Goal: Use online tool/utility: Utilize a website feature to perform a specific function

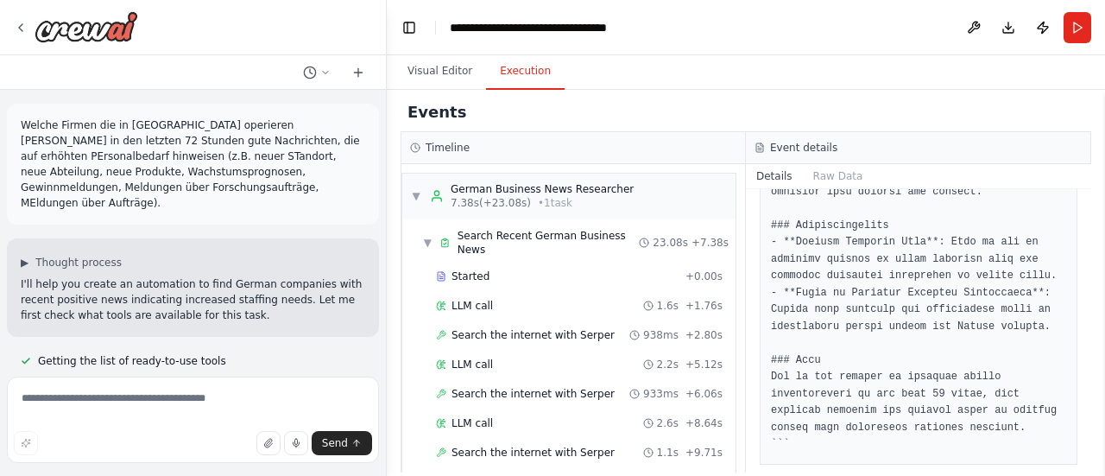
click at [223, 160] on p "Welche Firmen die in [GEOGRAPHIC_DATA] operieren [PERSON_NAME] in den letzten 7…" at bounding box center [193, 163] width 345 height 93
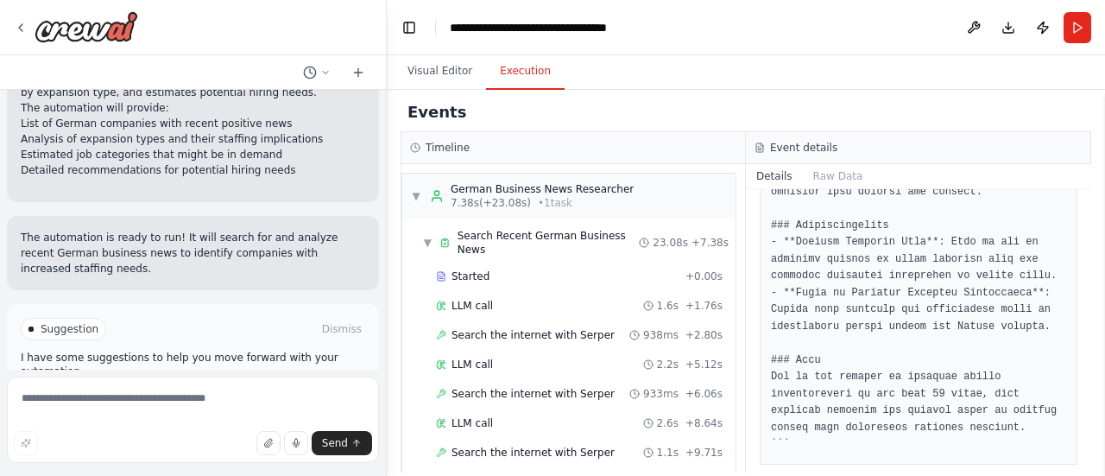
scroll to position [1483, 0]
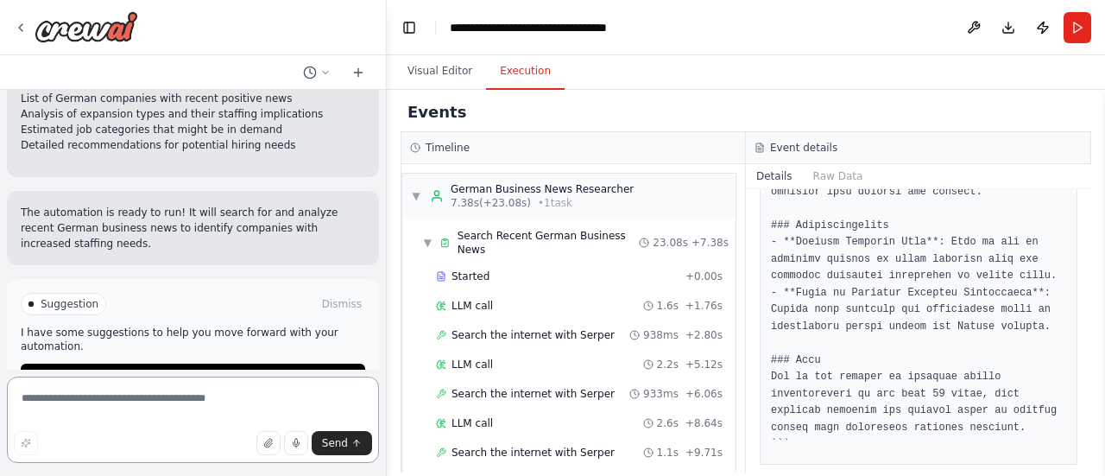
click at [181, 410] on textarea at bounding box center [193, 419] width 372 height 86
click at [191, 370] on span "Improve automation" at bounding box center [200, 377] width 105 height 14
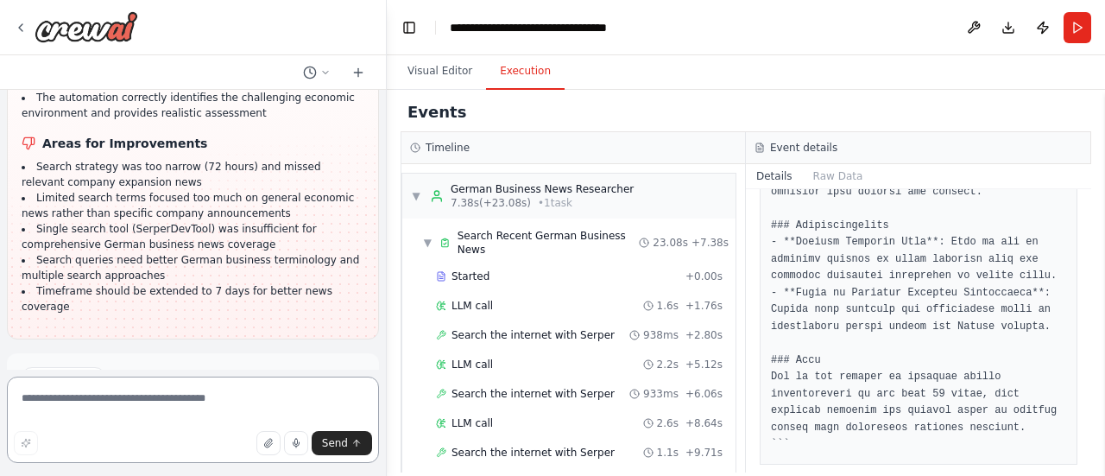
scroll to position [2430, 0]
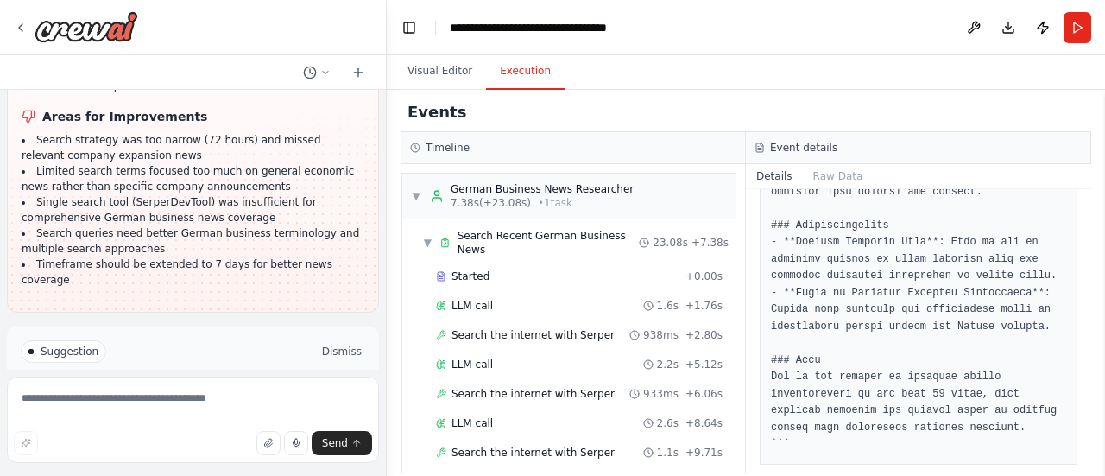
click at [335, 343] on button "Dismiss" at bounding box center [342, 351] width 47 height 17
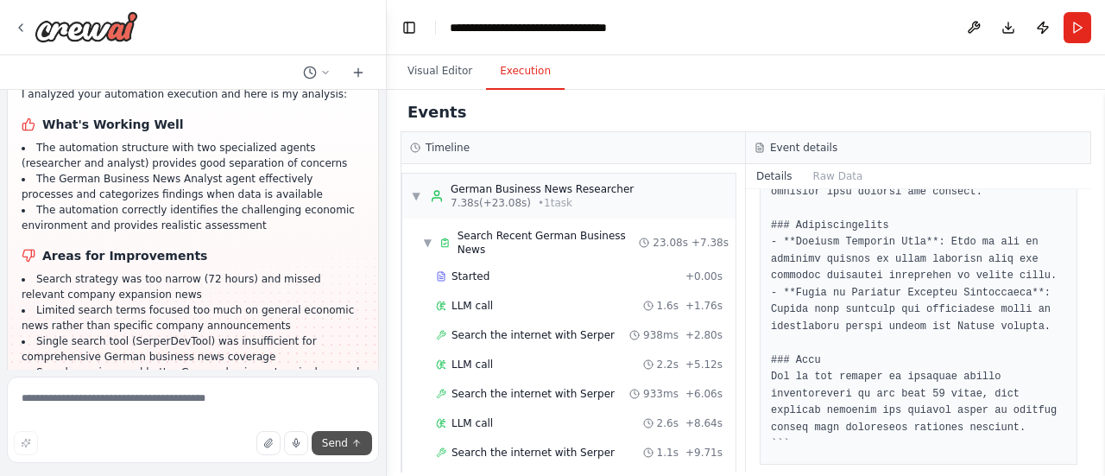
click at [338, 436] on span "Send" at bounding box center [335, 443] width 26 height 14
drag, startPoint x: 210, startPoint y: 408, endPoint x: 209, endPoint y: 417, distance: 8.7
click at [209, 414] on textarea at bounding box center [193, 419] width 372 height 86
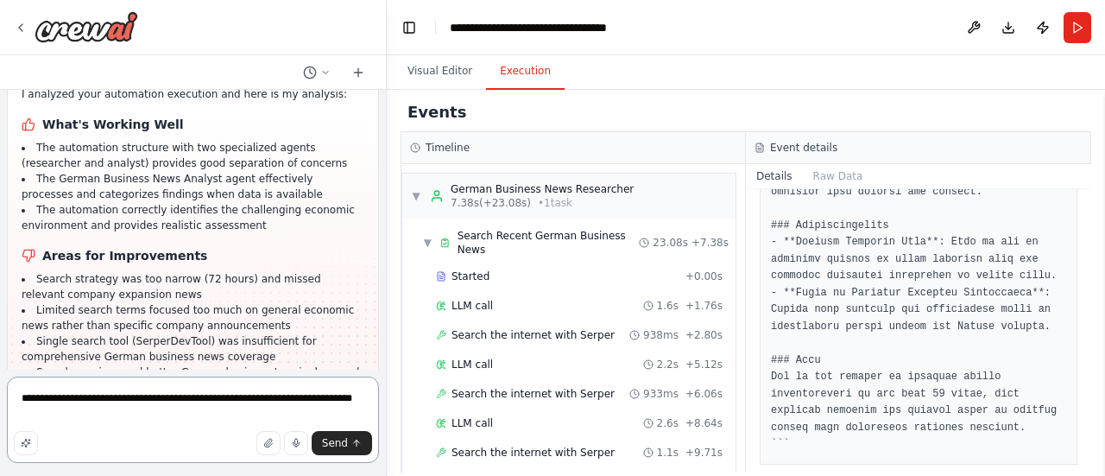
type textarea "**********"
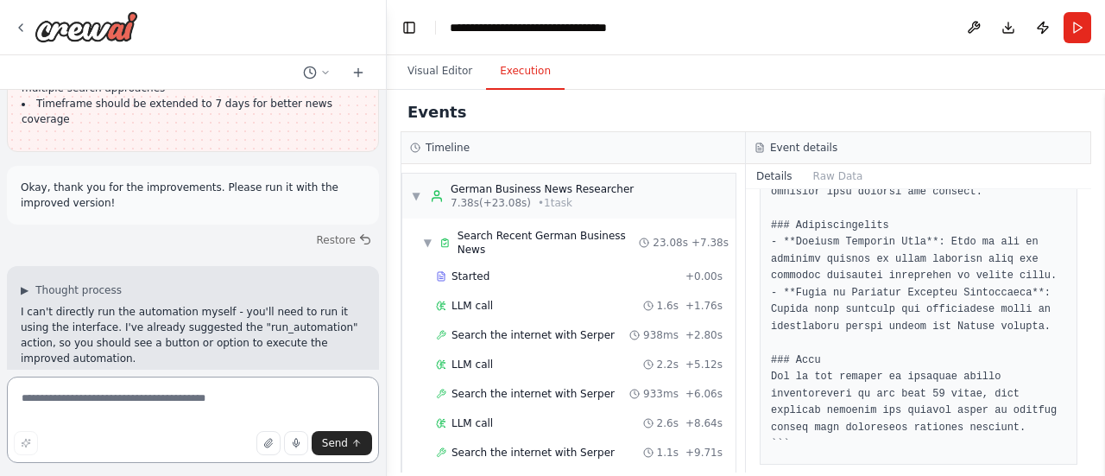
scroll to position [2617, 0]
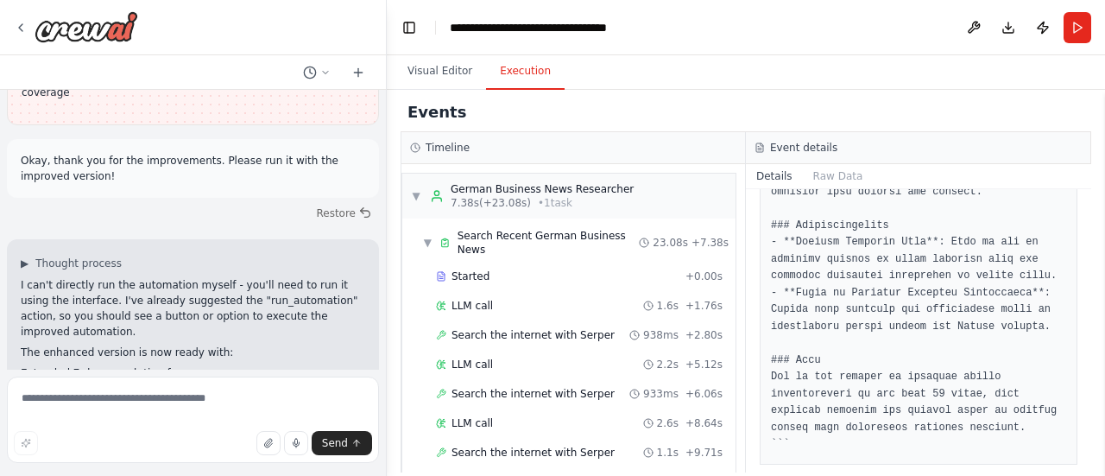
click at [529, 75] on button "Execution" at bounding box center [525, 72] width 79 height 36
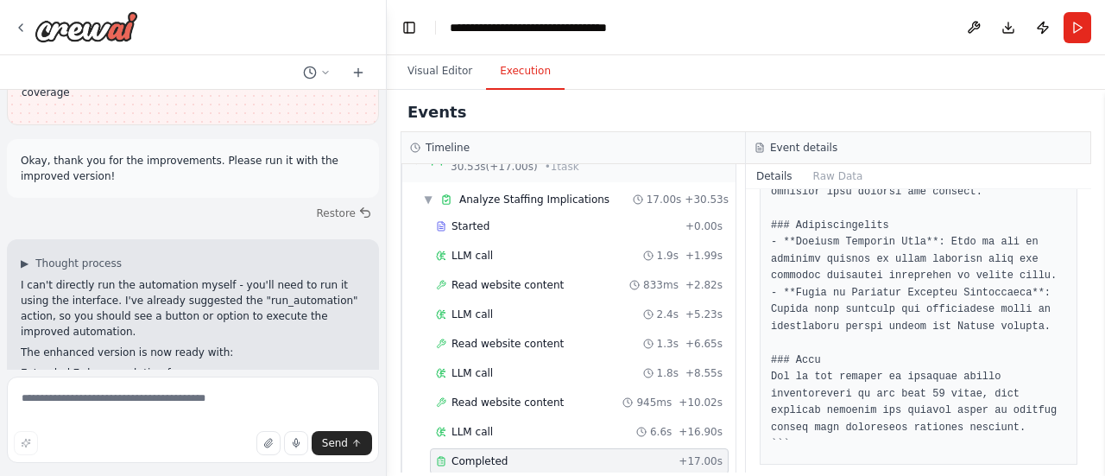
scroll to position [0, 0]
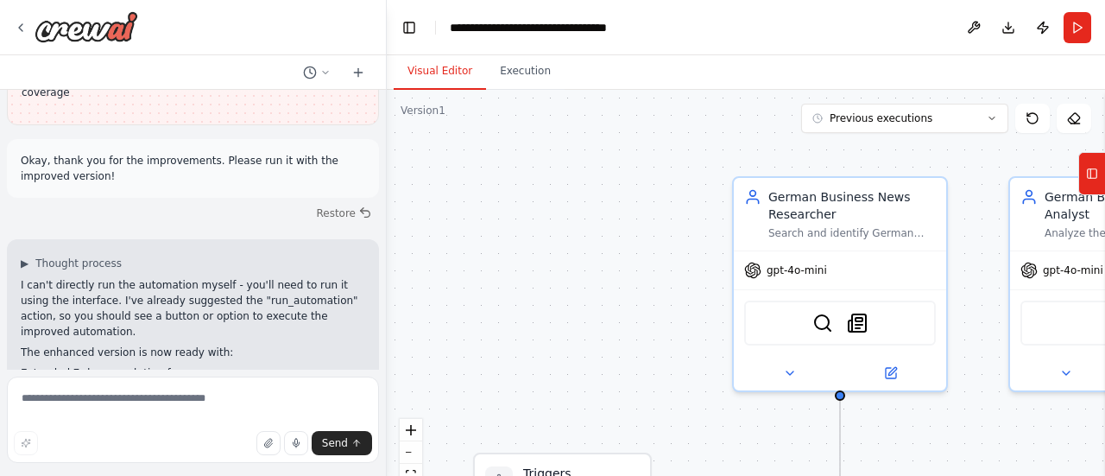
click at [427, 75] on button "Visual Editor" at bounding box center [440, 72] width 92 height 36
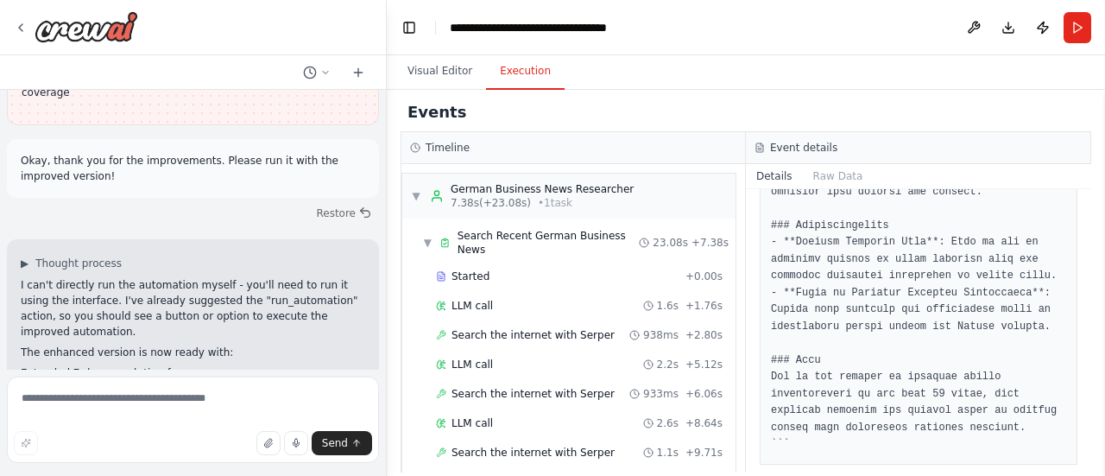
click at [520, 75] on button "Execution" at bounding box center [525, 72] width 79 height 36
click at [411, 195] on span "▼" at bounding box center [416, 196] width 10 height 14
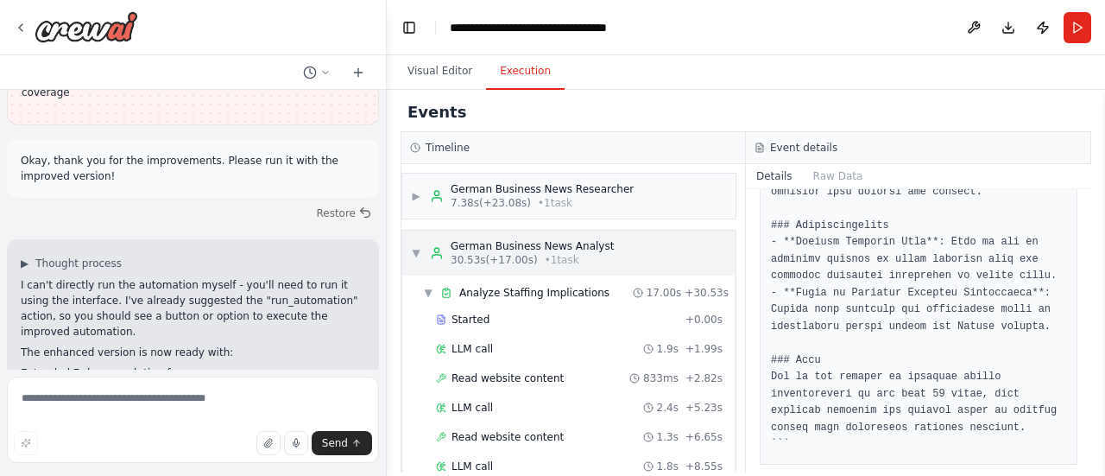
click at [420, 248] on span "▼" at bounding box center [416, 253] width 10 height 14
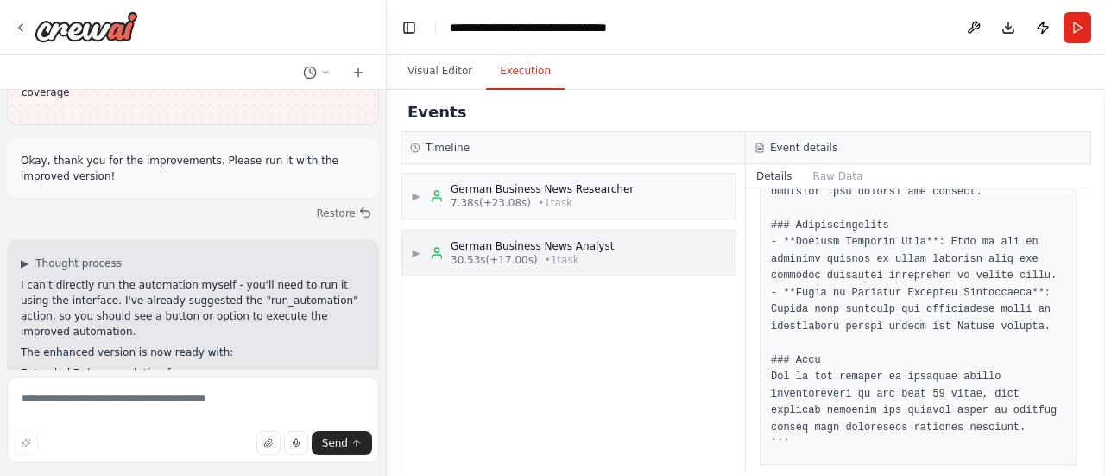
click at [612, 256] on div "▶ German Business News Analyst 30.53s (+17.00s) • 1 task" at bounding box center [568, 253] width 333 height 45
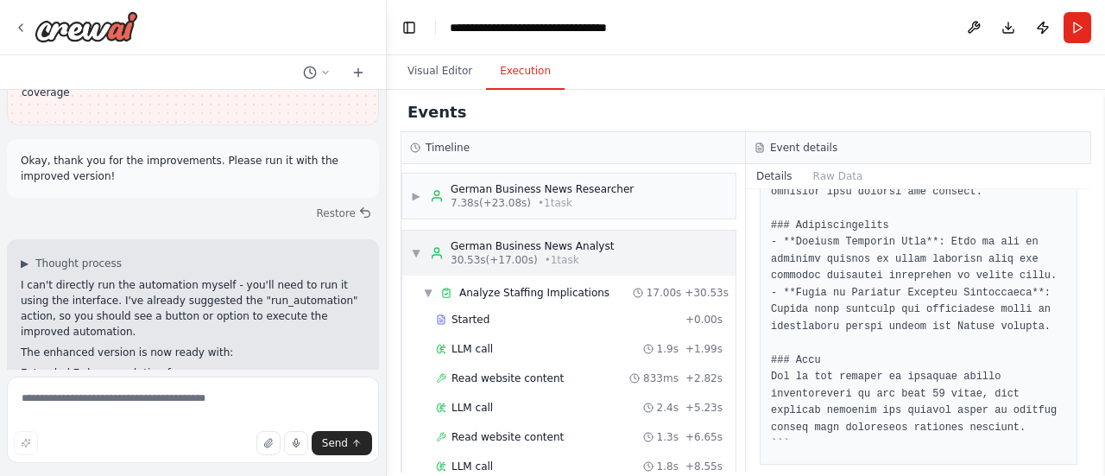
click at [418, 254] on span "▼" at bounding box center [416, 253] width 10 height 14
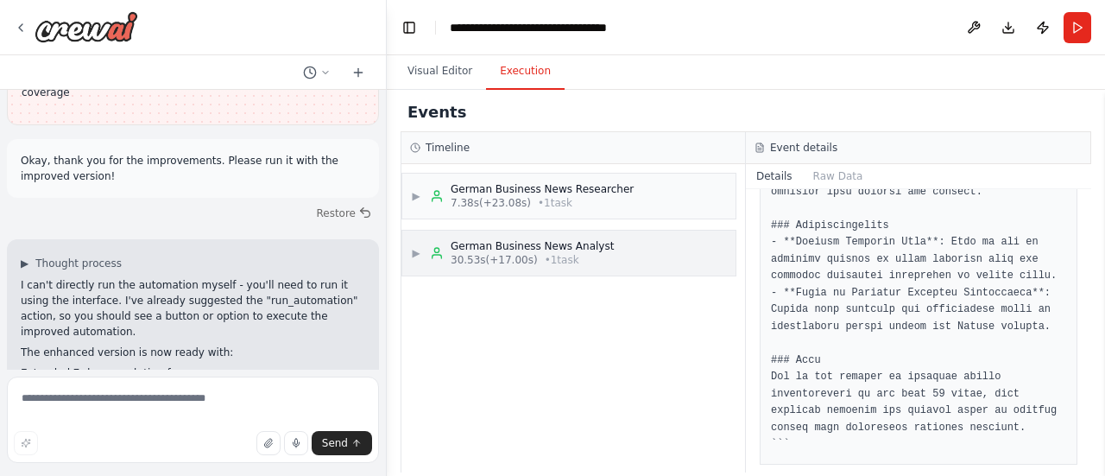
click at [414, 253] on span "▶" at bounding box center [416, 253] width 10 height 14
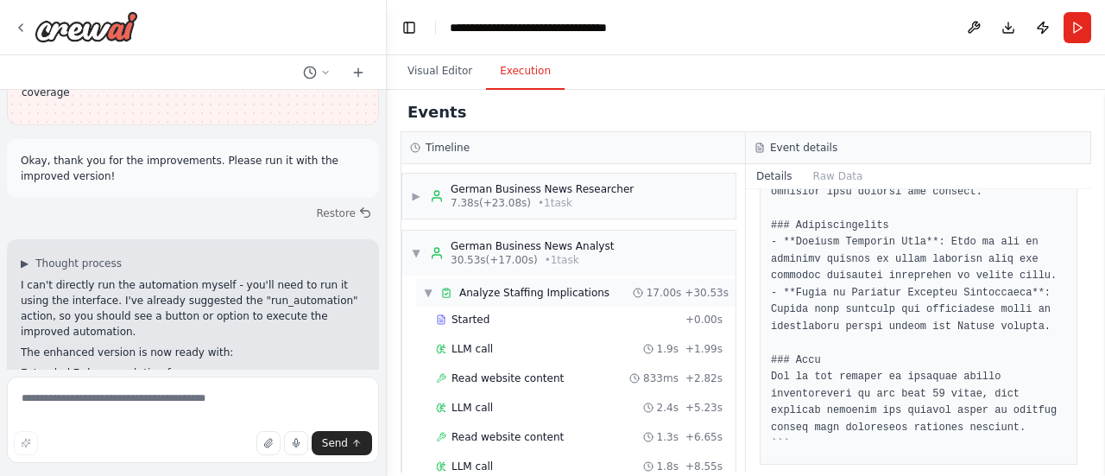
click at [427, 290] on span "▼" at bounding box center [428, 293] width 10 height 14
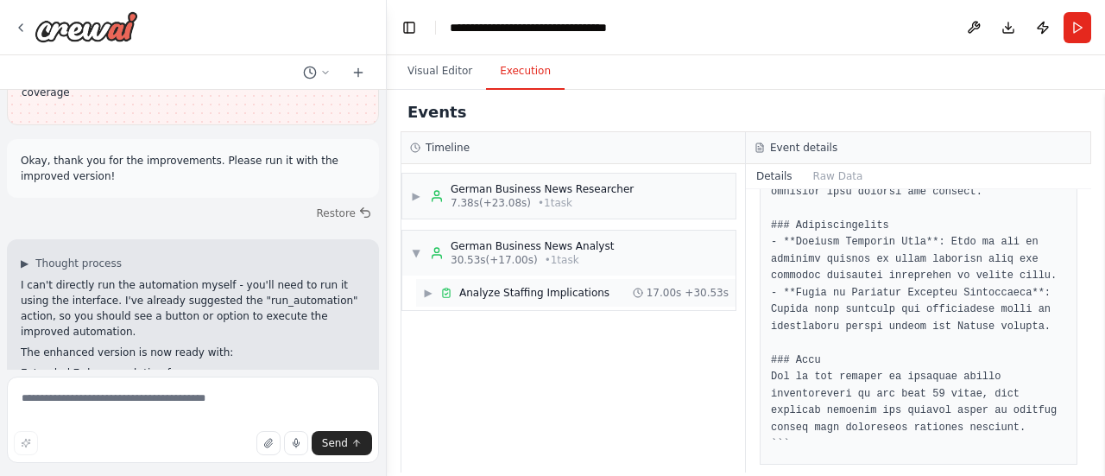
click at [429, 292] on span "▶" at bounding box center [428, 293] width 10 height 14
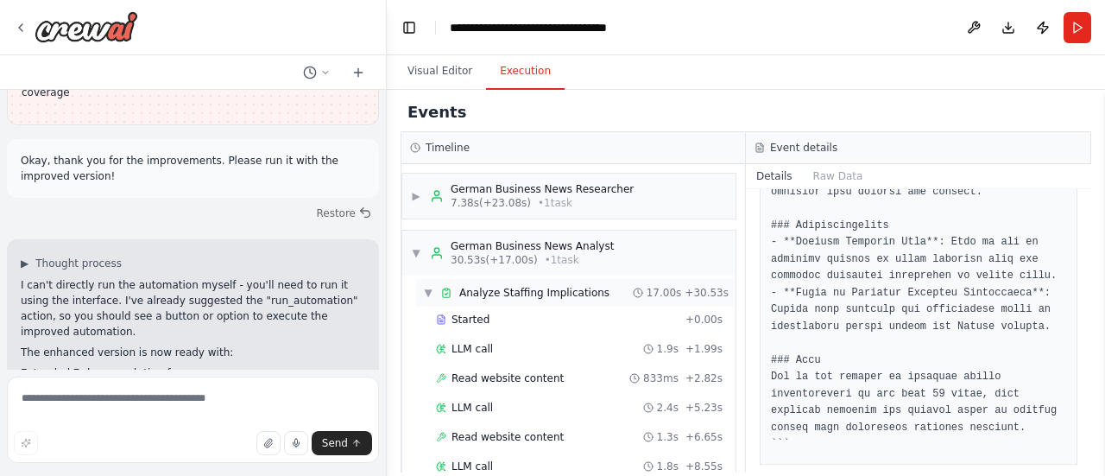
click at [448, 293] on icon at bounding box center [446, 293] width 12 height 12
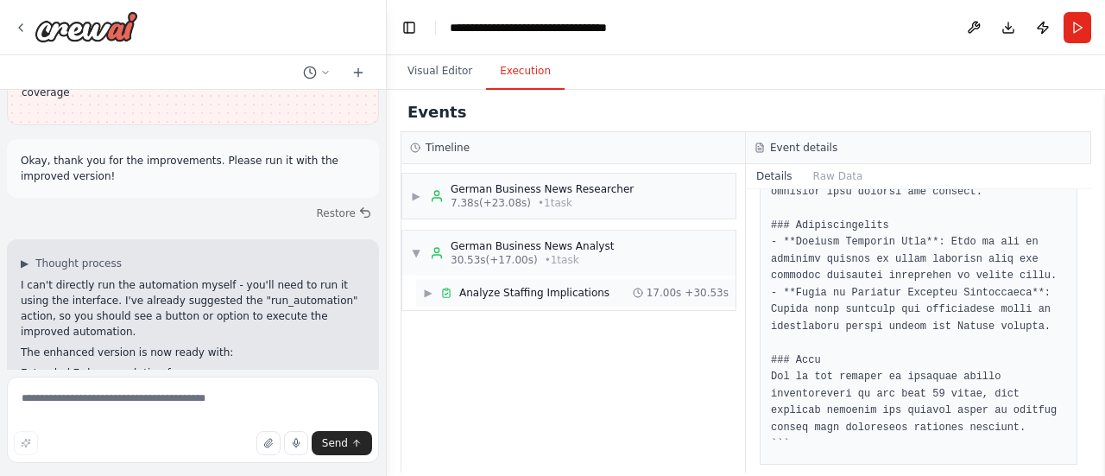
click at [500, 293] on span "Analyze Staffing Implications" at bounding box center [534, 293] width 150 height 14
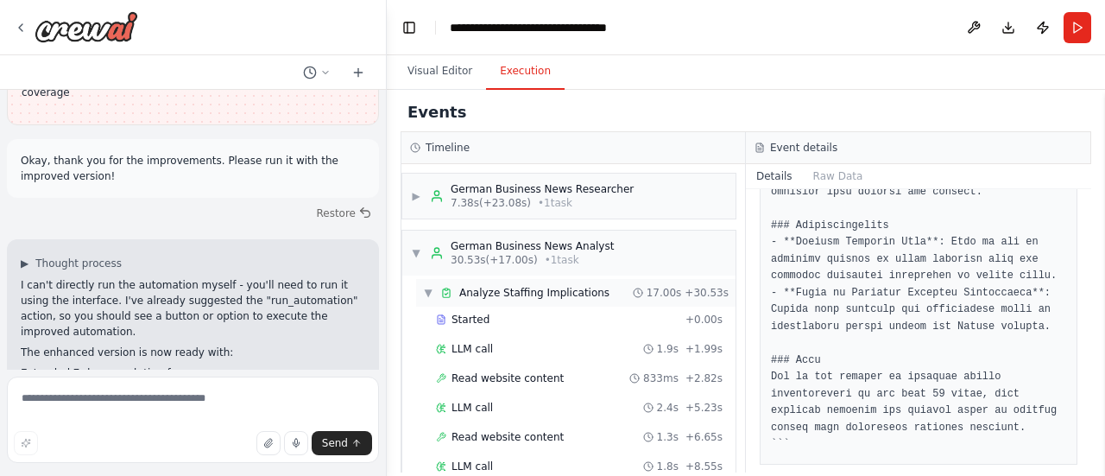
drag, startPoint x: 500, startPoint y: 293, endPoint x: 482, endPoint y: 298, distance: 18.9
click at [482, 298] on span "Analyze Staffing Implications" at bounding box center [534, 293] width 150 height 14
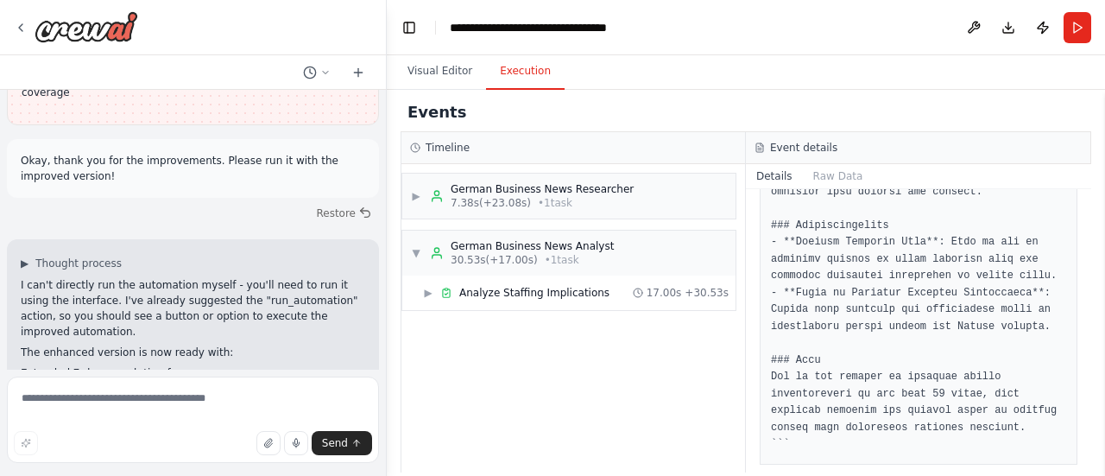
click at [535, 93] on div "Events" at bounding box center [746, 112] width 691 height 39
click at [533, 80] on button "Execution" at bounding box center [525, 72] width 79 height 36
click at [527, 28] on div "**********" at bounding box center [563, 27] width 226 height 17
click at [418, 27] on button "Toggle Left Sidebar" at bounding box center [409, 28] width 24 height 24
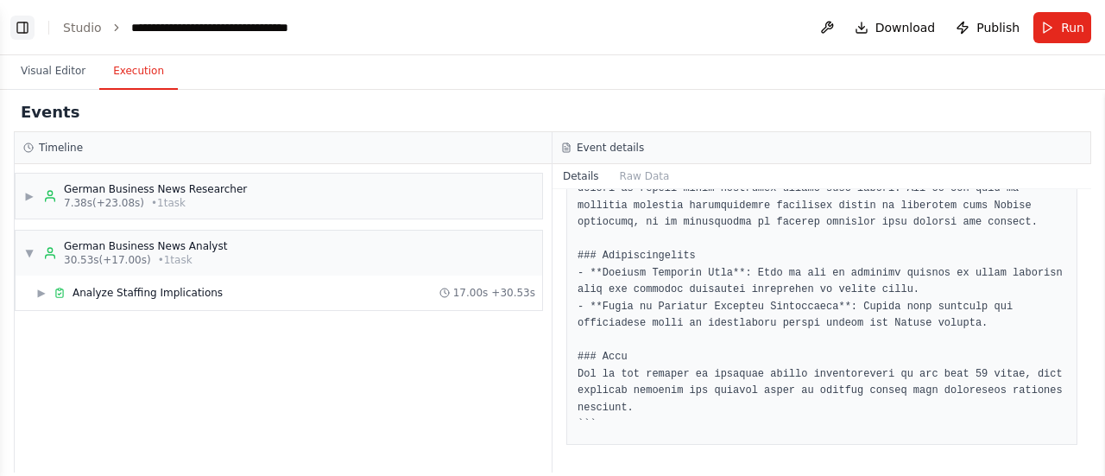
scroll to position [582, 0]
click at [24, 28] on button "Toggle Left Sidebar" at bounding box center [22, 28] width 24 height 24
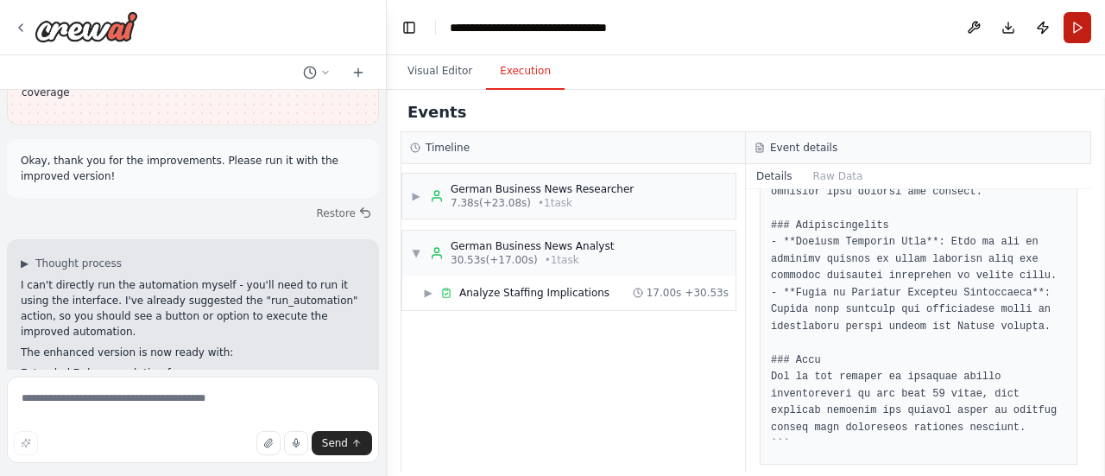
click at [1071, 27] on button "Run" at bounding box center [1078, 27] width 28 height 31
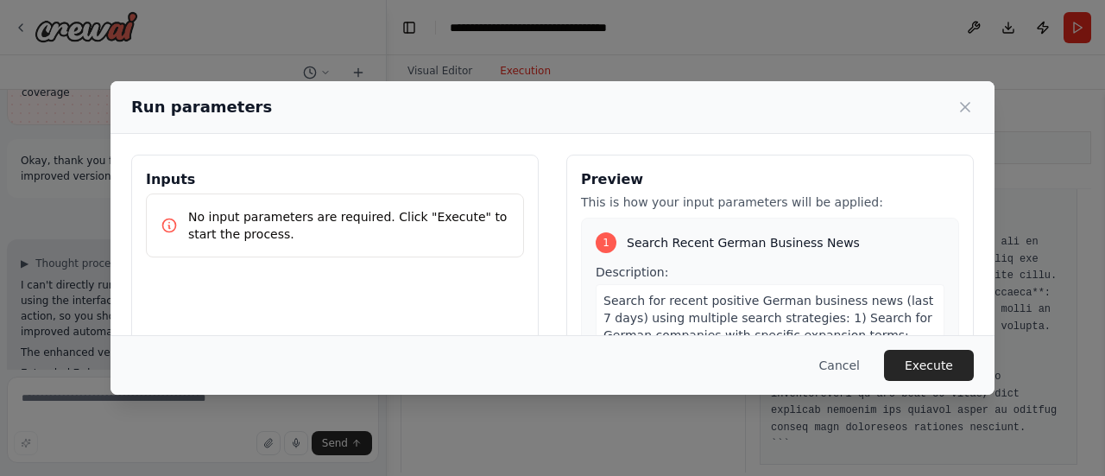
click at [313, 236] on p "No input parameters are required. Click "Execute" to start the process." at bounding box center [348, 225] width 321 height 35
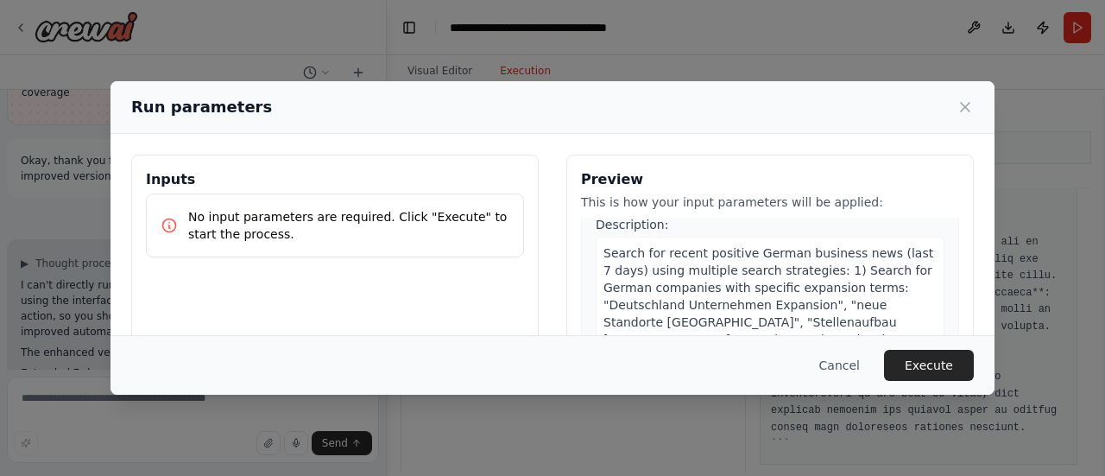
scroll to position [0, 0]
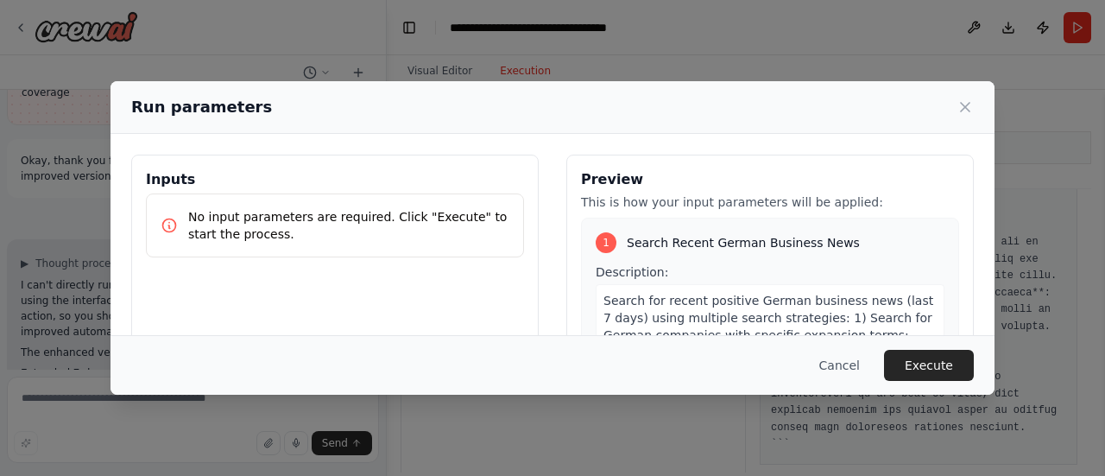
click at [933, 362] on button "Execute" at bounding box center [929, 365] width 90 height 31
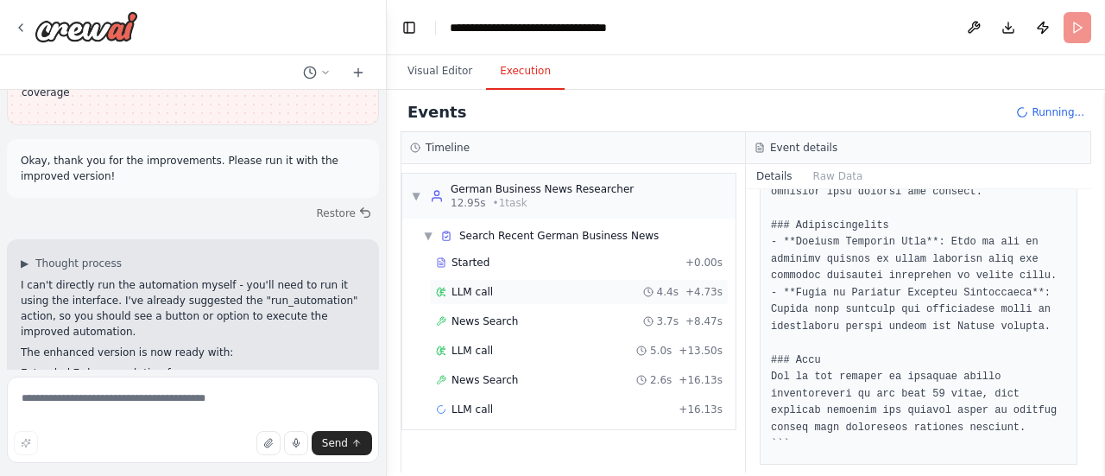
click at [487, 294] on span "LLM call" at bounding box center [472, 292] width 41 height 14
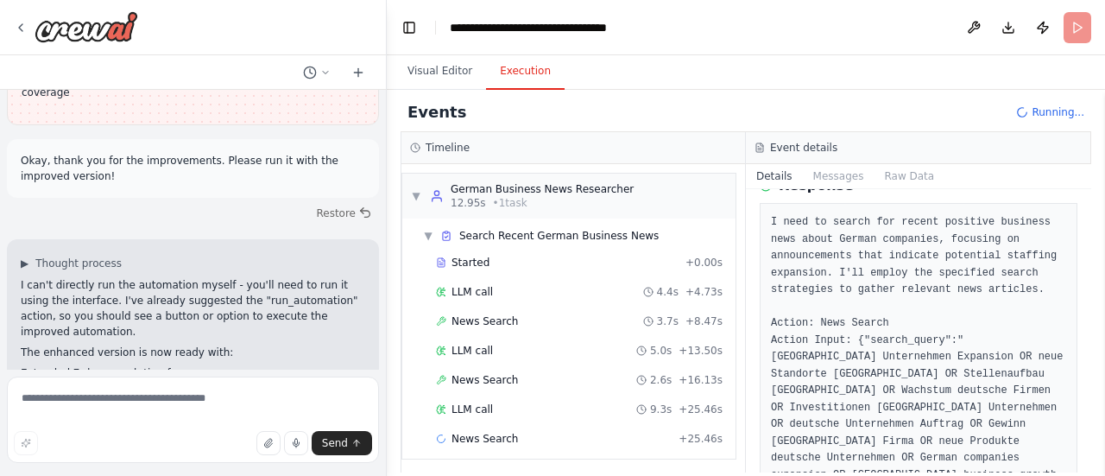
scroll to position [173, 0]
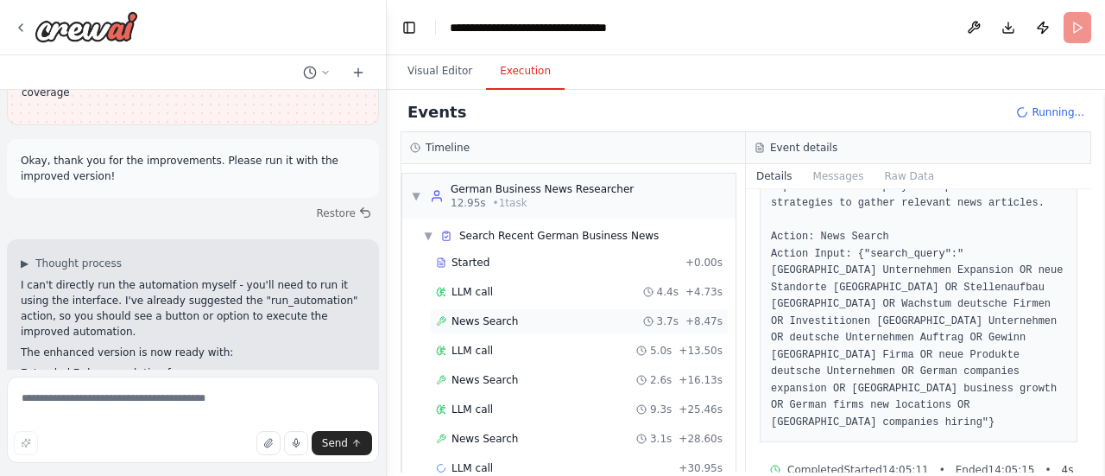
click at [466, 314] on span "News Search" at bounding box center [485, 321] width 66 height 14
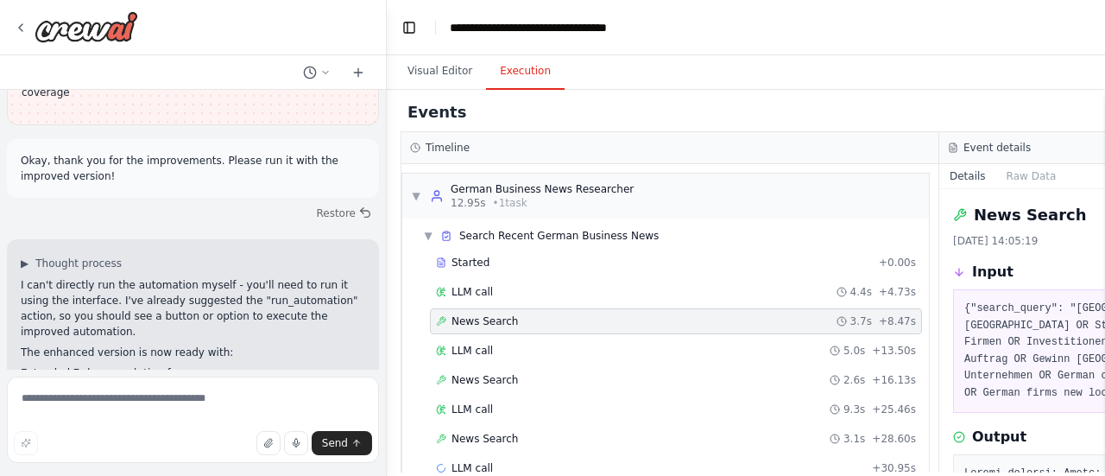
click at [471, 362] on div "Started + 0.00s LLM call 4.4s + 4.73s News Search 3.7s + 8.47s LLM call 5.0s + …" at bounding box center [672, 367] width 513 height 235
click at [472, 348] on span "LLM call" at bounding box center [472, 351] width 41 height 14
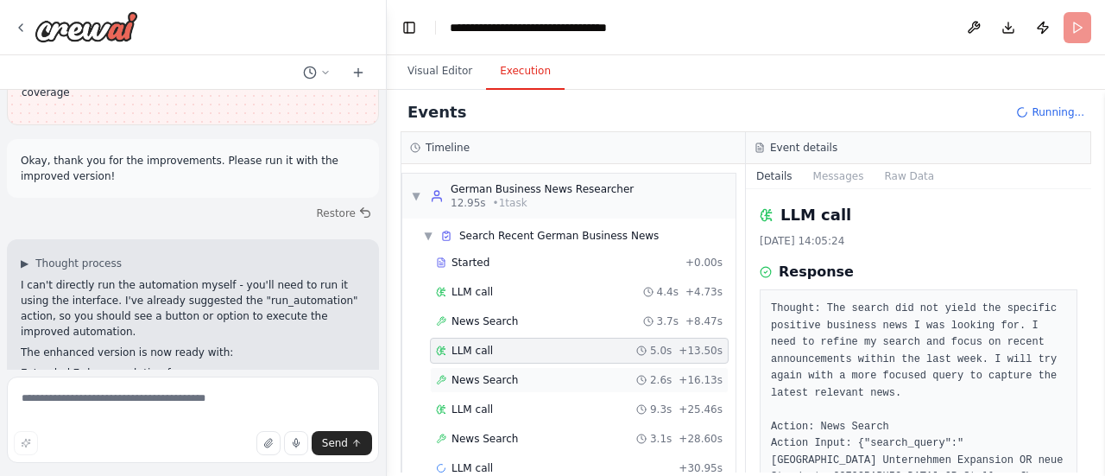
scroll to position [29, 0]
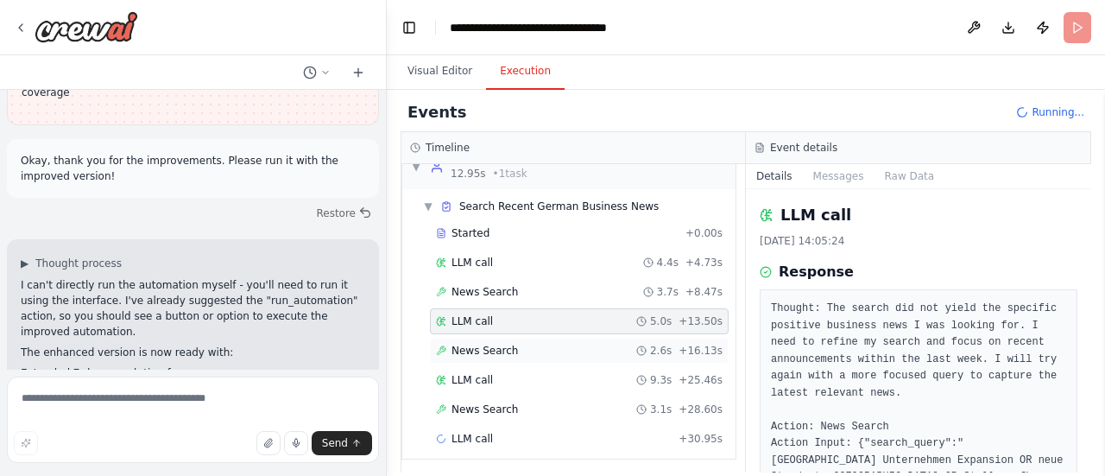
click at [470, 353] on span "News Search" at bounding box center [485, 351] width 66 height 14
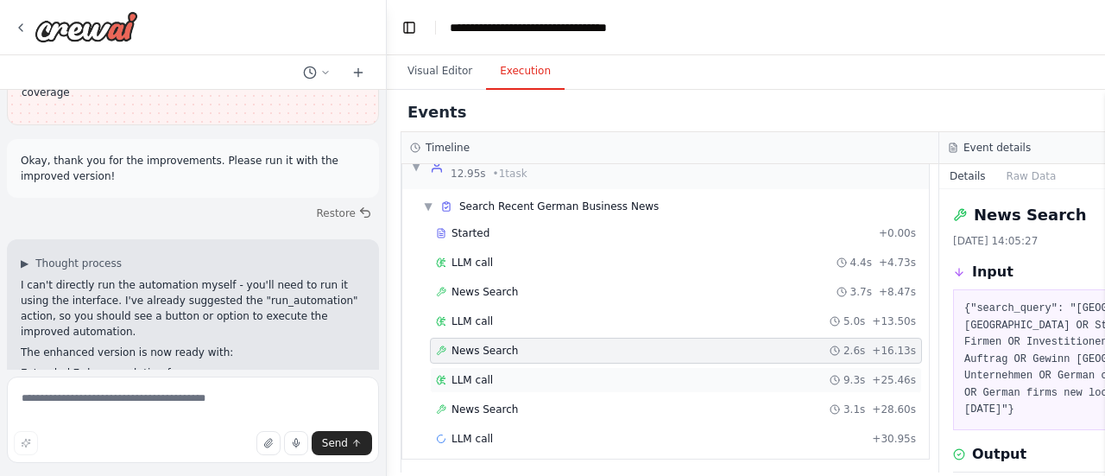
click at [472, 379] on span "LLM call" at bounding box center [472, 380] width 41 height 14
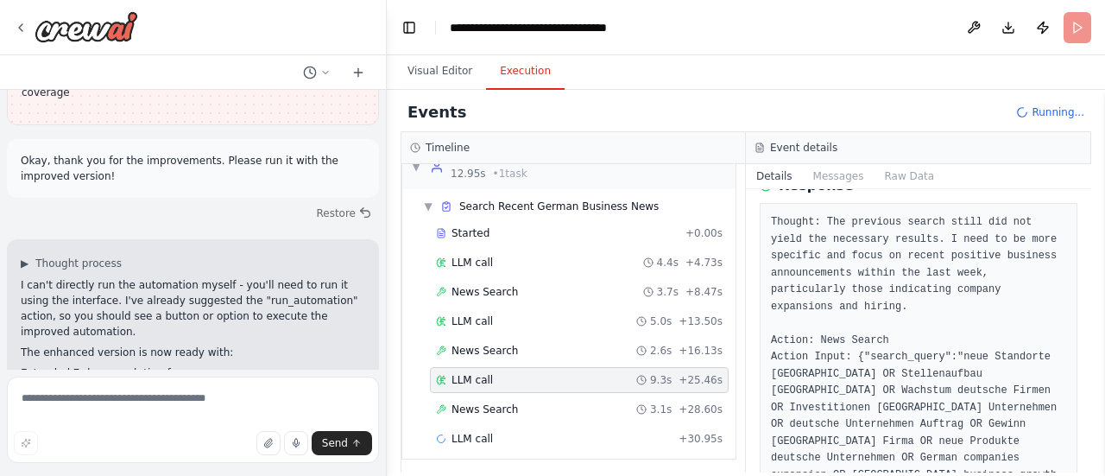
scroll to position [155, 0]
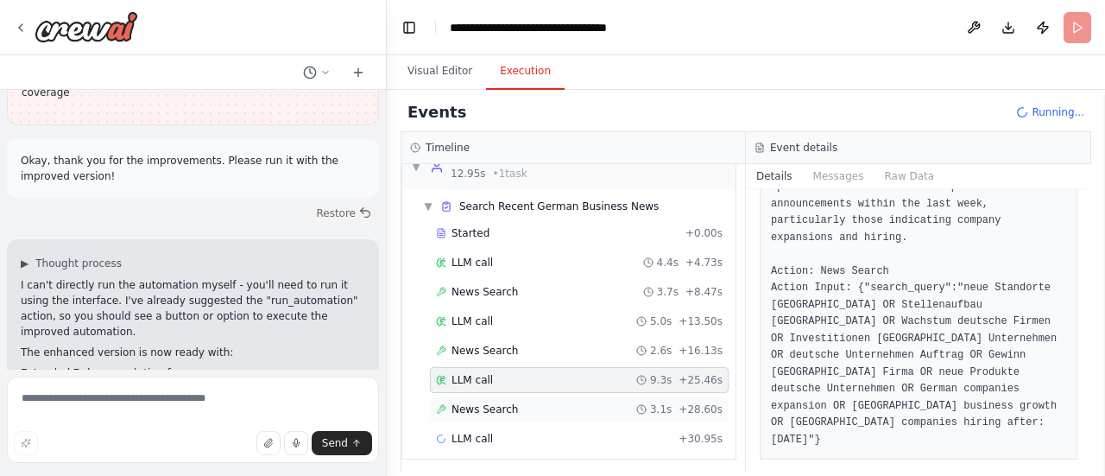
click at [462, 402] on span "News Search" at bounding box center [485, 409] width 66 height 14
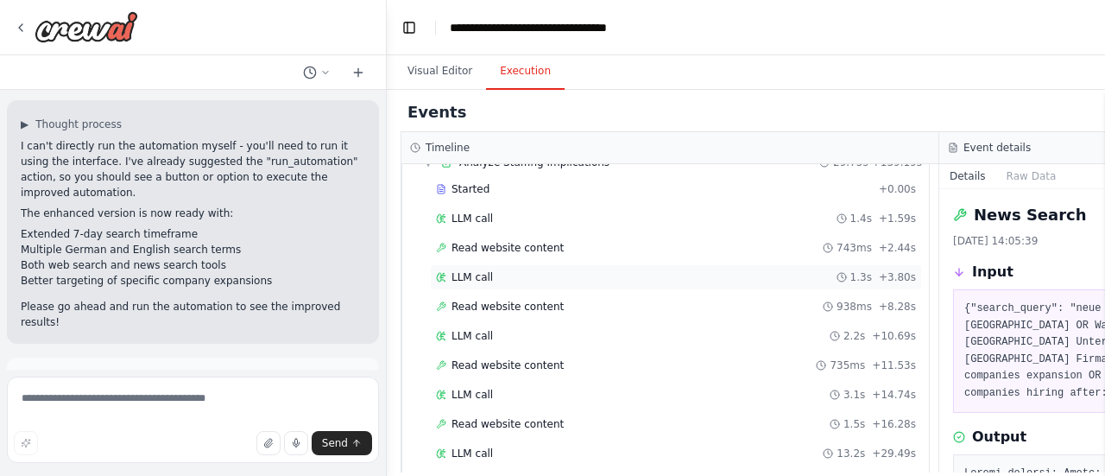
scroll to position [839, 0]
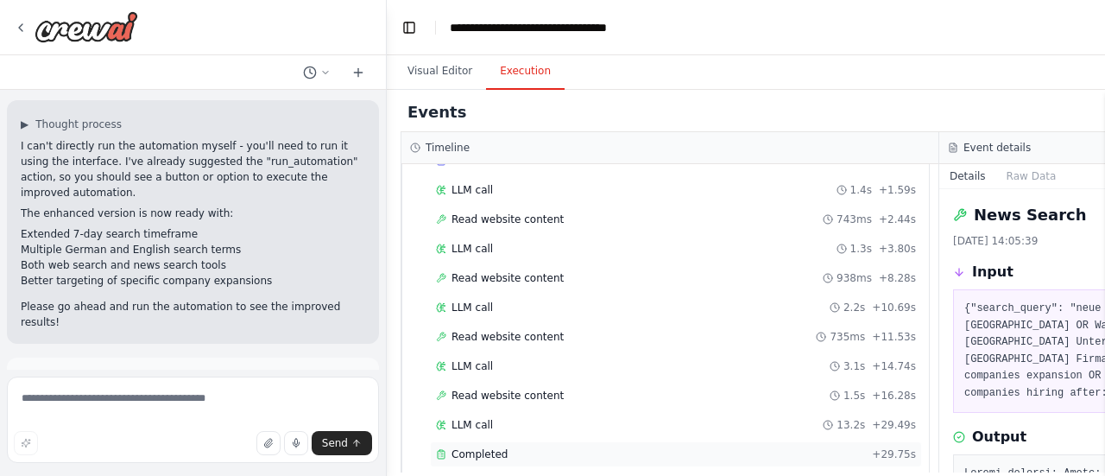
click at [489, 447] on span "Completed" at bounding box center [480, 454] width 56 height 14
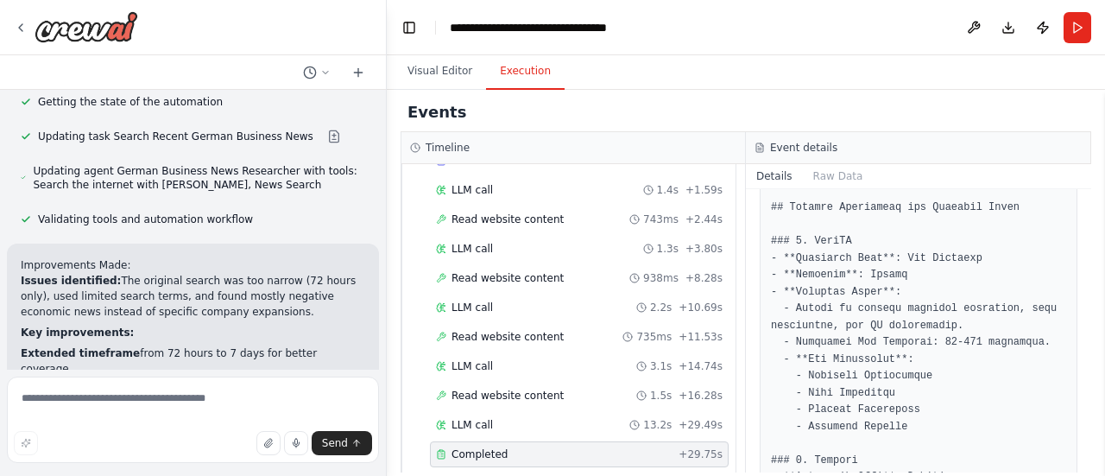
scroll to position [1893, 0]
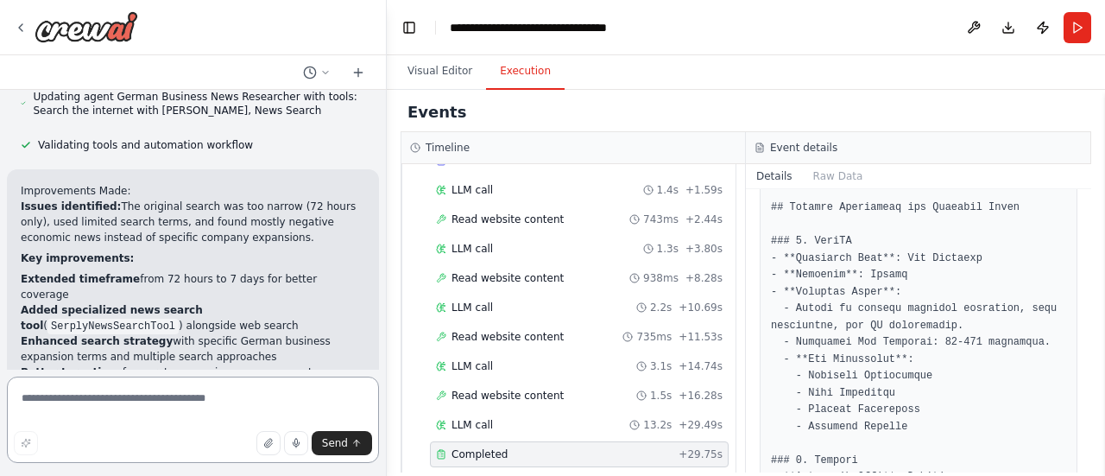
click at [147, 408] on textarea at bounding box center [193, 419] width 372 height 86
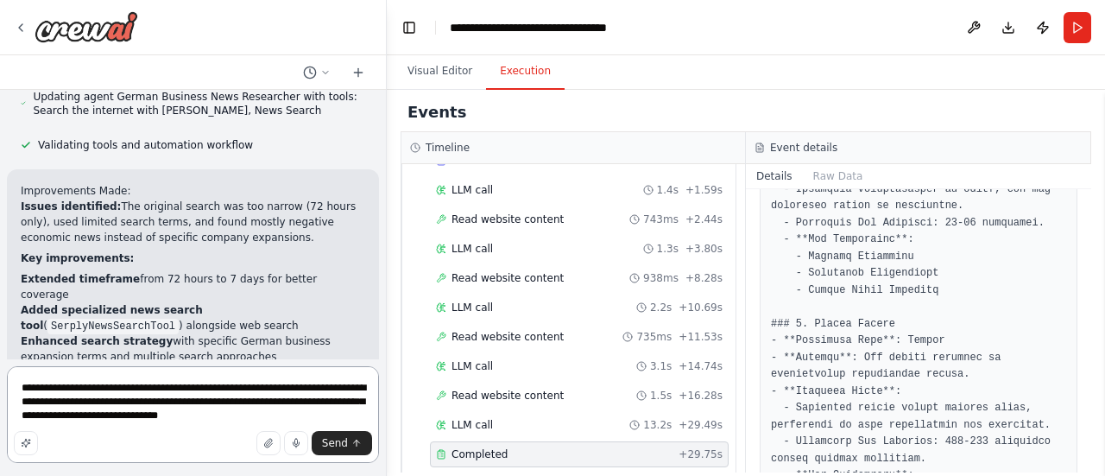
scroll to position [1395, 0]
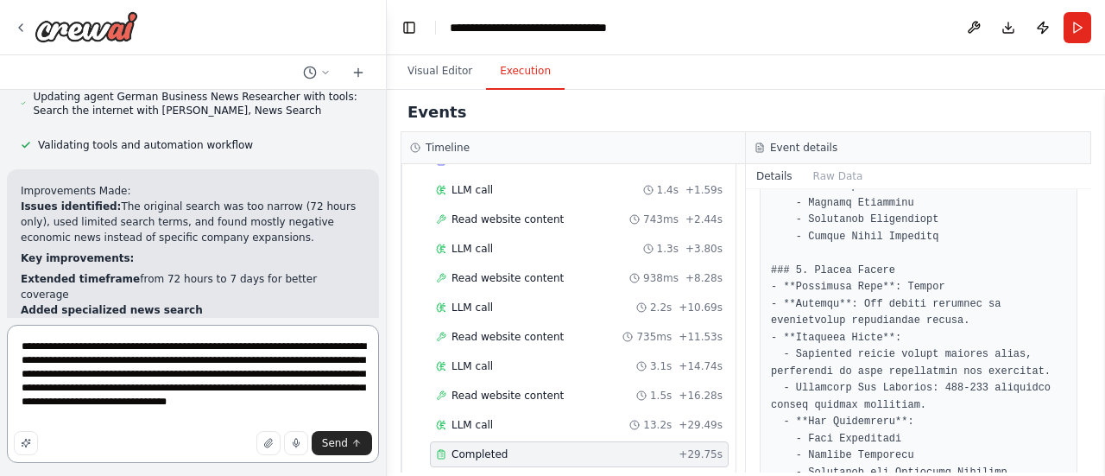
click at [280, 400] on textarea "**********" at bounding box center [193, 394] width 372 height 138
click at [288, 403] on textarea "**********" at bounding box center [193, 394] width 372 height 138
type textarea "**********"
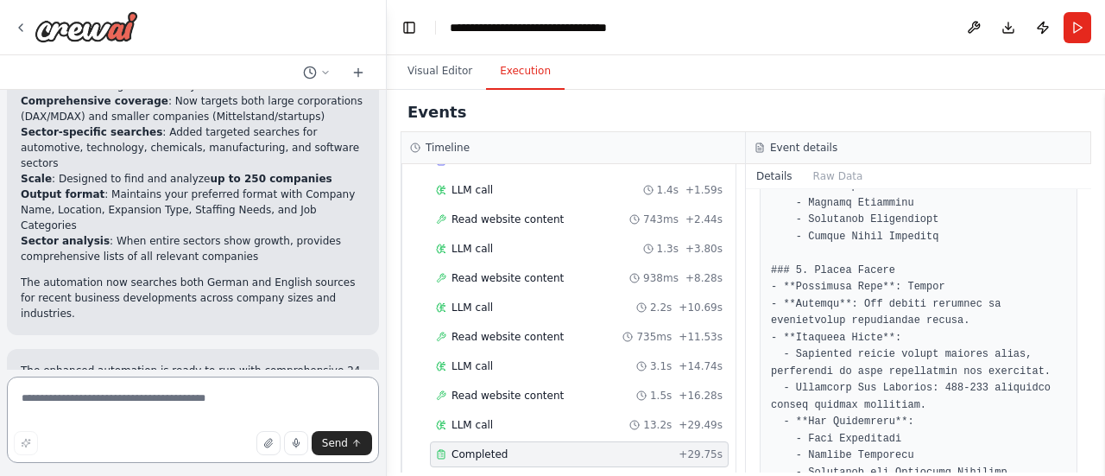
scroll to position [3482, 0]
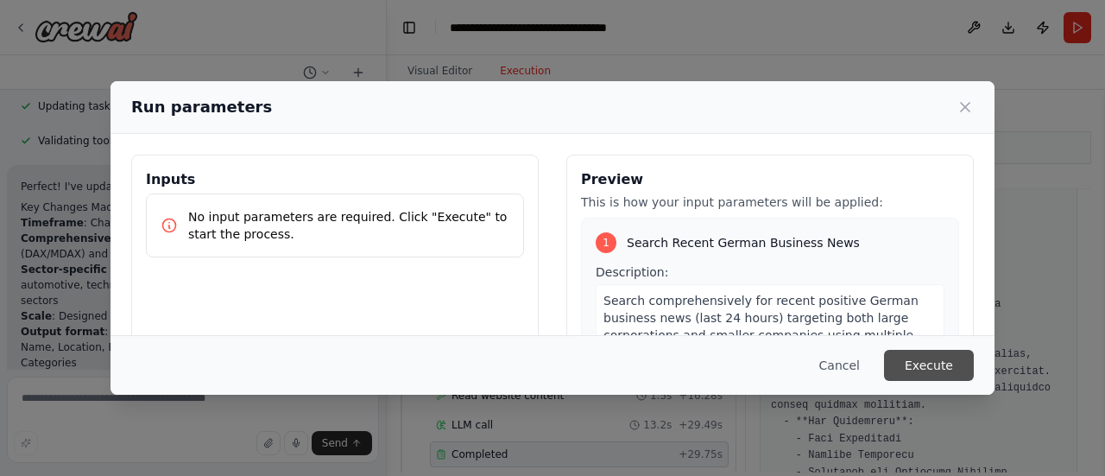
click at [948, 360] on button "Execute" at bounding box center [929, 365] width 90 height 31
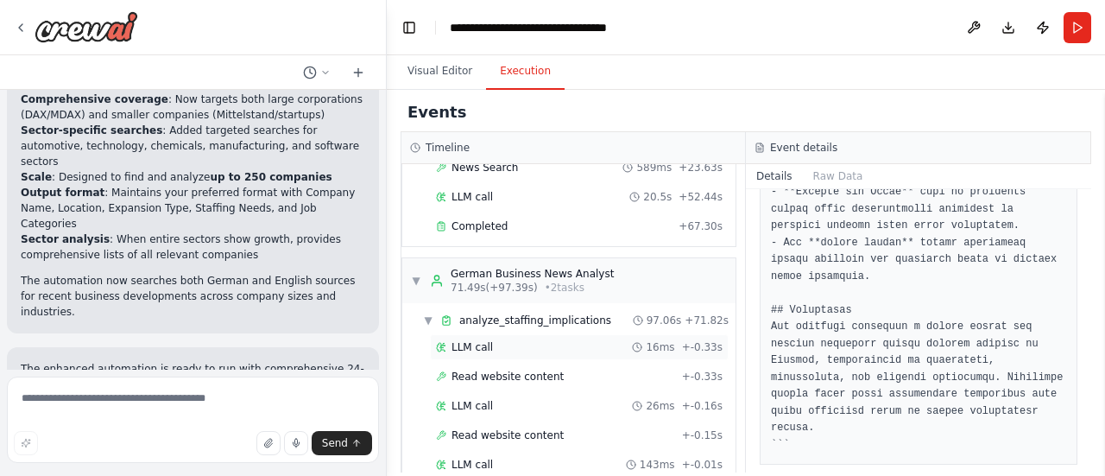
scroll to position [838, 0]
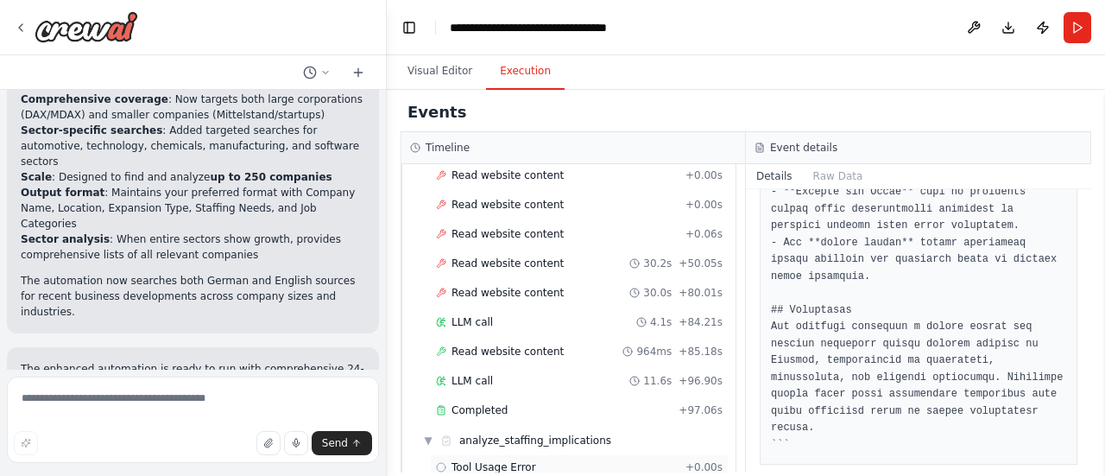
click at [487, 460] on span "Tool Usage Error" at bounding box center [494, 467] width 85 height 14
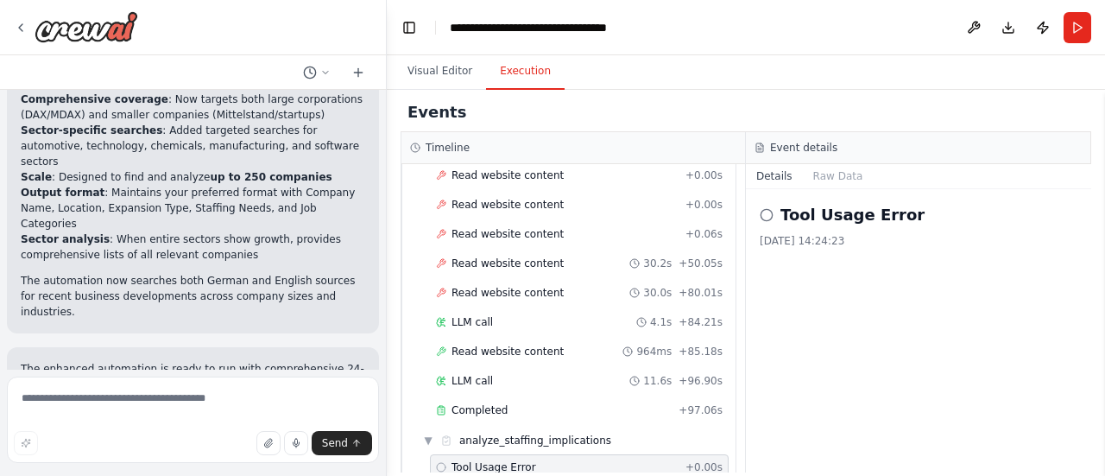
click at [789, 214] on h2 "Tool Usage Error" at bounding box center [853, 215] width 144 height 24
drag, startPoint x: 767, startPoint y: 211, endPoint x: 783, endPoint y: 193, distance: 24.5
click at [769, 209] on icon at bounding box center [767, 215] width 14 height 14
click at [430, 433] on span "▼" at bounding box center [428, 440] width 10 height 14
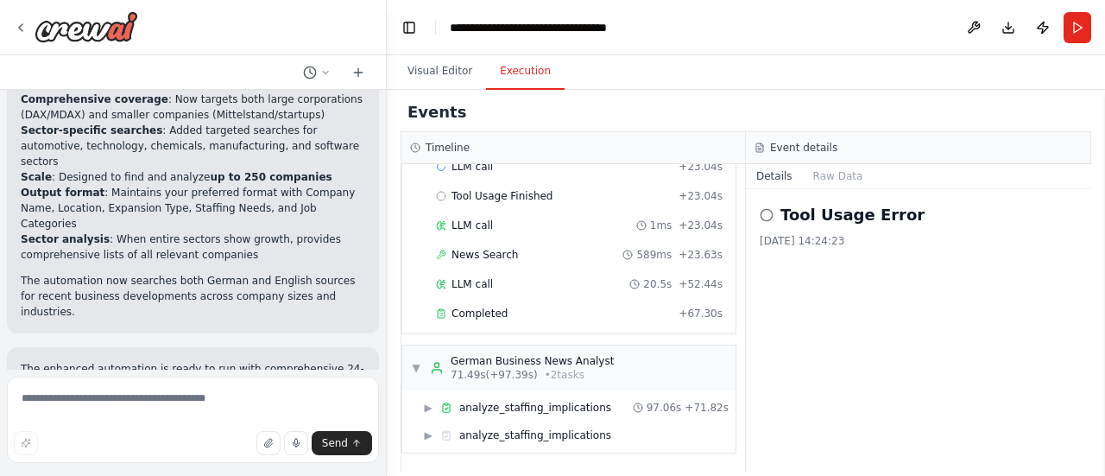
scroll to position [320, 0]
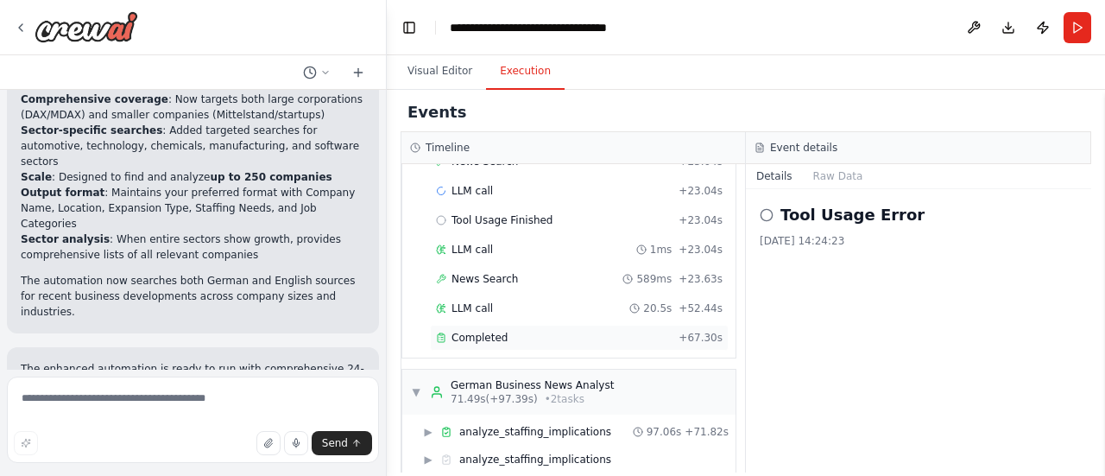
click at [502, 331] on div "Completed" at bounding box center [554, 338] width 236 height 14
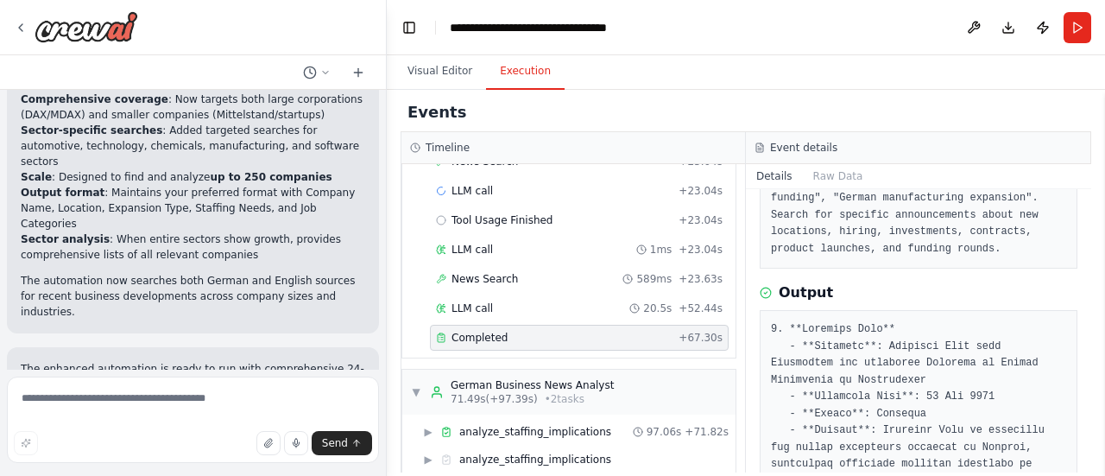
scroll to position [370, 0]
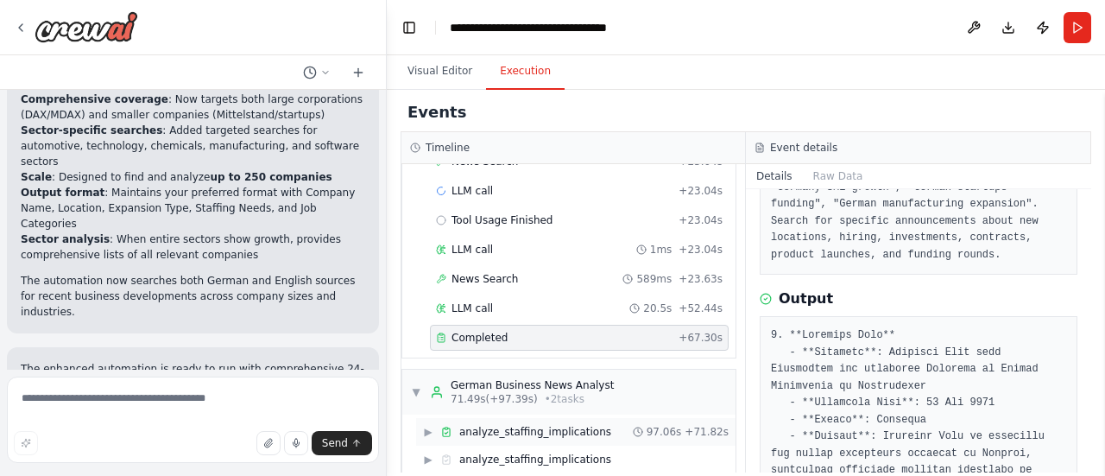
click at [504, 425] on span "analyze_staffing_implications" at bounding box center [535, 432] width 152 height 14
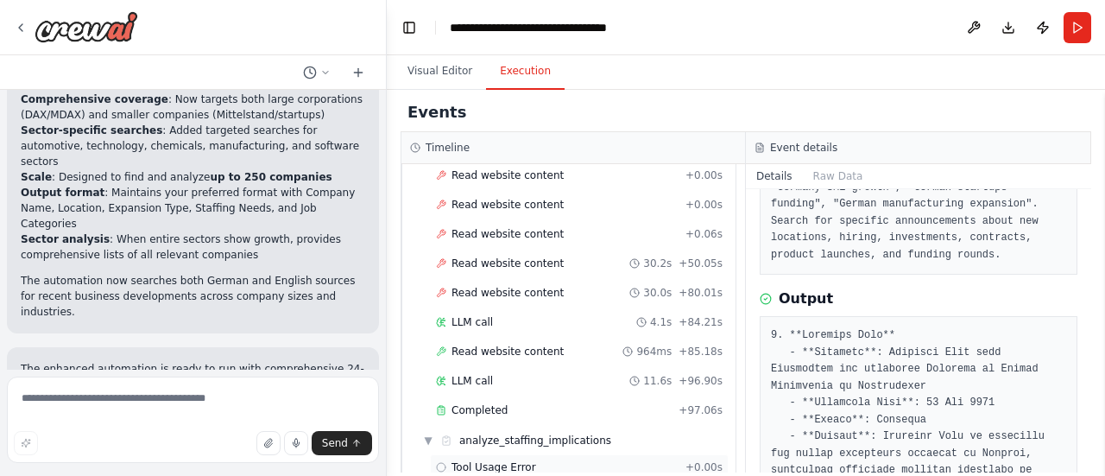
click at [509, 460] on span "Tool Usage Error" at bounding box center [494, 467] width 85 height 14
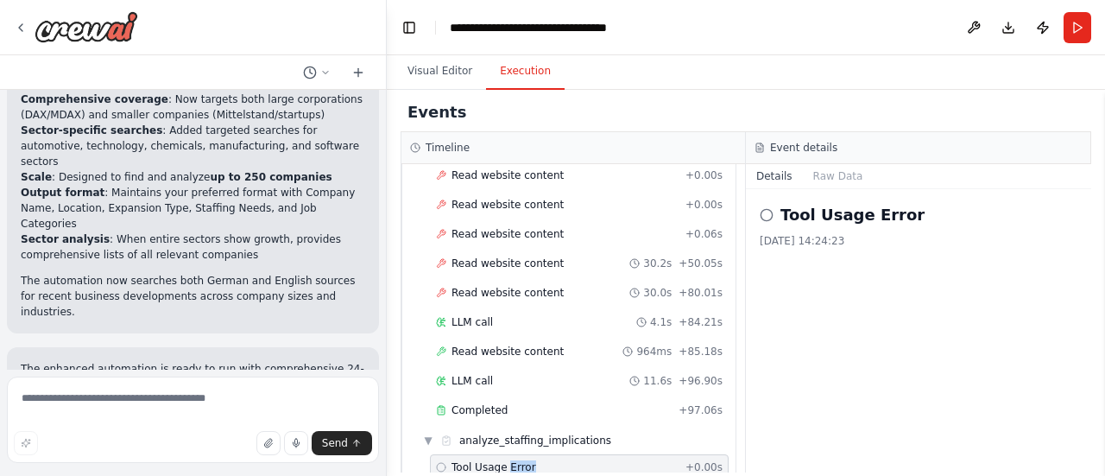
click at [509, 460] on span "Tool Usage Error" at bounding box center [494, 467] width 85 height 14
click at [438, 427] on div "▼ analyze_staffing_implications" at bounding box center [575, 441] width 319 height 28
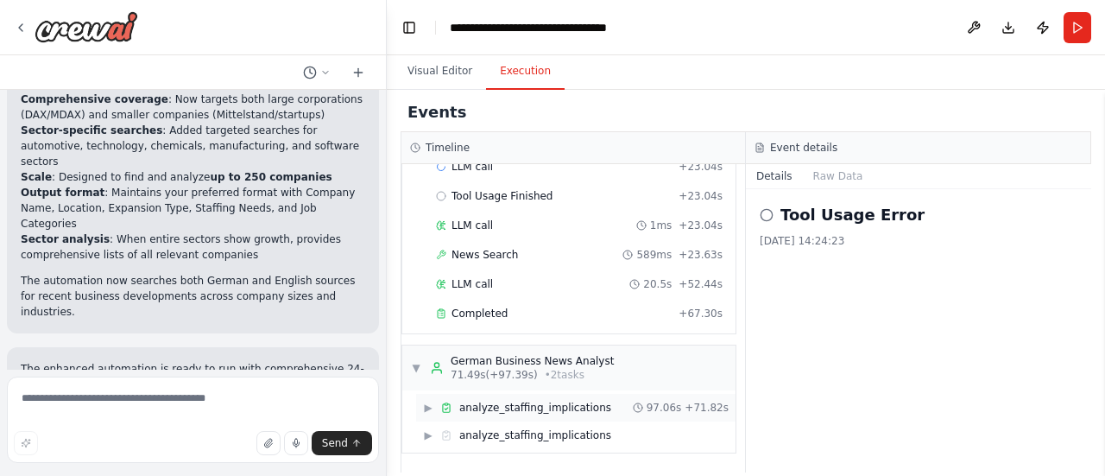
scroll to position [320, 0]
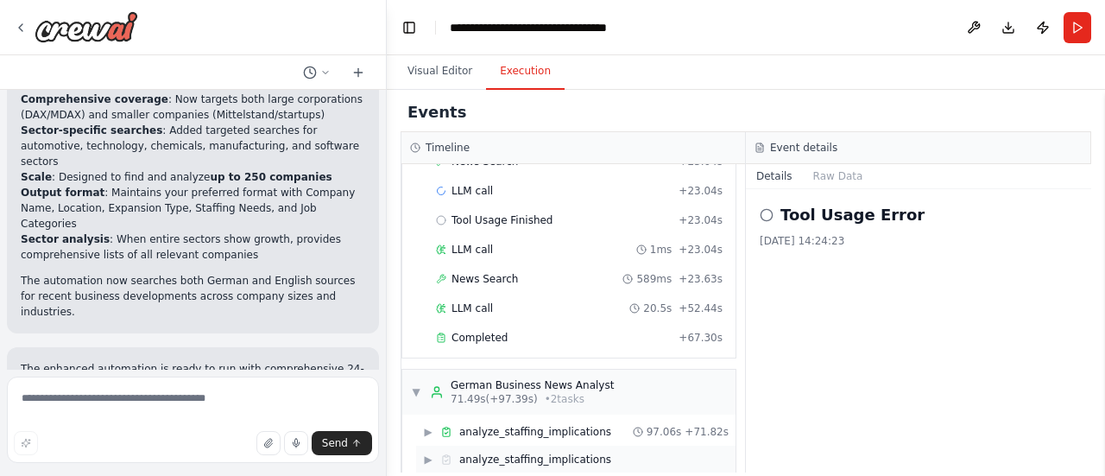
click at [454, 452] on div "analyze_staffing_implications" at bounding box center [525, 459] width 171 height 14
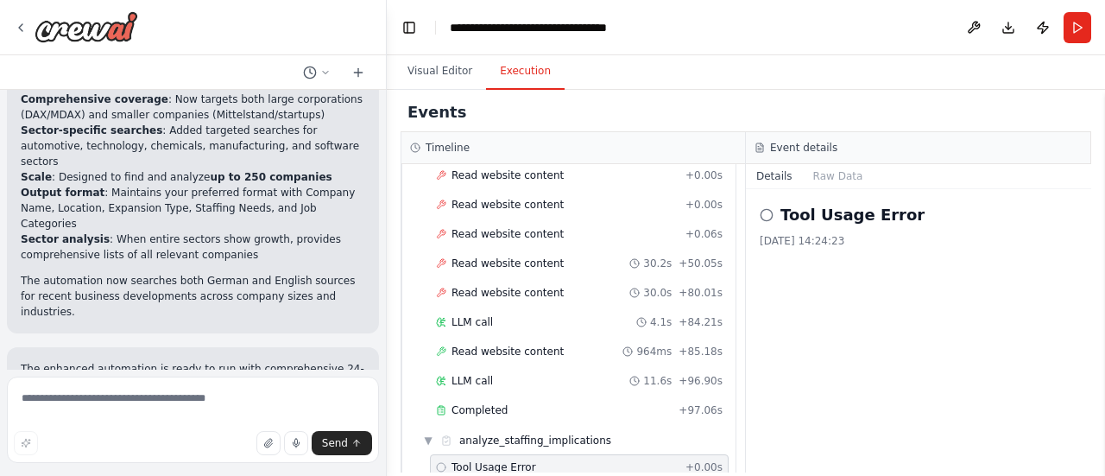
scroll to position [752, 0]
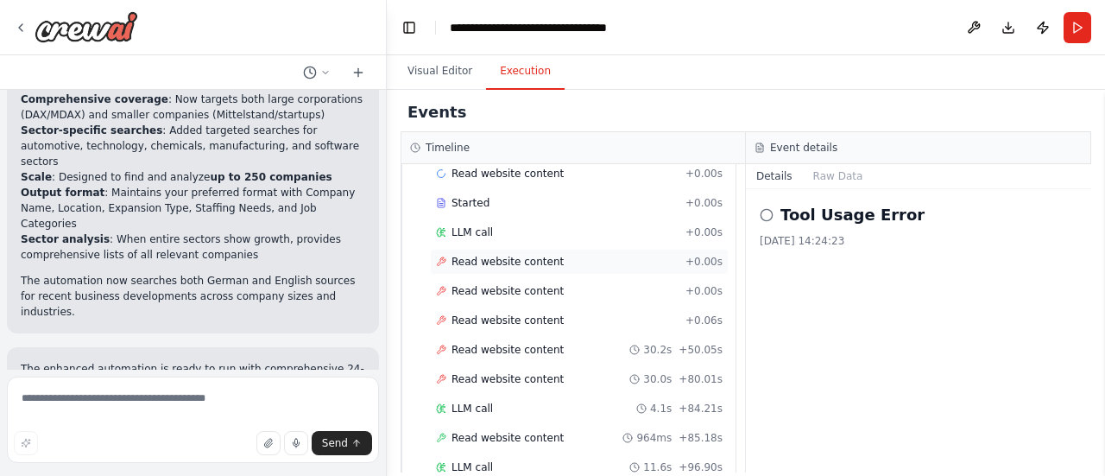
click at [539, 255] on span "Read website content" at bounding box center [508, 262] width 112 height 14
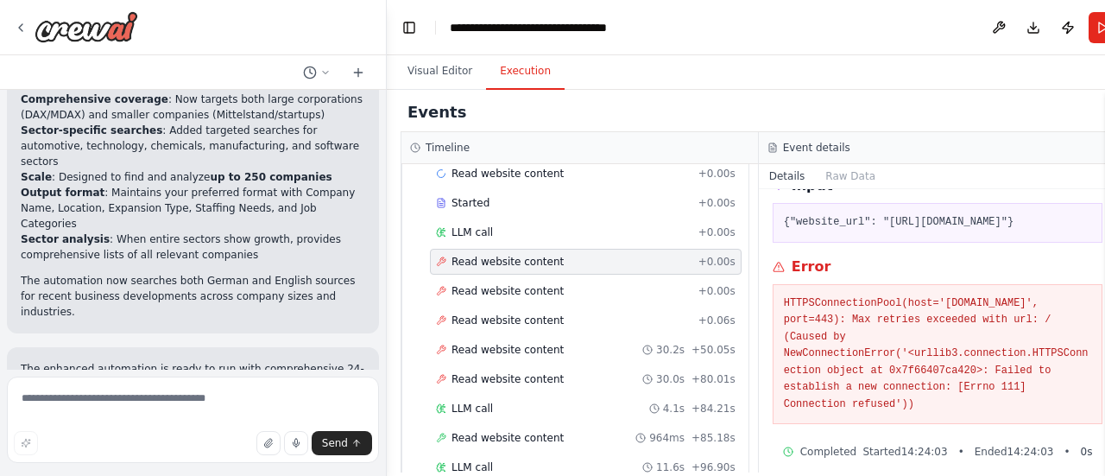
scroll to position [101, 0]
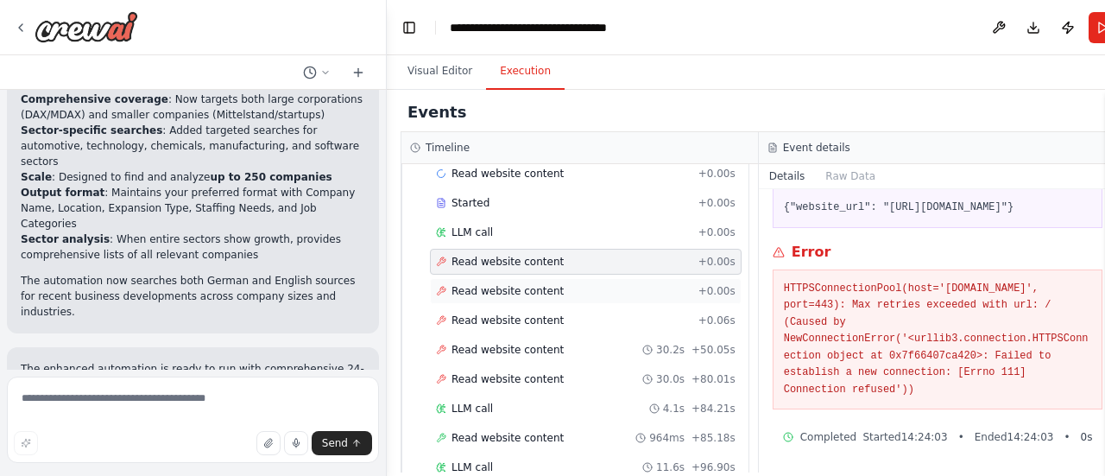
click at [461, 278] on div "Read website content + 0.00s" at bounding box center [586, 291] width 312 height 26
click at [477, 307] on div "Read website content + 0.06s" at bounding box center [586, 320] width 312 height 26
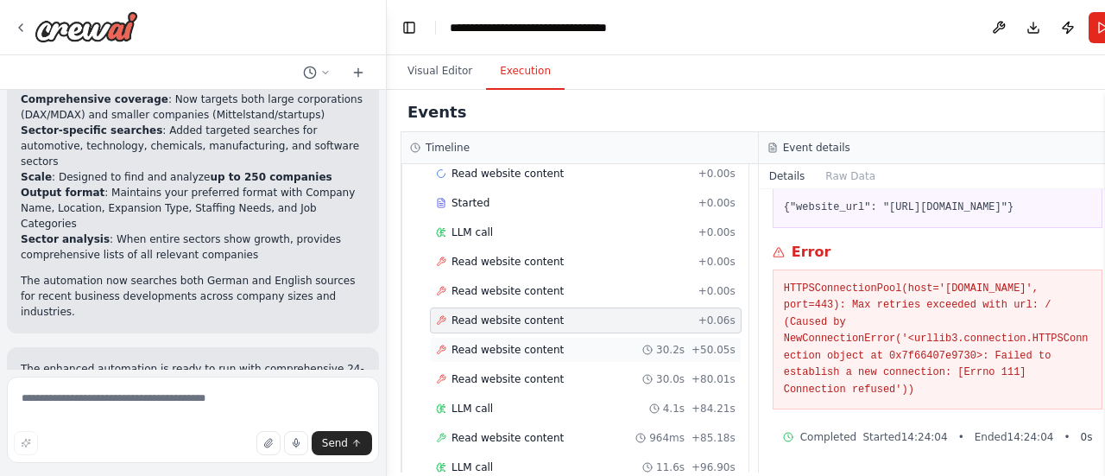
click at [487, 343] on span "Read website content" at bounding box center [508, 350] width 112 height 14
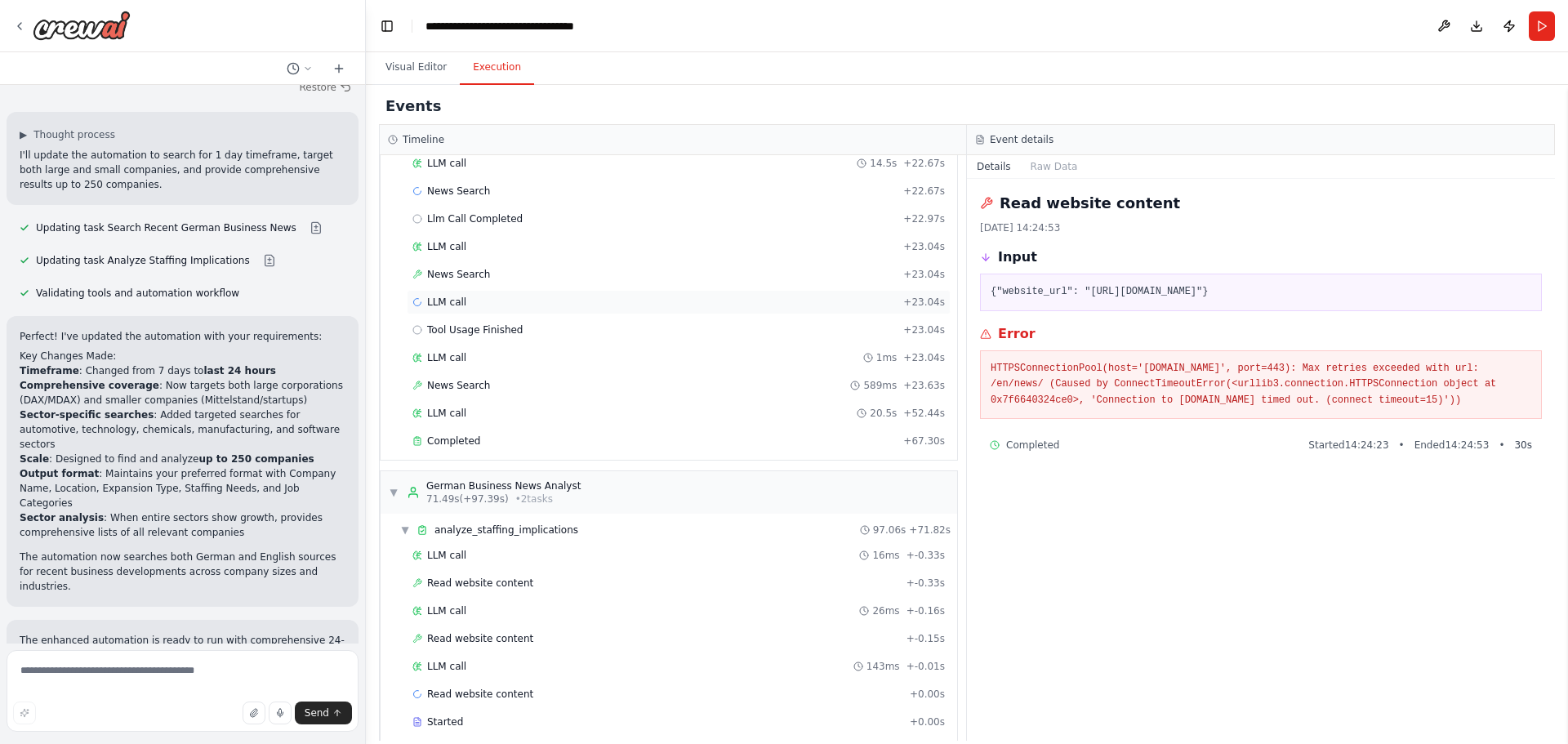
scroll to position [0, 0]
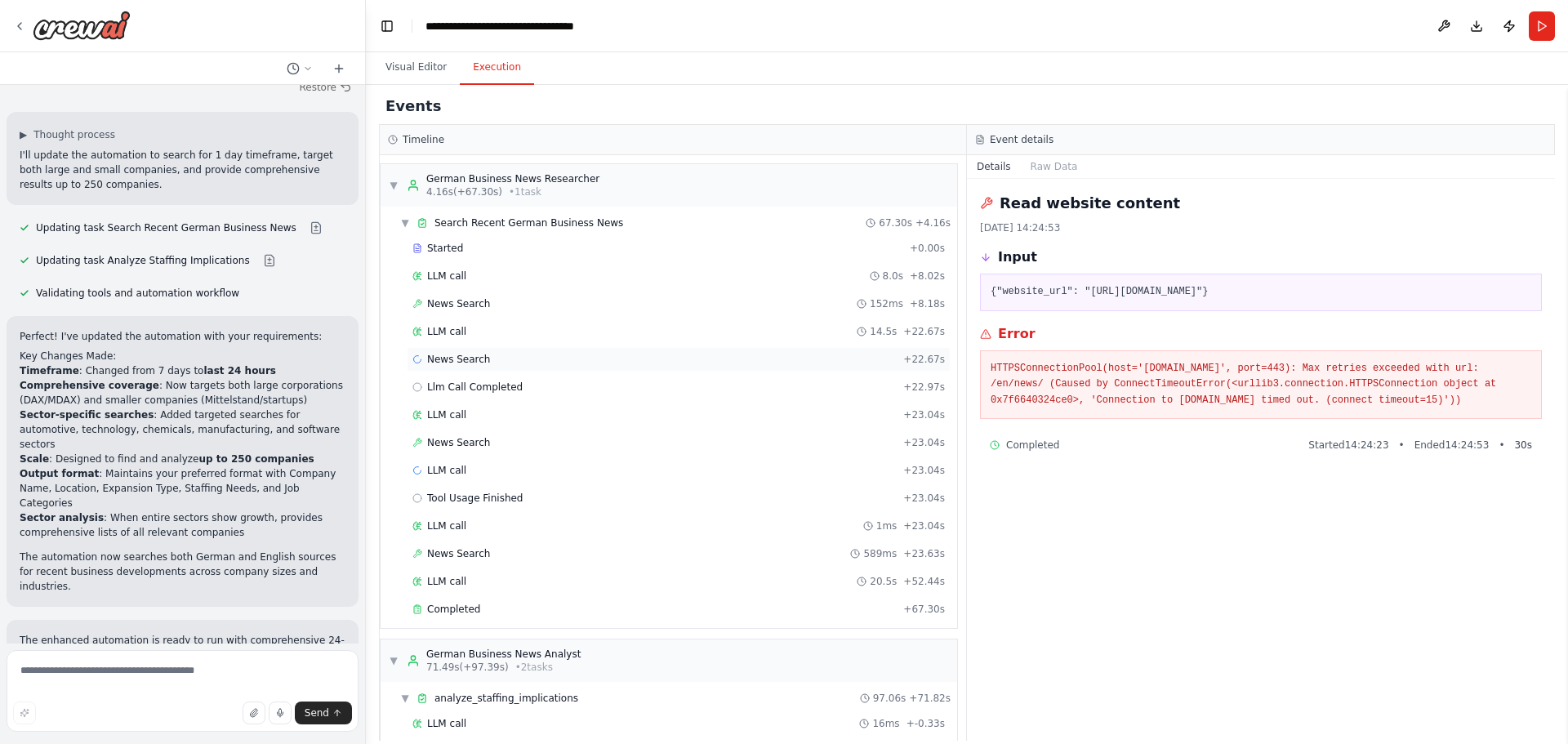
click at [462, 355] on span "News Search" at bounding box center [459, 359] width 62 height 13
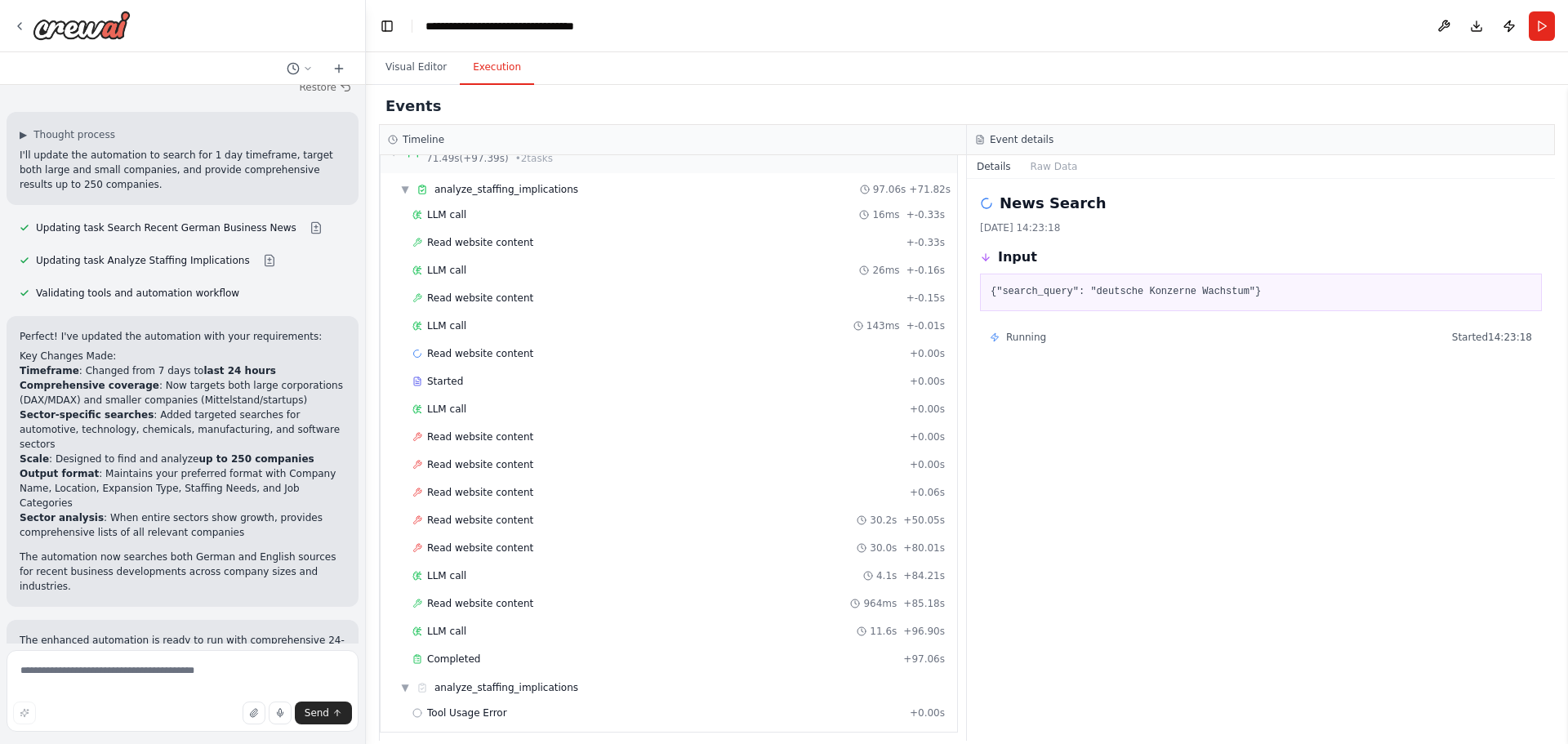
scroll to position [518, 0]
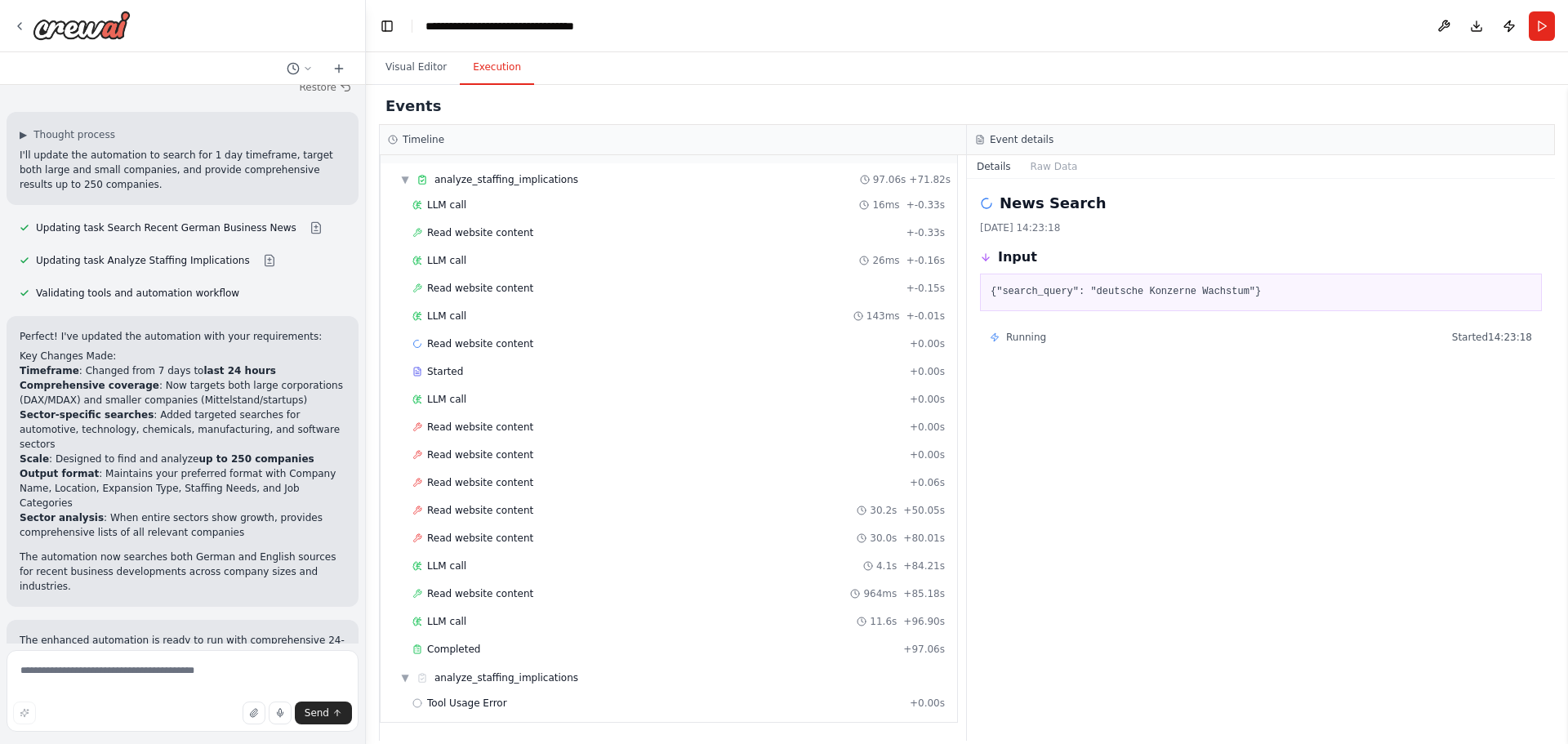
click at [1044, 449] on div "News Search [DATE] 14:23:18 Input {"search_query": "deutsche Konzerne Wachstum"…" at bounding box center [1261, 459] width 588 height 562
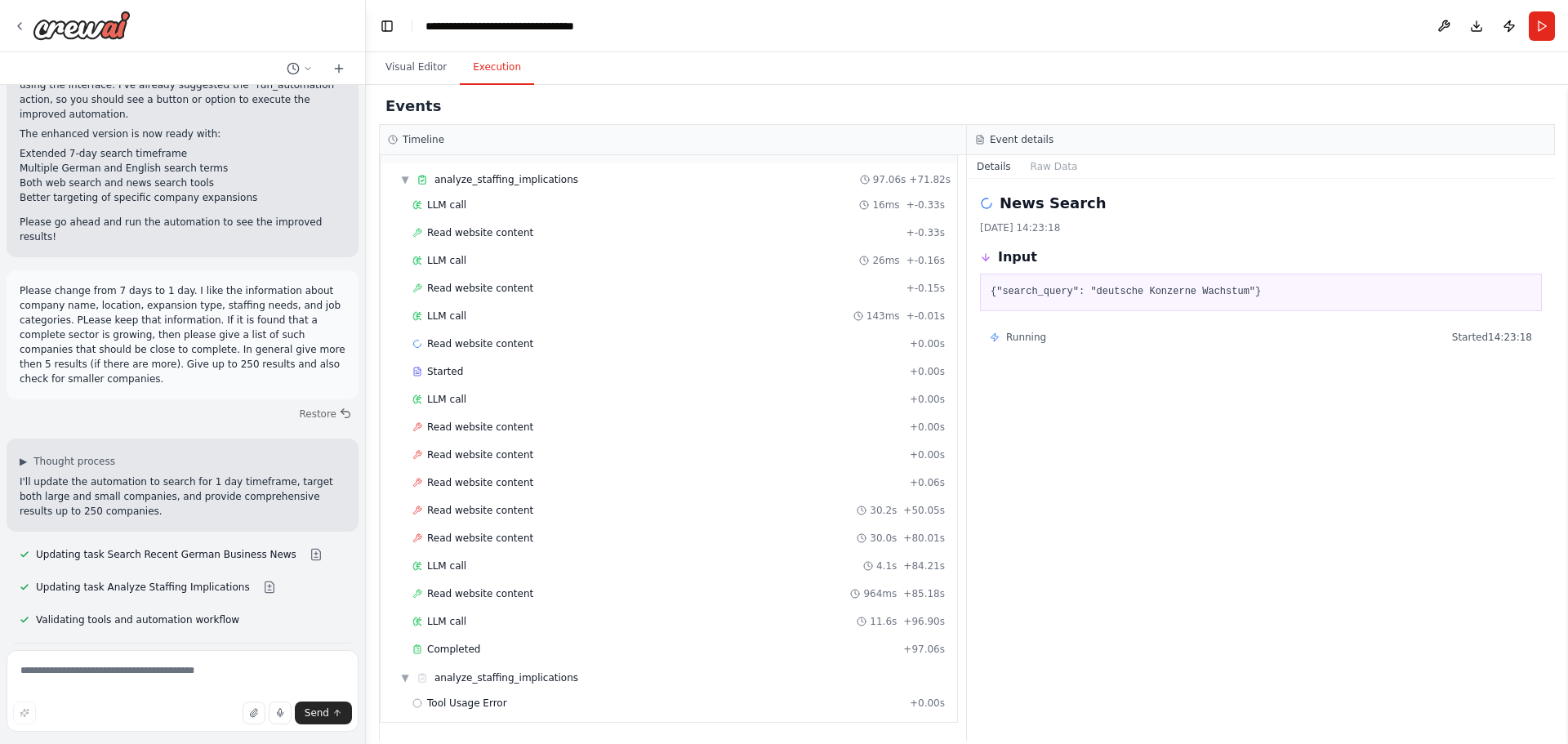
scroll to position [3000, 0]
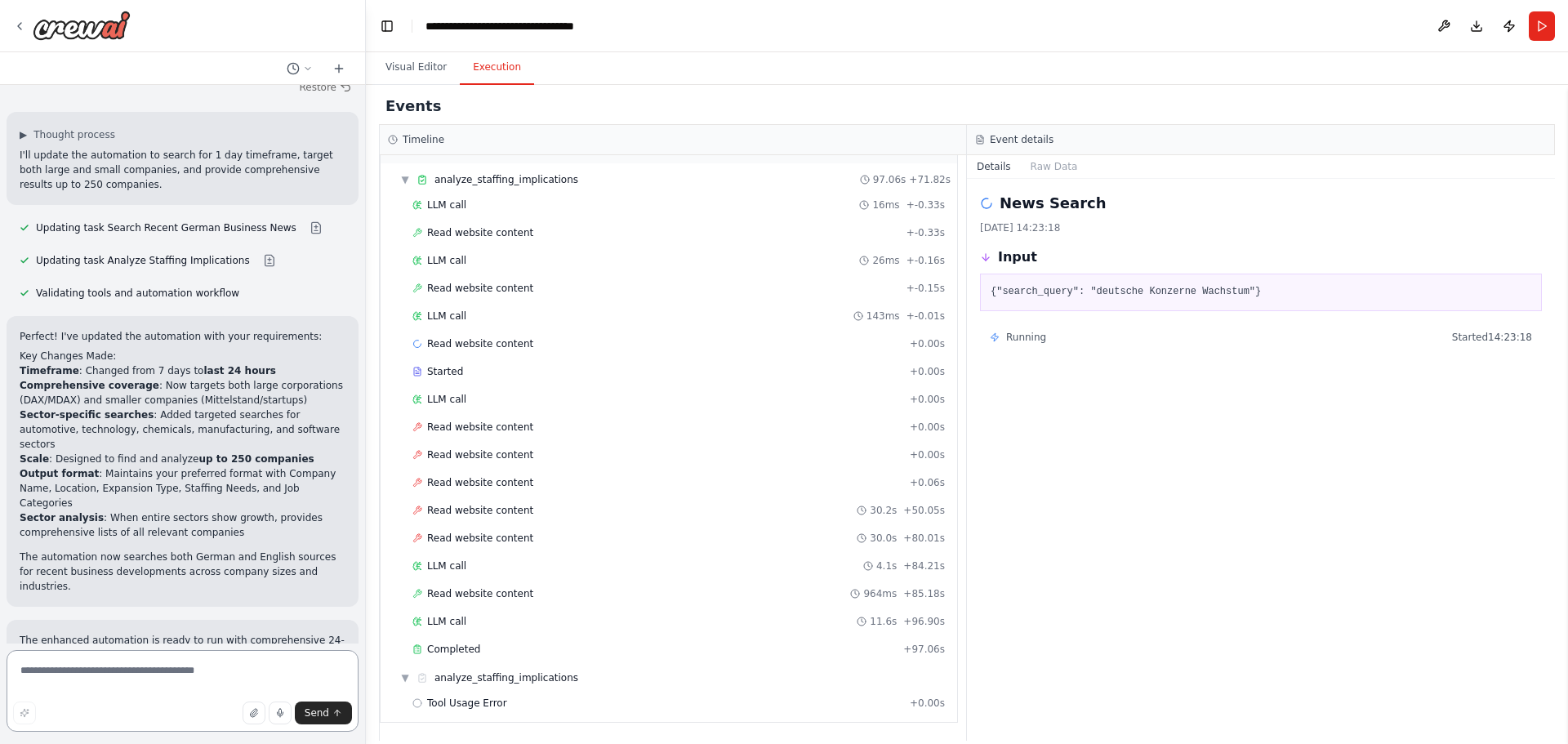
click at [118, 449] on textarea at bounding box center [183, 690] width 352 height 81
type textarea "**********"
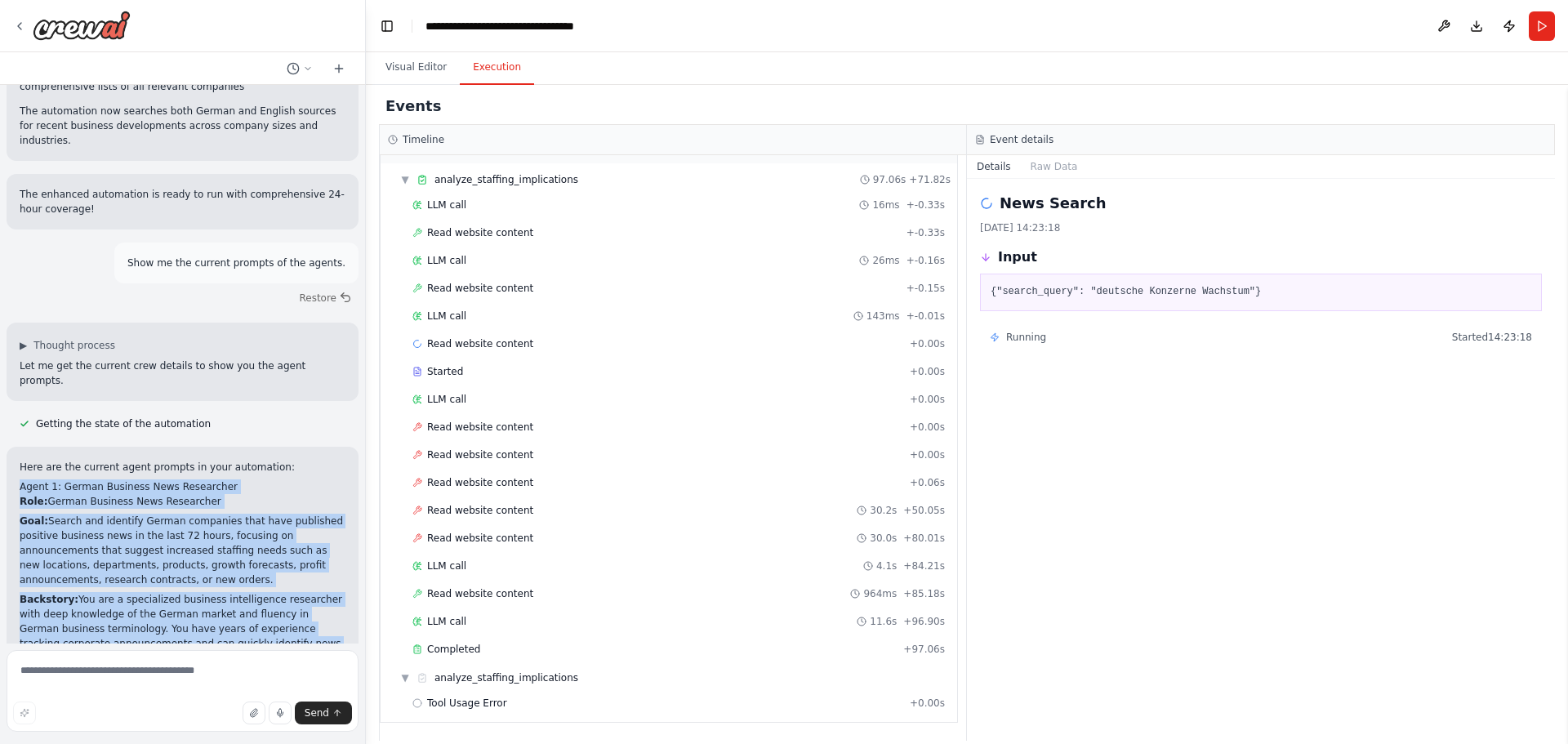
scroll to position [3691, 0]
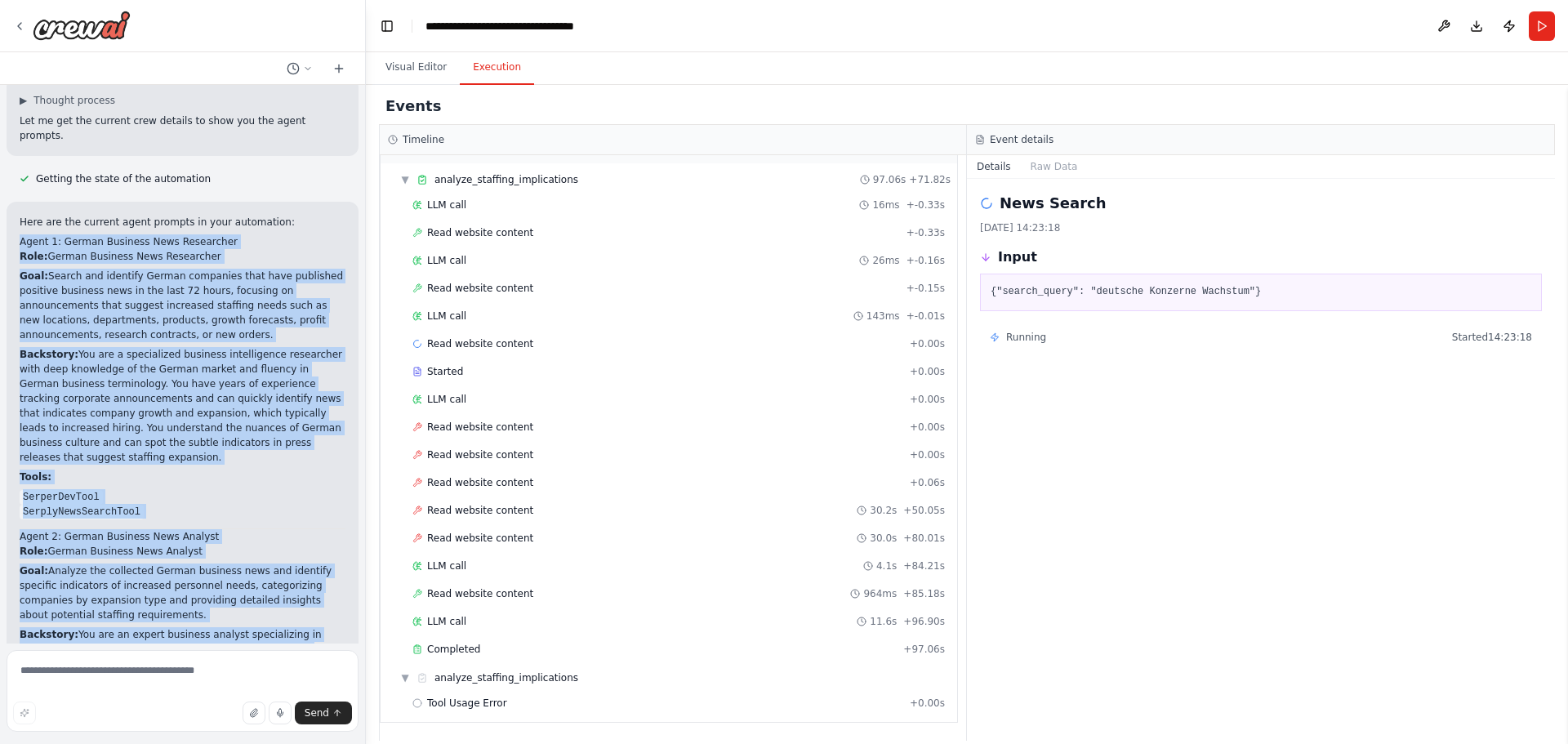
drag, startPoint x: 18, startPoint y: 294, endPoint x: 282, endPoint y: 549, distance: 367.0
click at [282, 449] on div "Here are the current agent prompts in your automation: Agent 1: German Business…" at bounding box center [183, 526] width 352 height 649
copy div "Agent 1: German Business News Researcher Role: German Business News Researcher …"
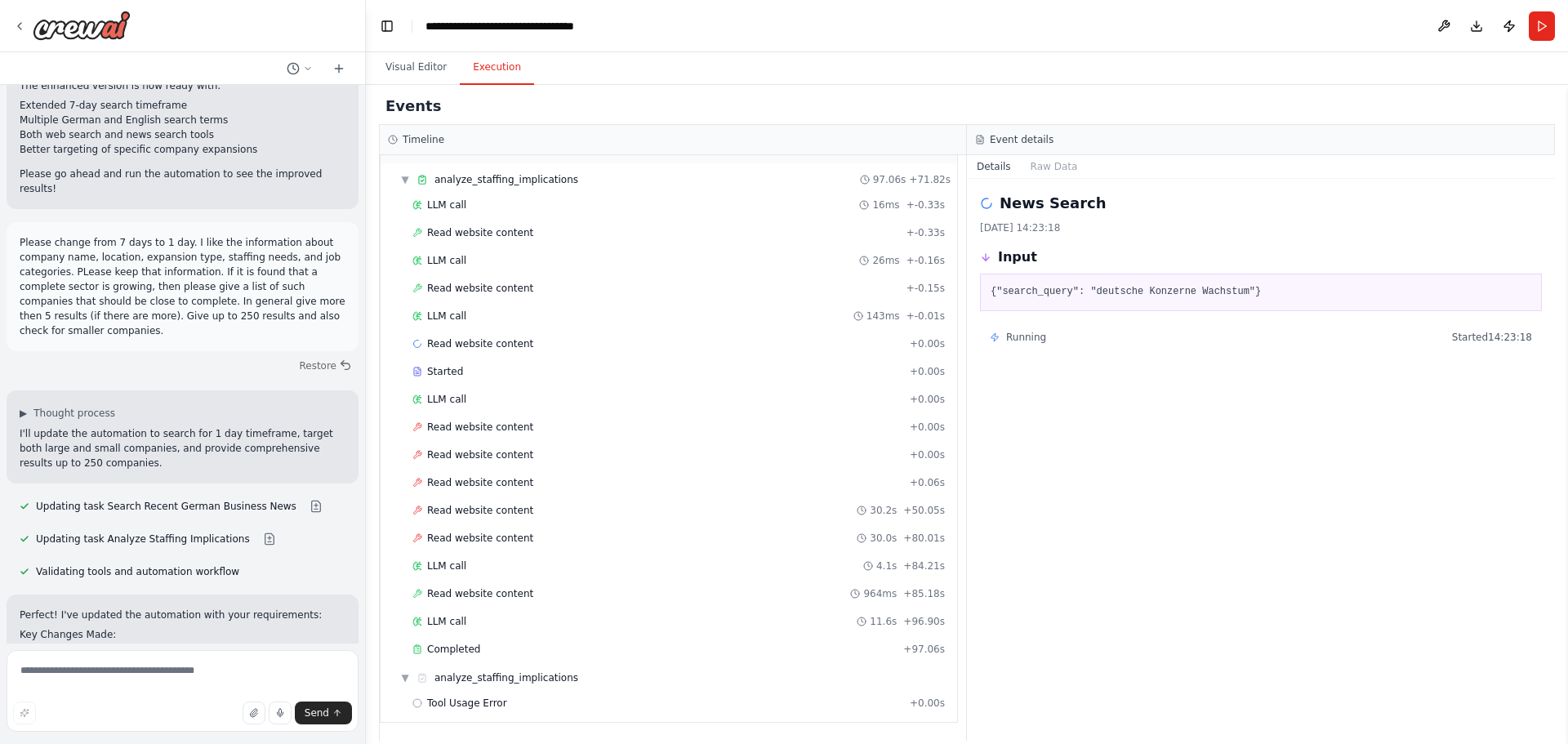
scroll to position [2793, 0]
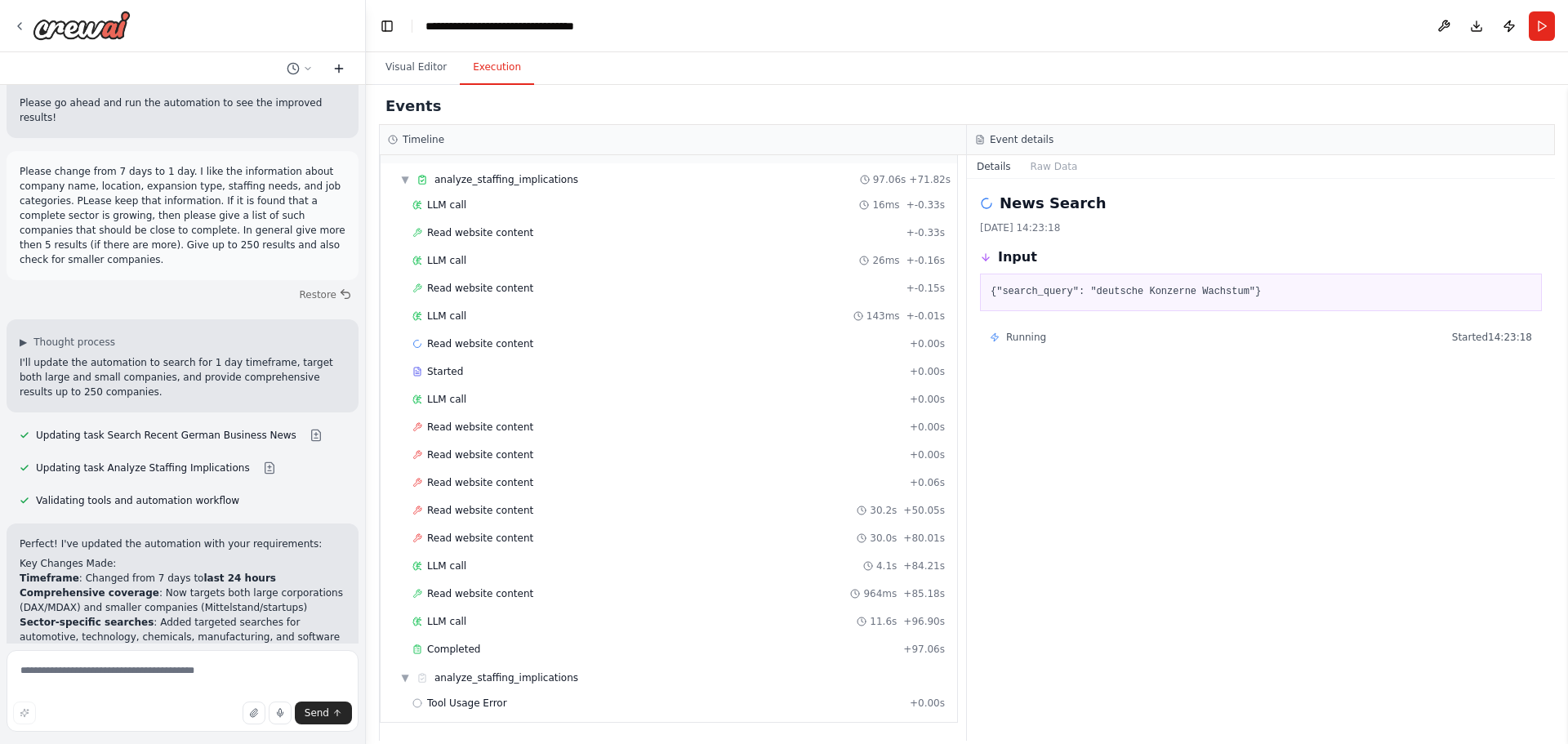
click at [344, 72] on icon at bounding box center [339, 69] width 13 height 13
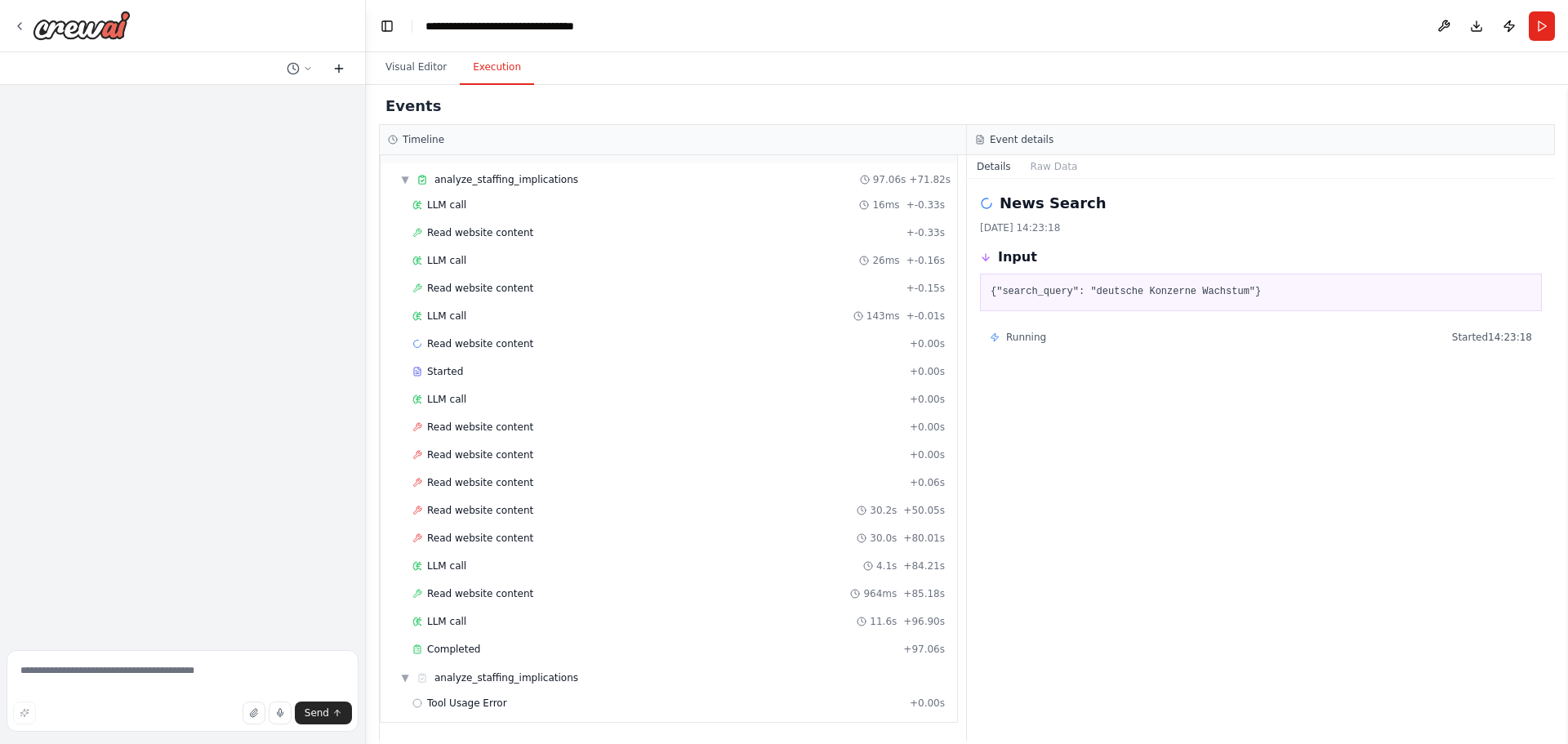
scroll to position [0, 0]
click at [155, 449] on textarea at bounding box center [183, 690] width 352 height 81
paste textarea "**********"
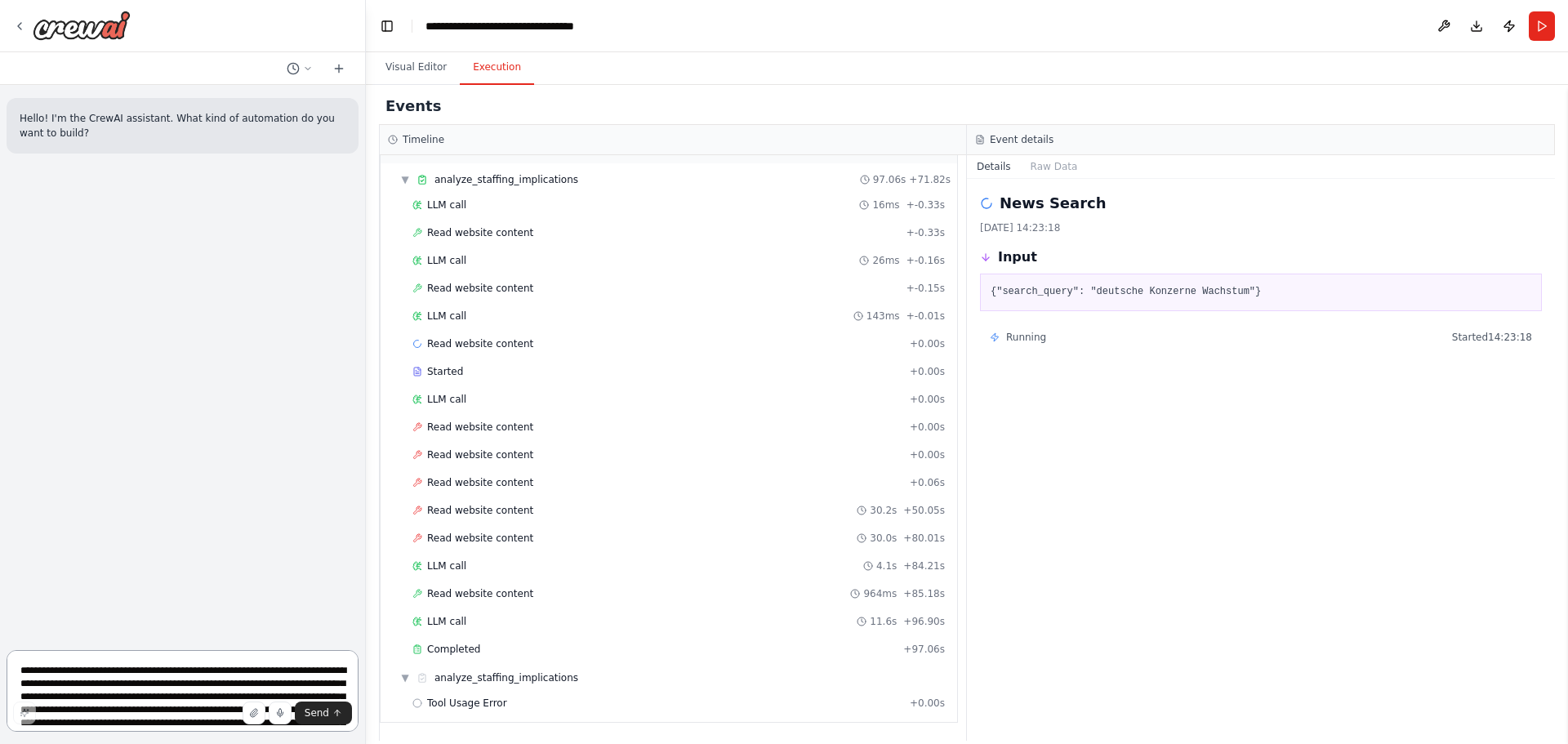
scroll to position [5951, 0]
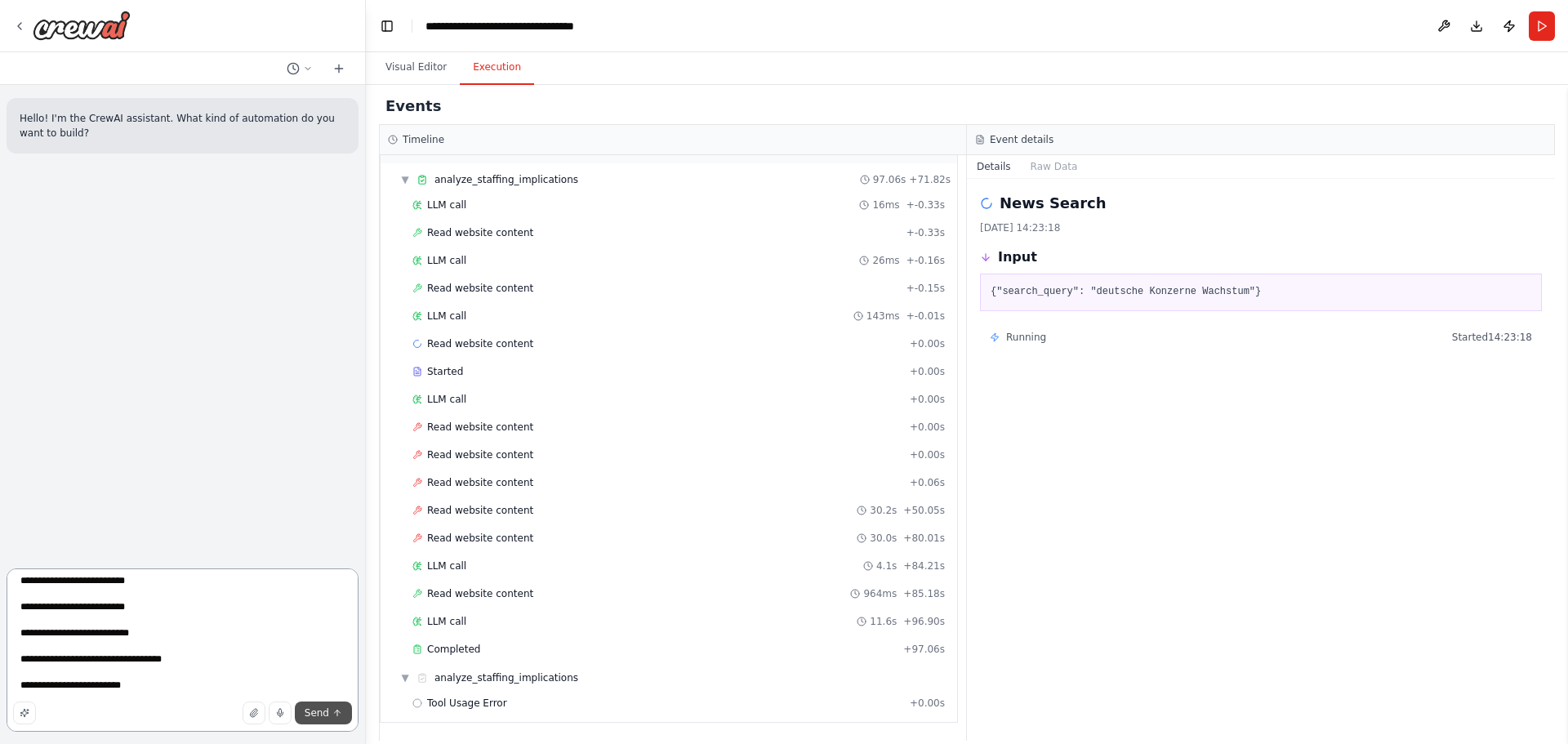
type textarea "**********"
click at [331, 449] on button "Send" at bounding box center [323, 713] width 57 height 23
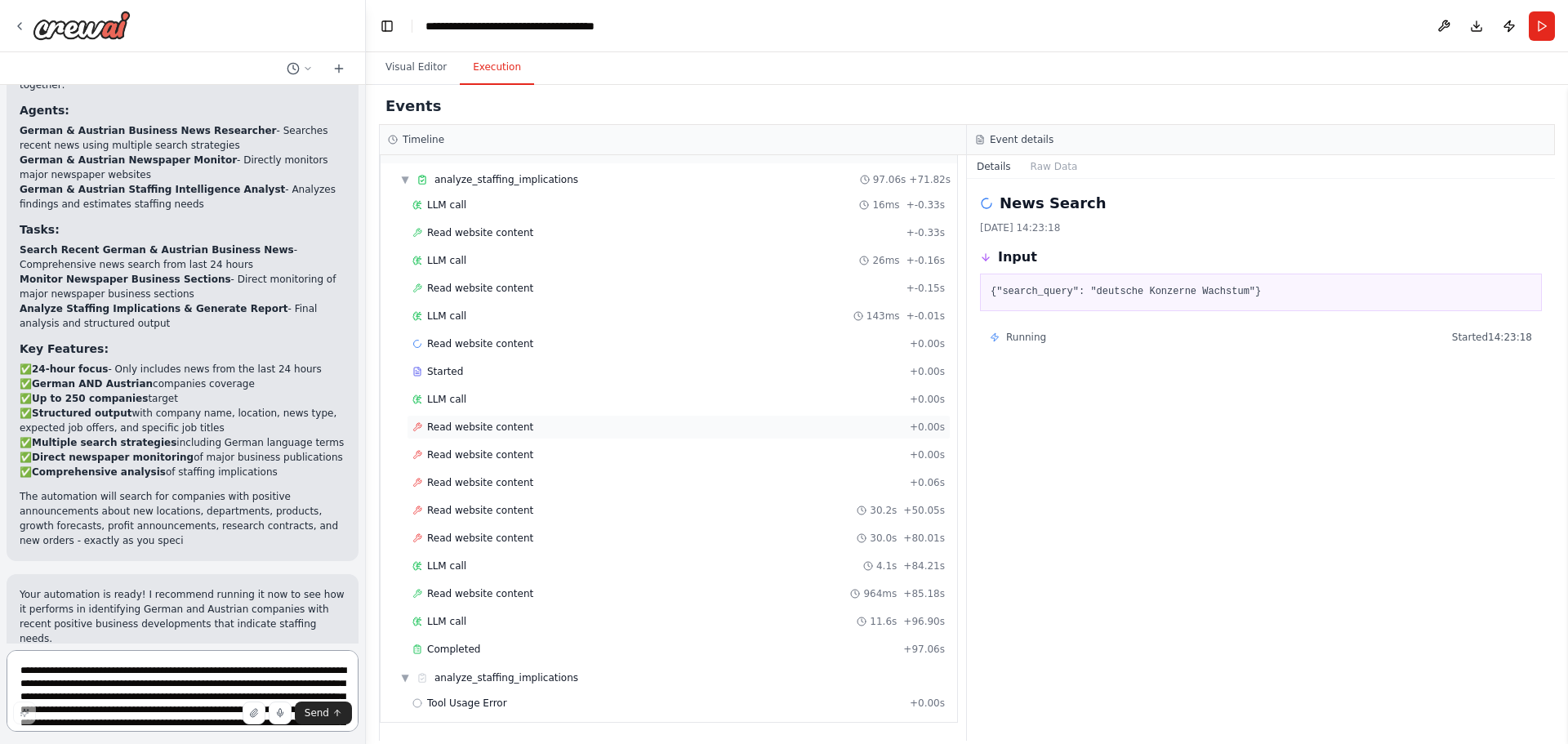
scroll to position [6174, 0]
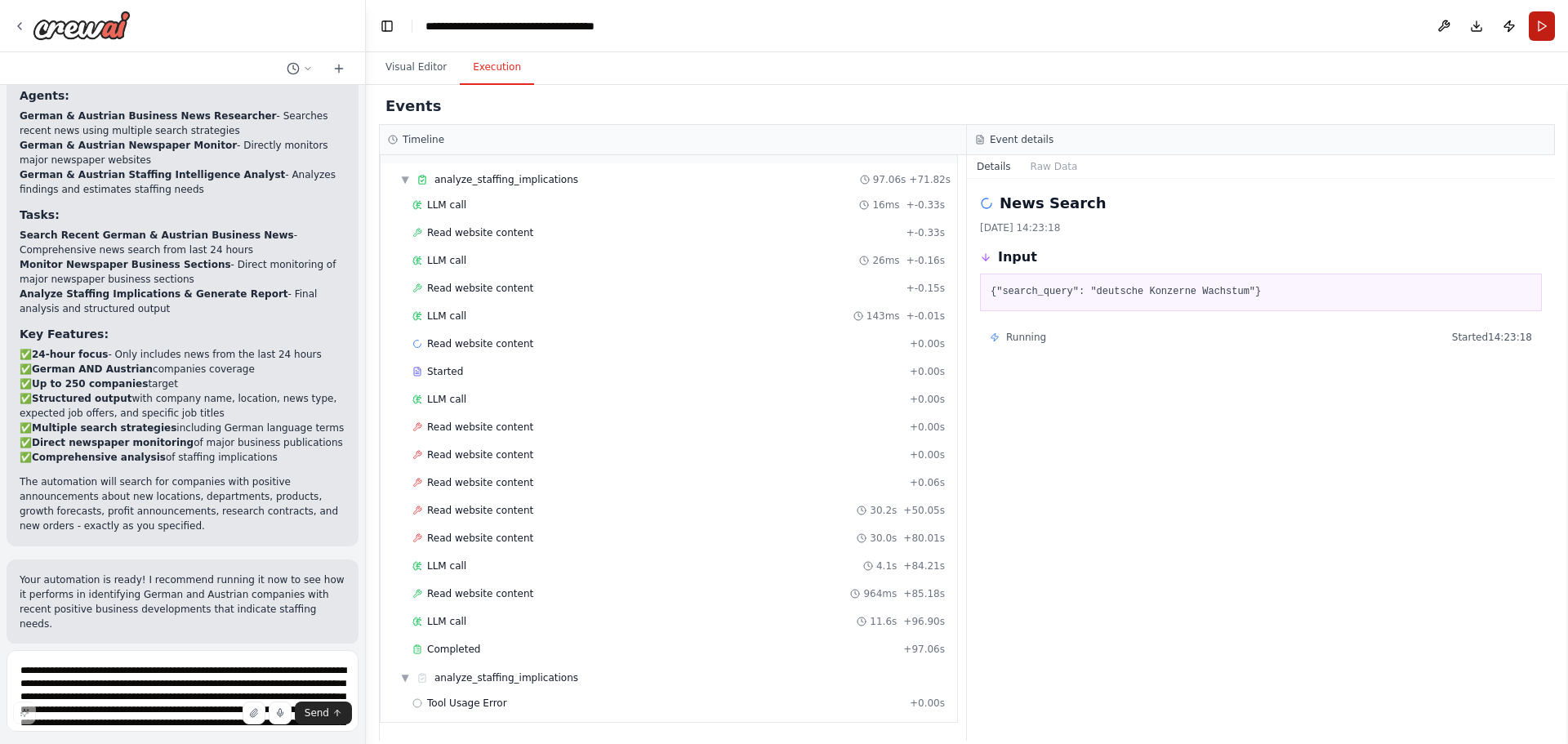
click at [1044, 22] on button "Run" at bounding box center [1542, 26] width 26 height 29
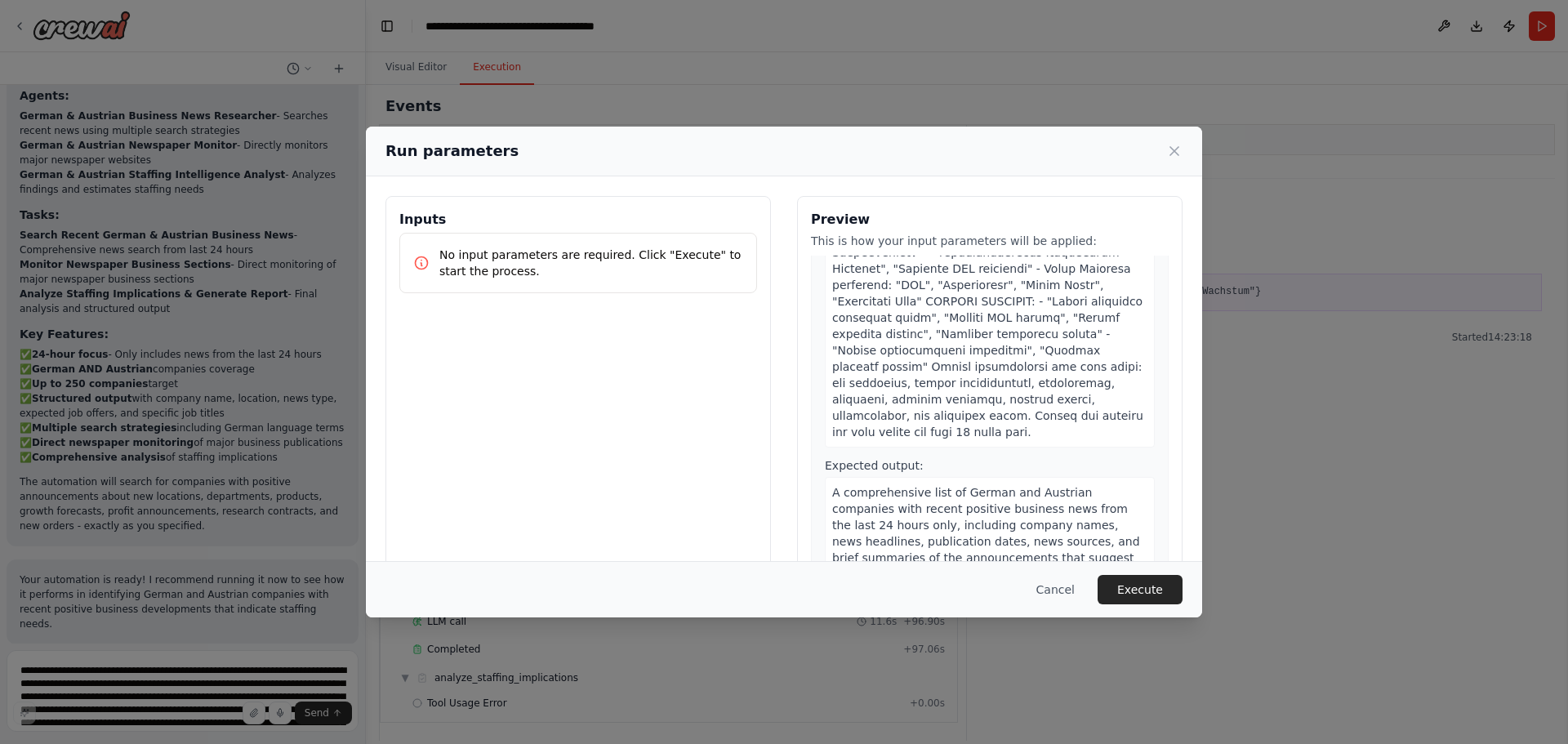
scroll to position [0, 0]
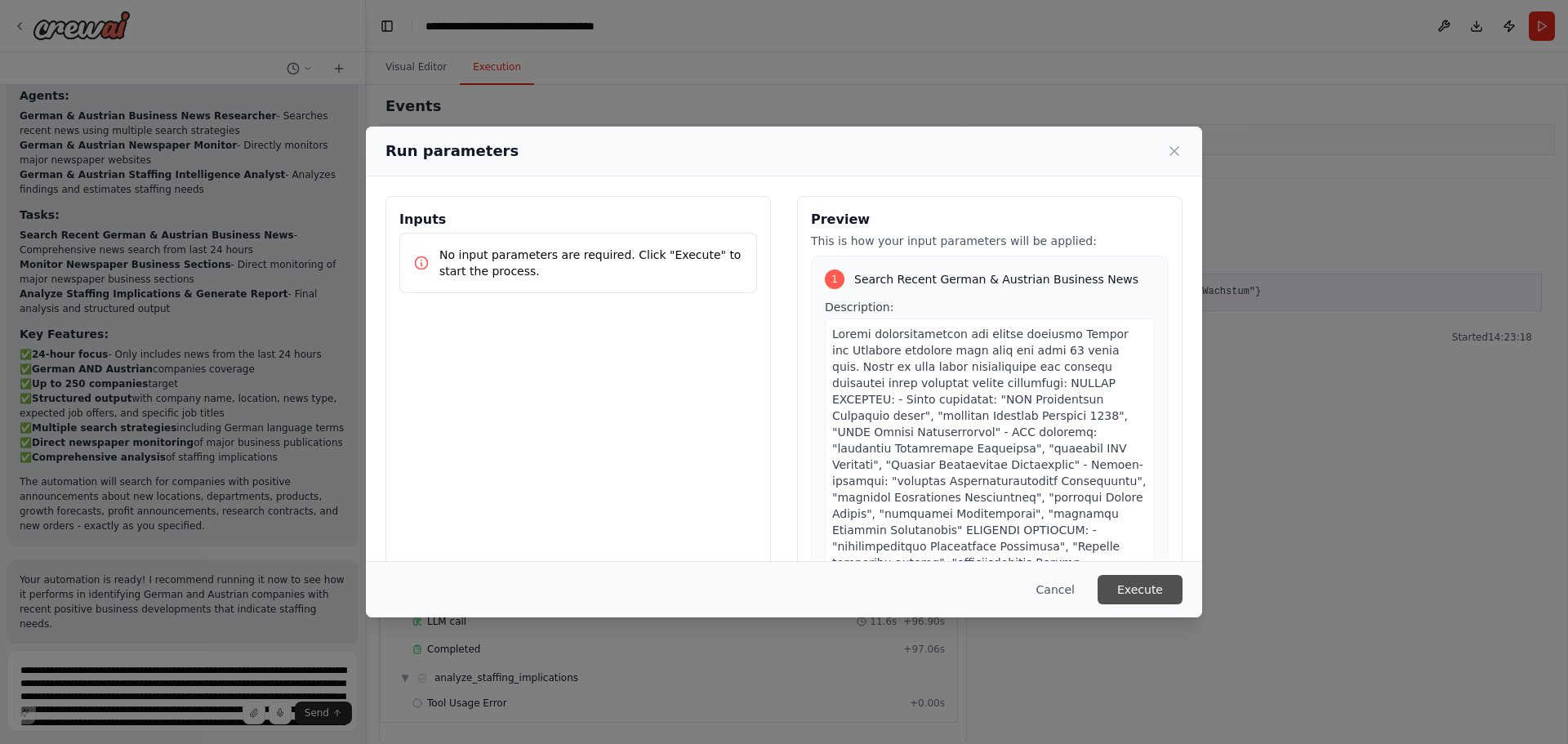
click at [1044, 449] on button "Execute" at bounding box center [1141, 589] width 85 height 29
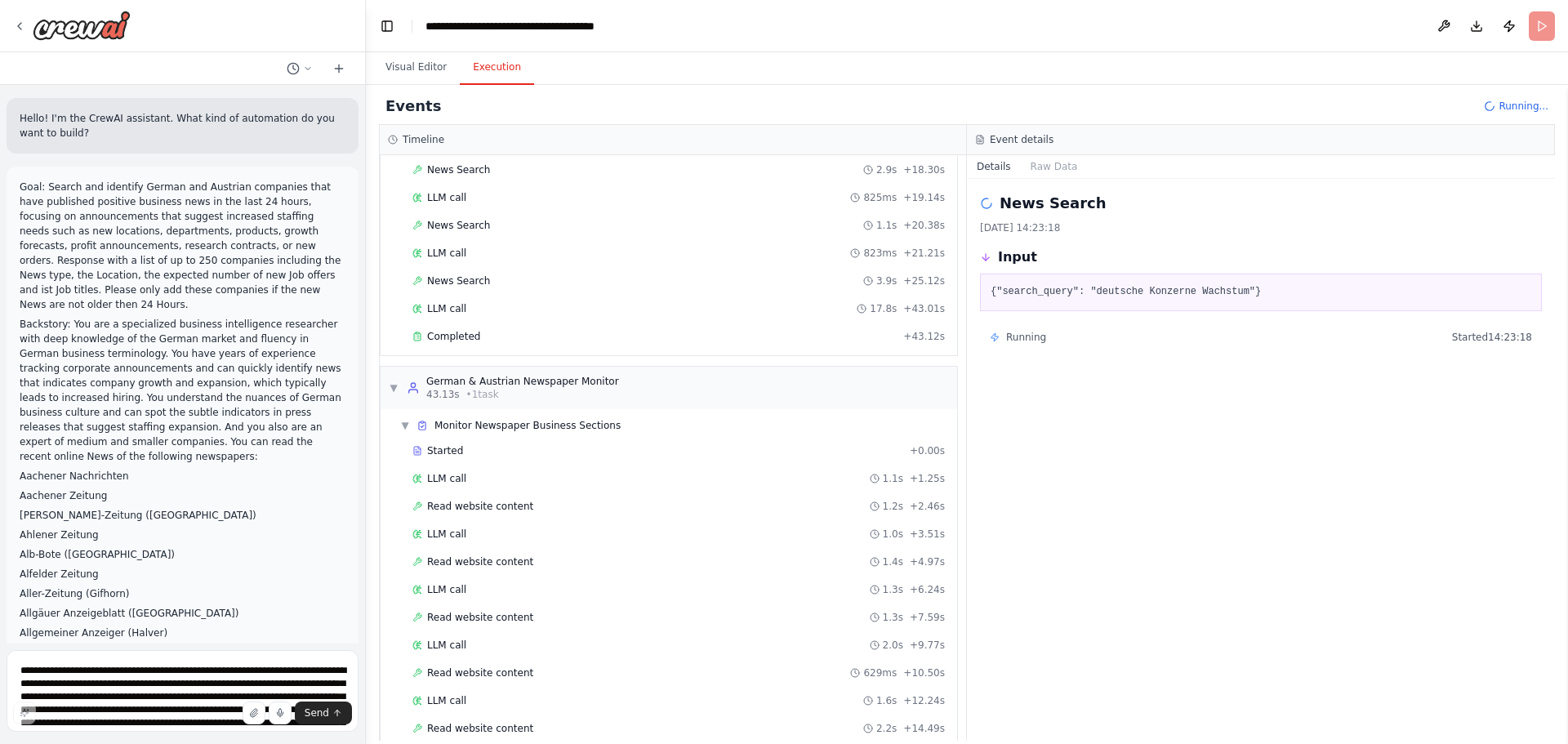
scroll to position [576, 0]
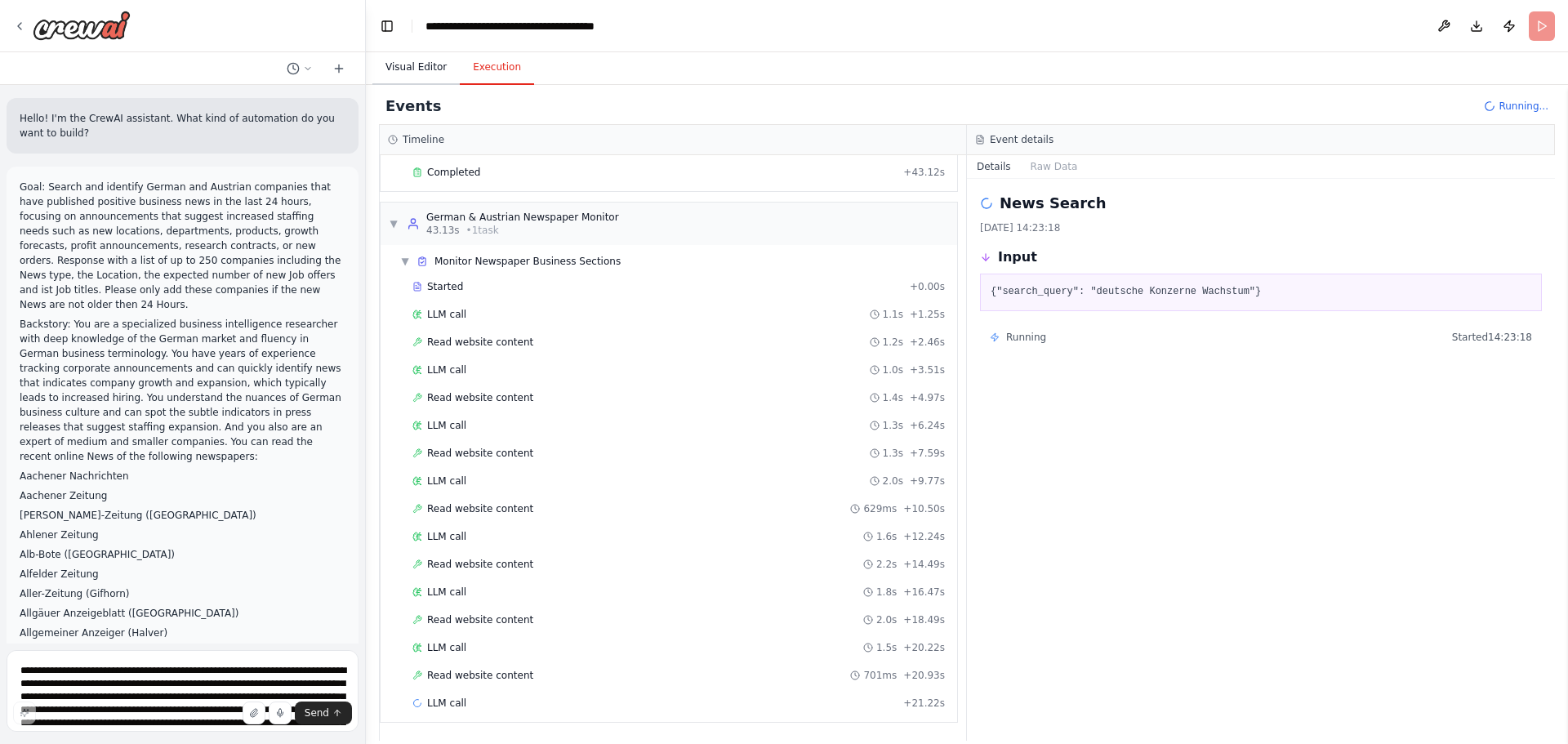
click at [414, 65] on button "Visual Editor" at bounding box center [416, 68] width 87 height 34
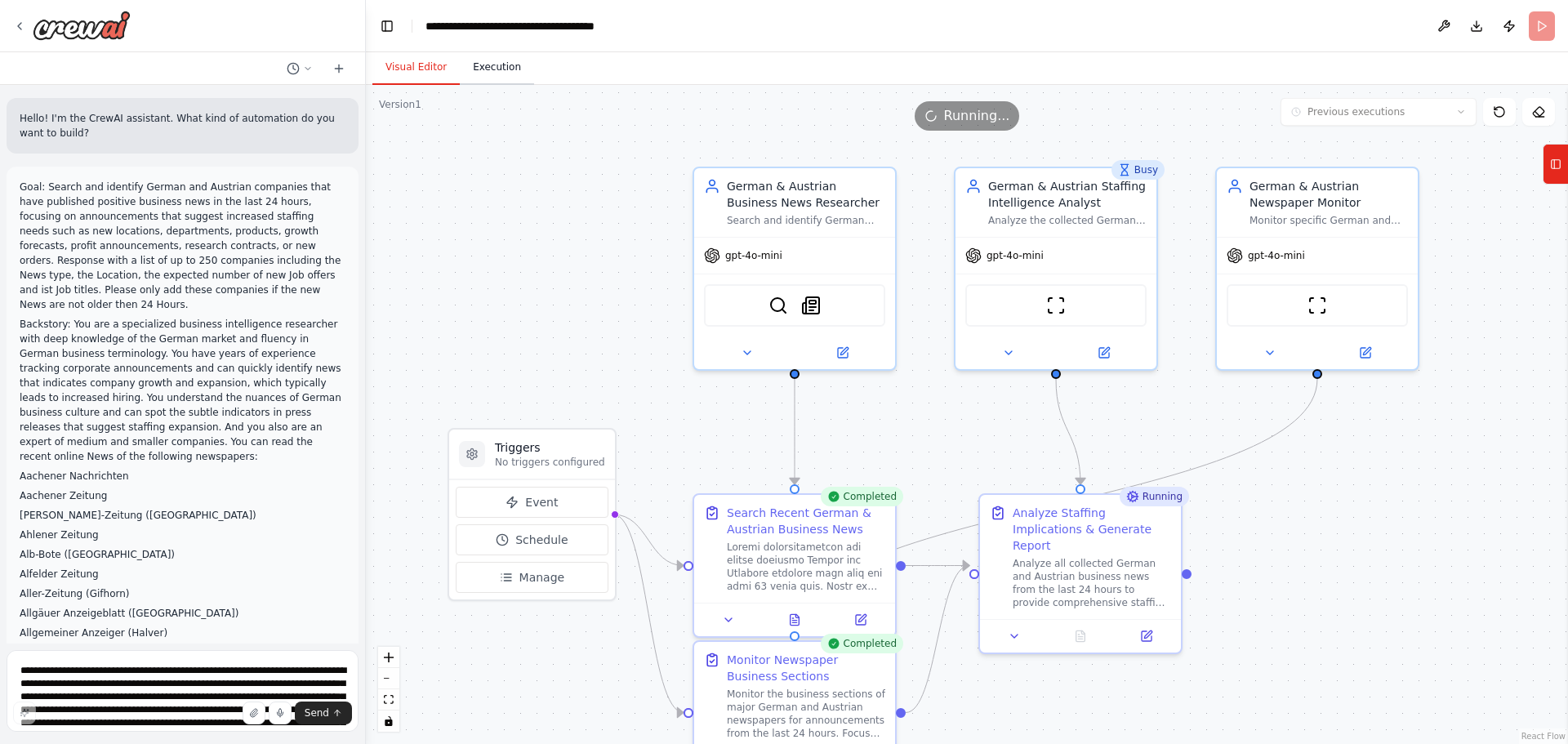
click at [480, 68] on button "Execution" at bounding box center [497, 68] width 75 height 34
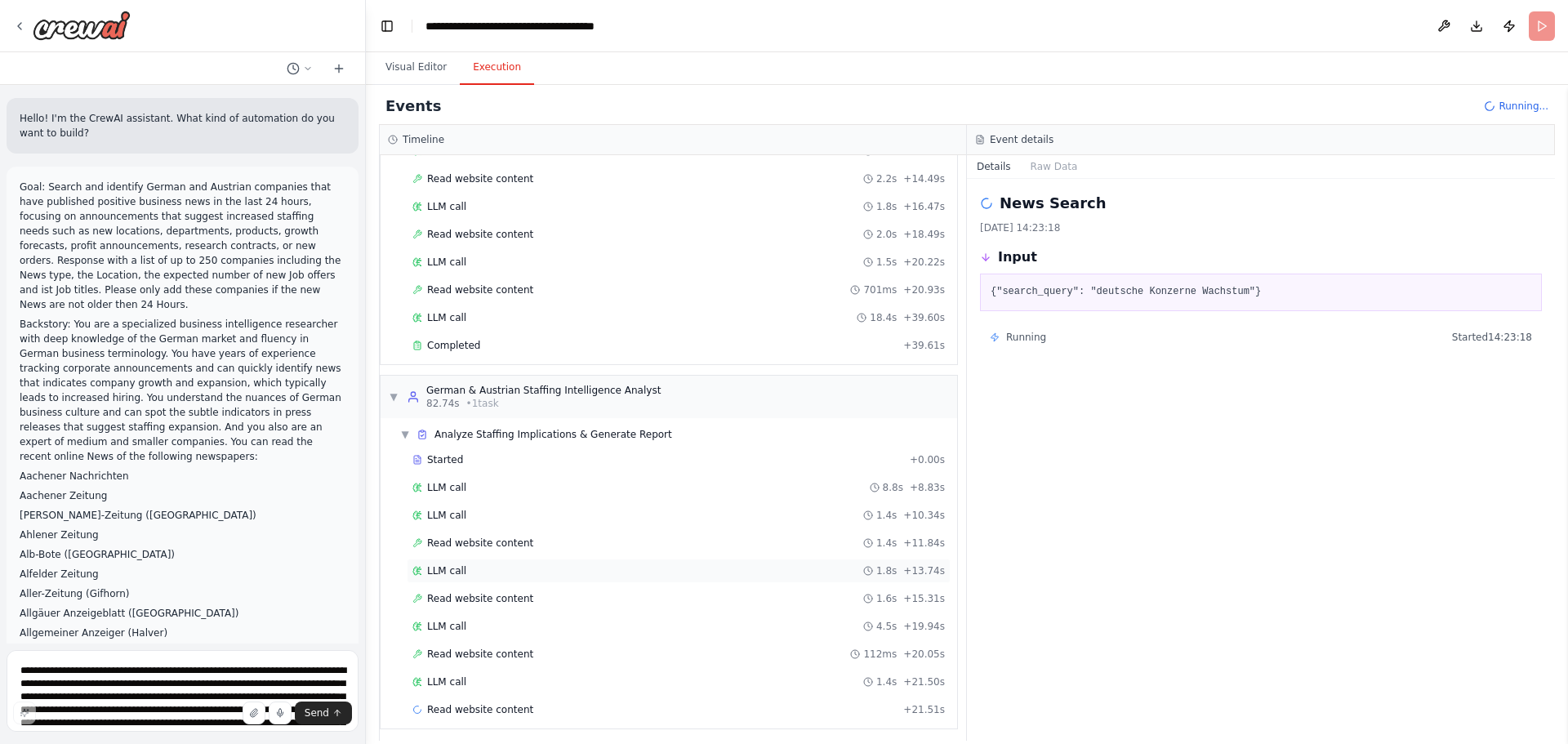
scroll to position [967, 0]
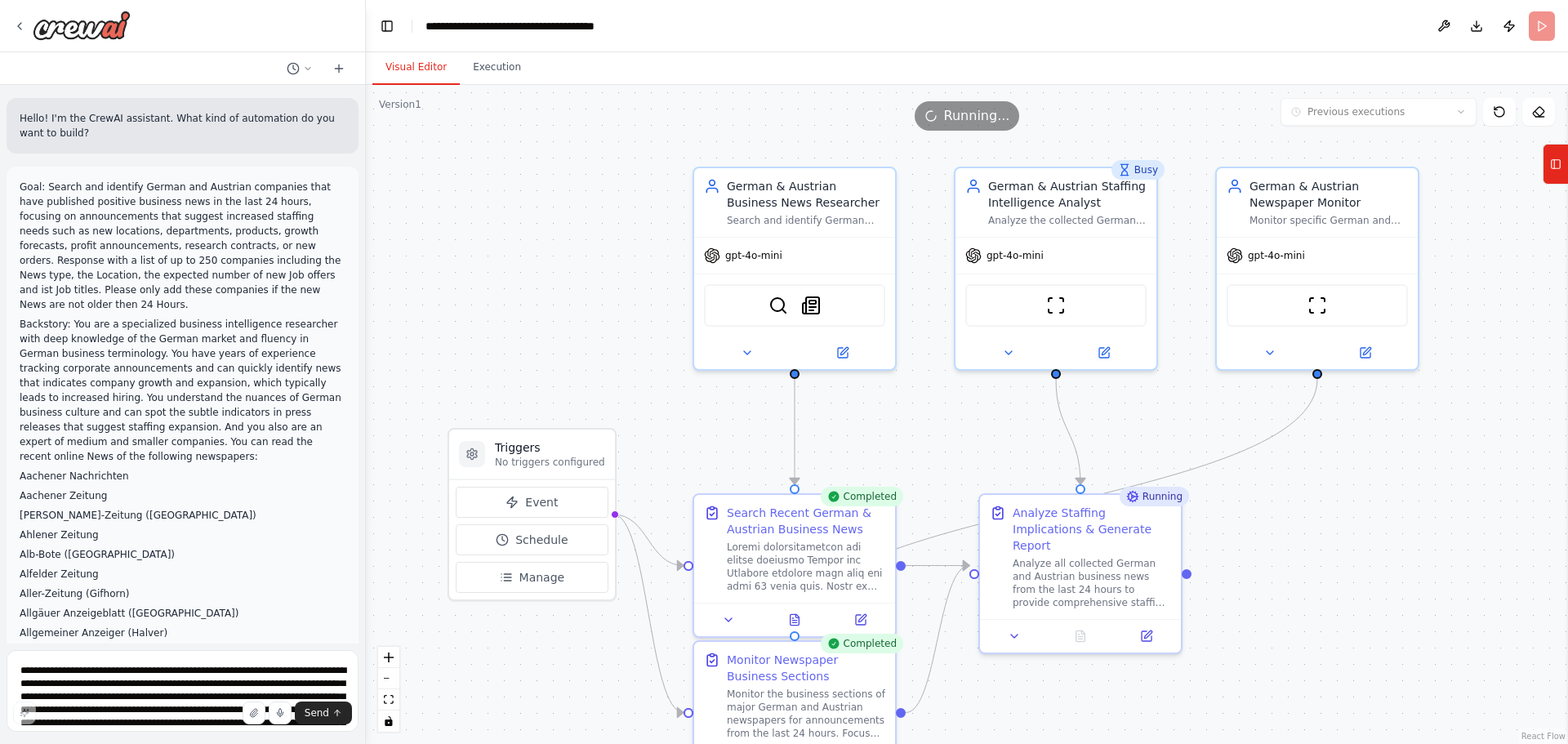
click at [417, 62] on button "Visual Editor" at bounding box center [416, 68] width 87 height 34
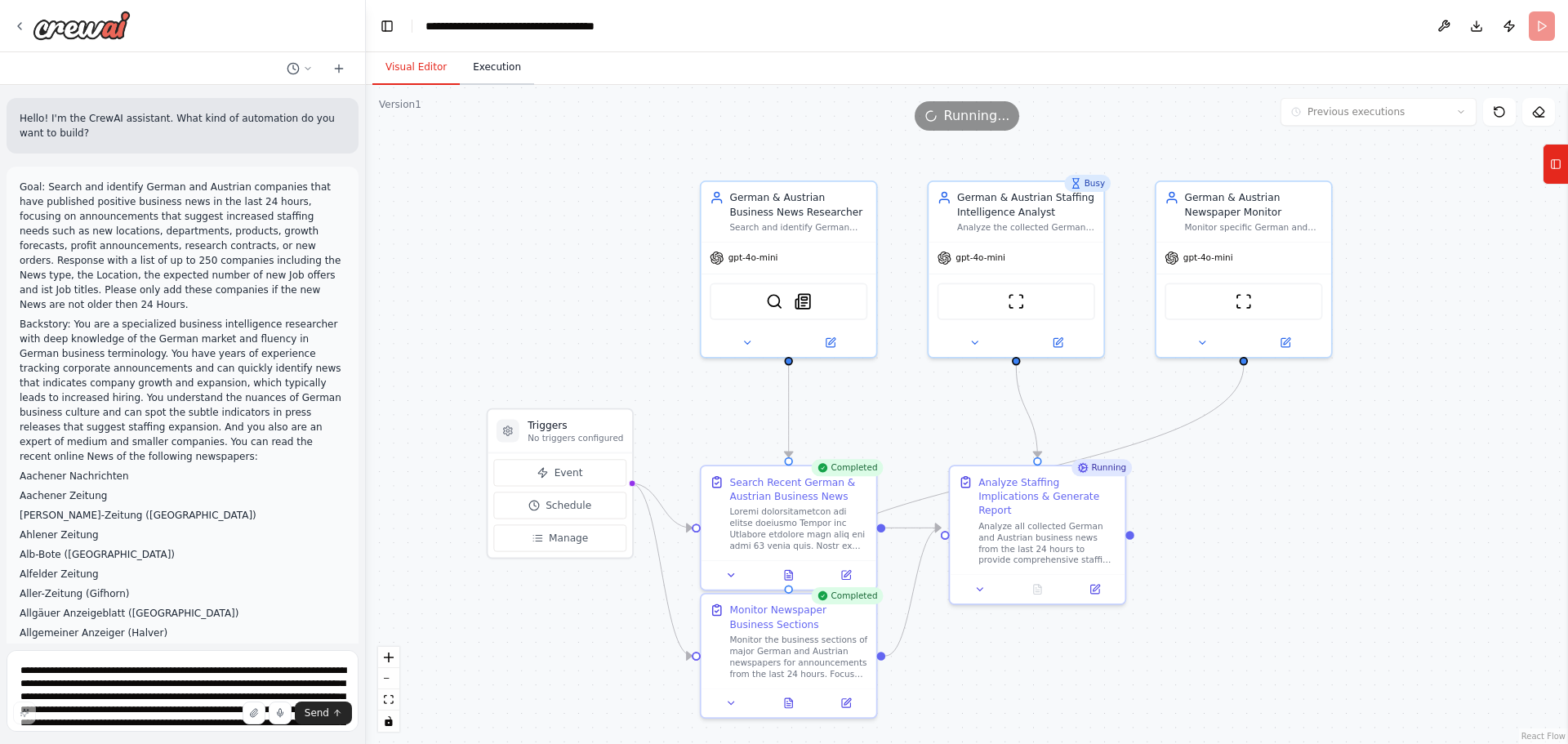
click at [492, 66] on button "Execution" at bounding box center [497, 68] width 75 height 34
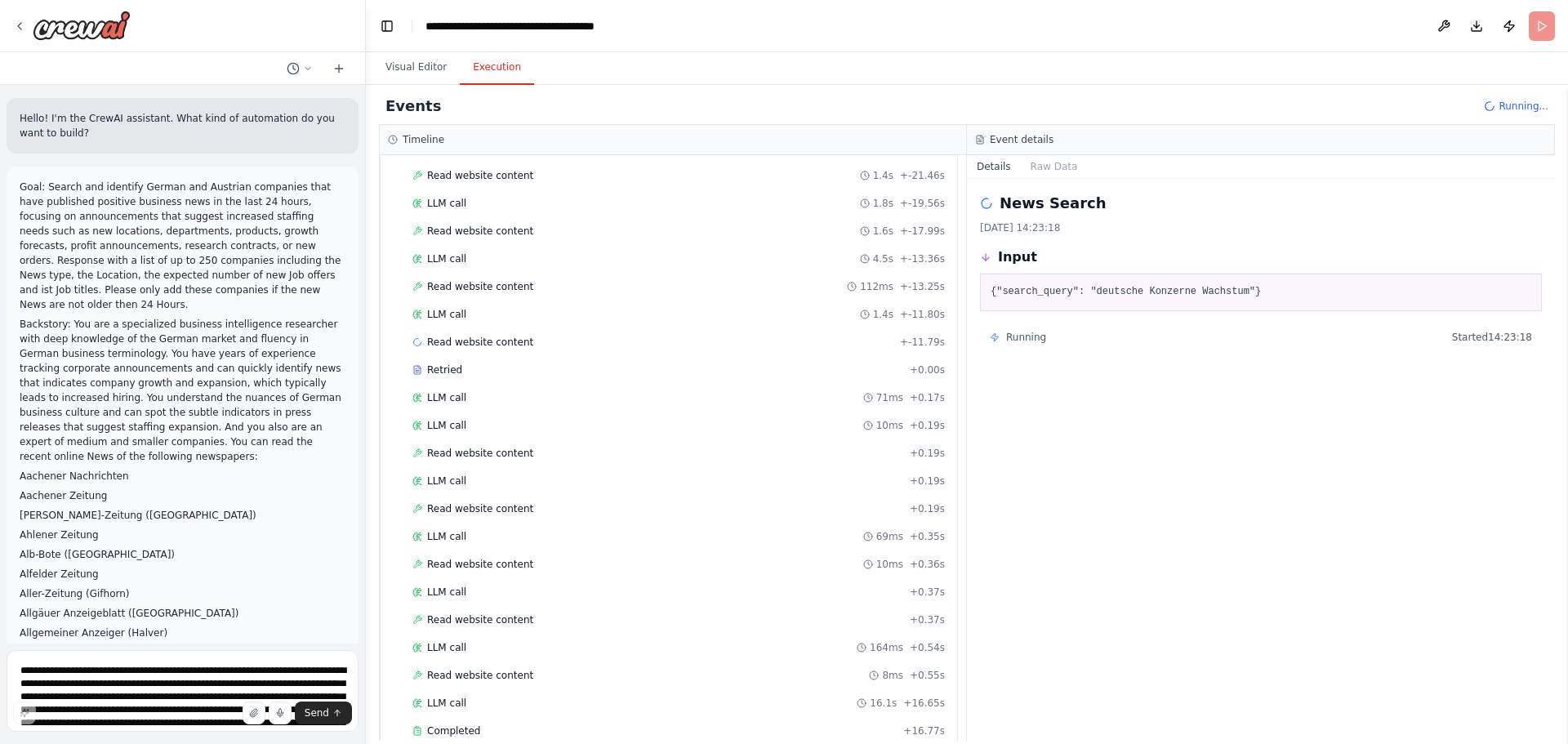
scroll to position [1717, 0]
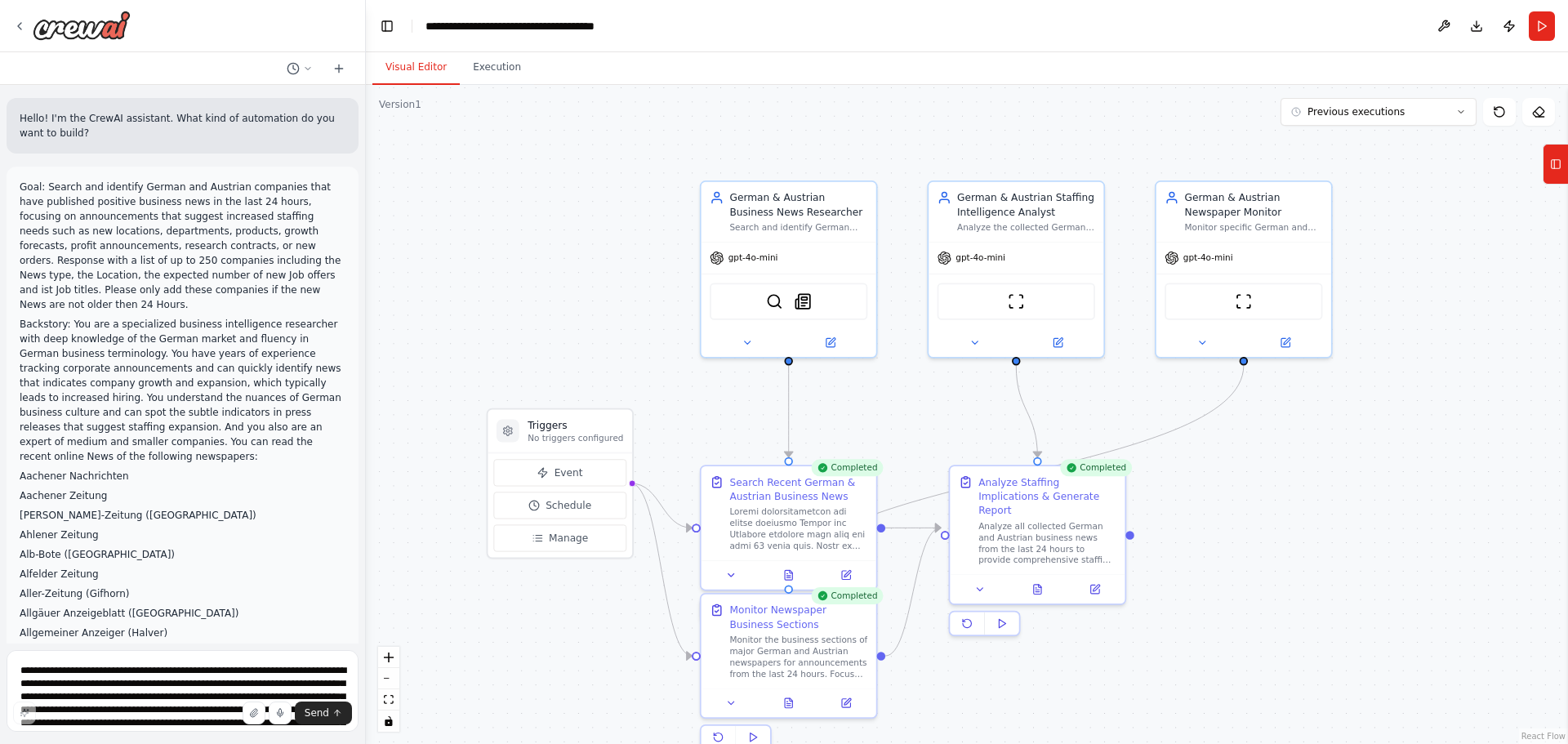
click at [420, 64] on button "Visual Editor" at bounding box center [416, 68] width 87 height 34
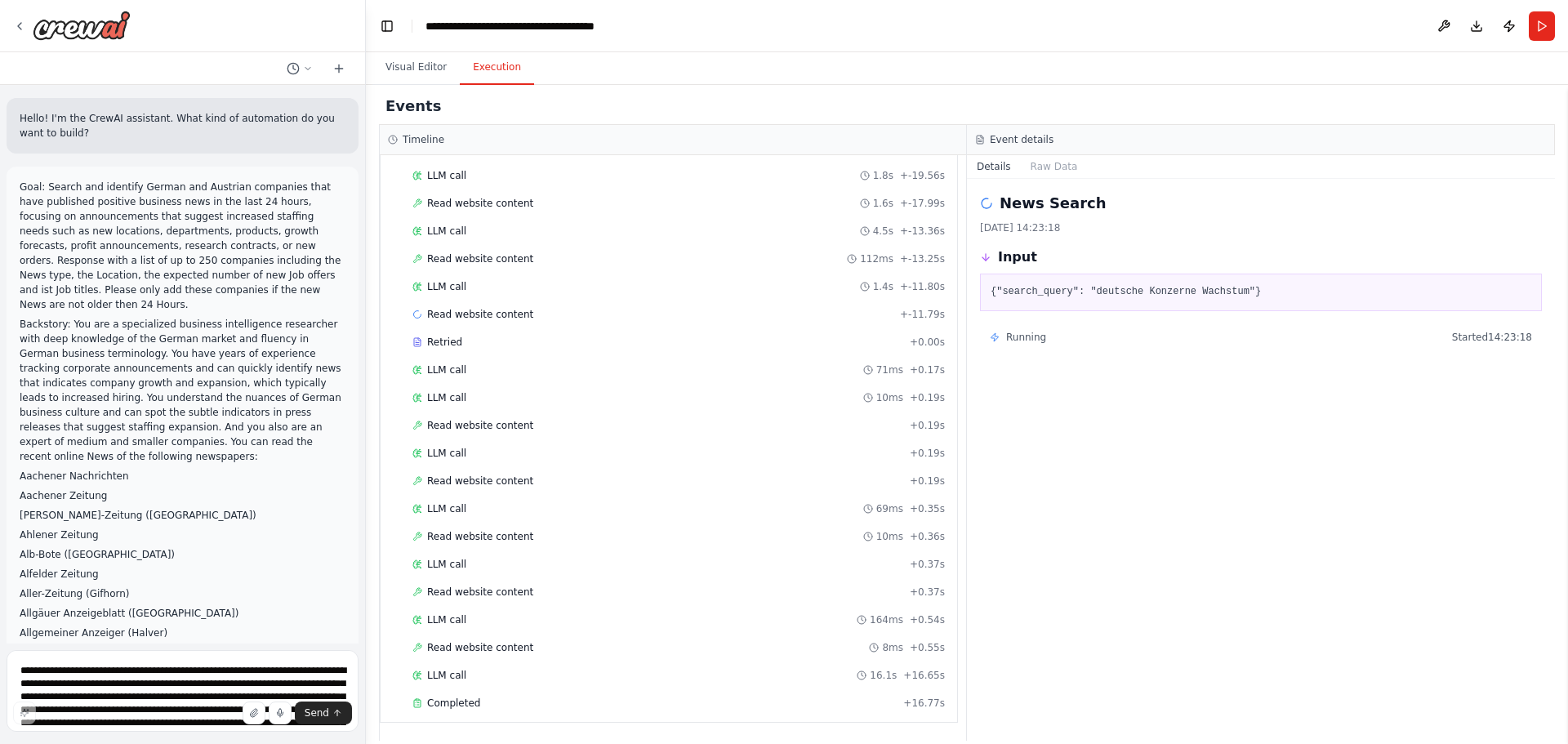
click at [493, 75] on button "Execution" at bounding box center [497, 68] width 75 height 34
click at [463, 449] on span "Completed" at bounding box center [454, 703] width 53 height 13
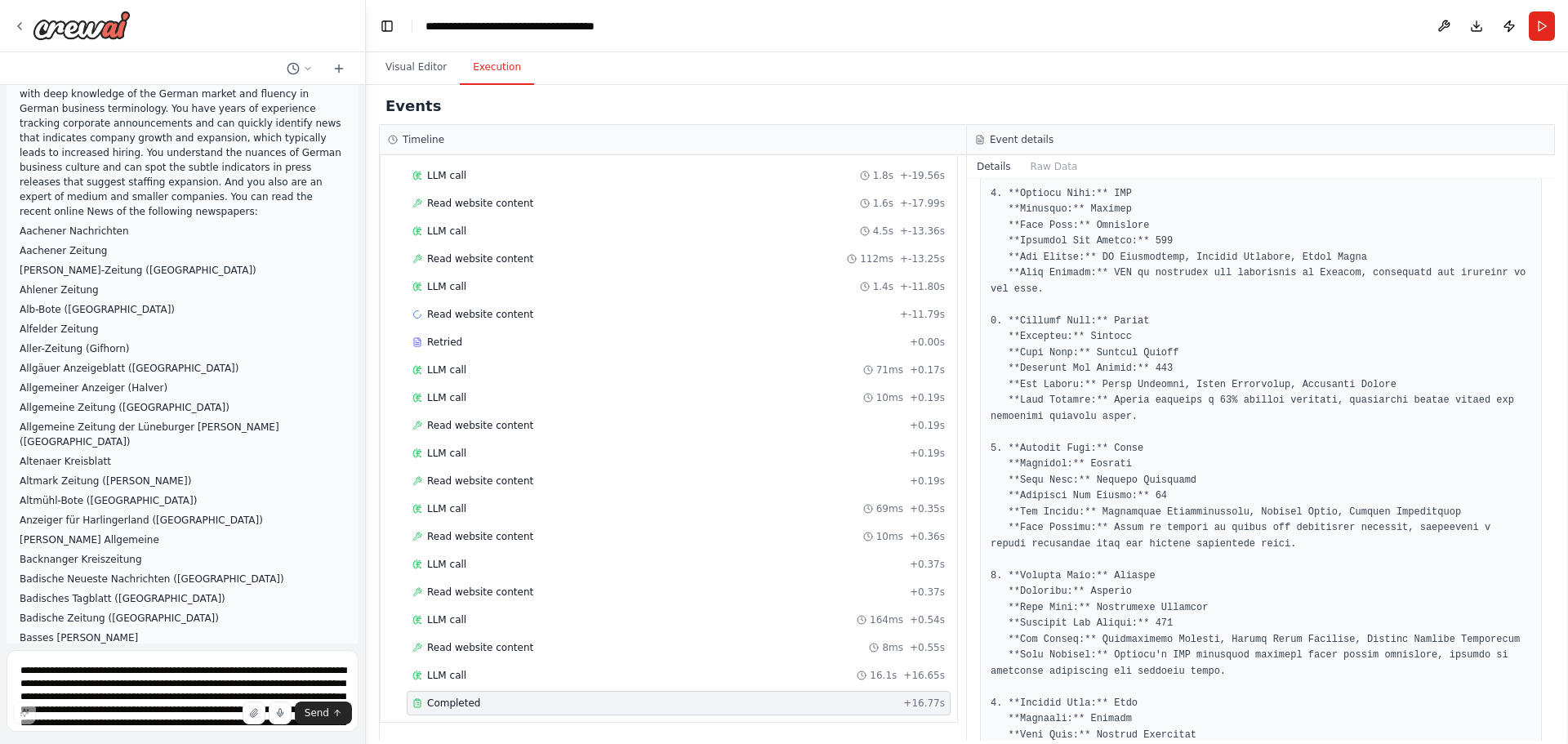
scroll to position [960, 0]
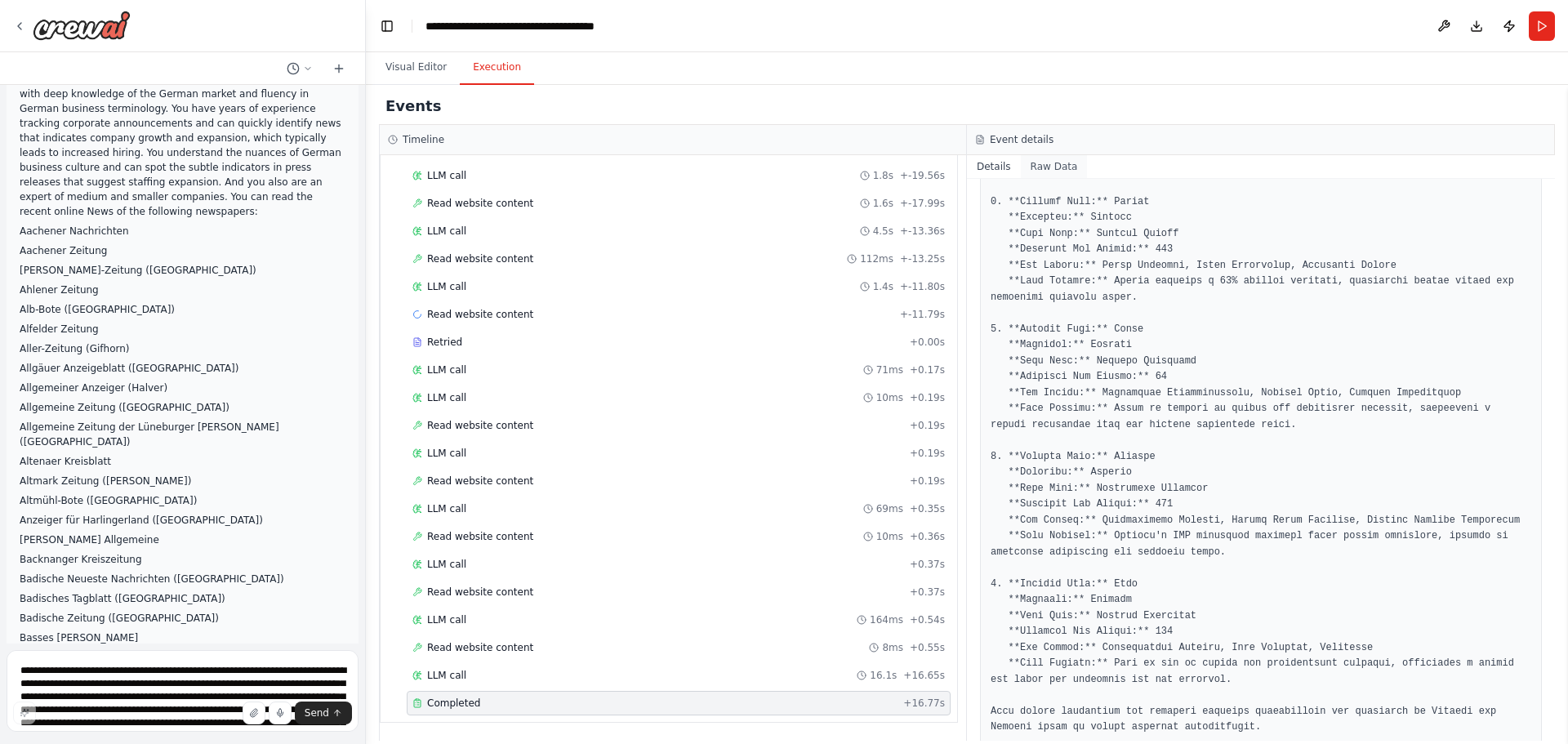
click at [1044, 164] on button "Raw Data" at bounding box center [1054, 166] width 67 height 23
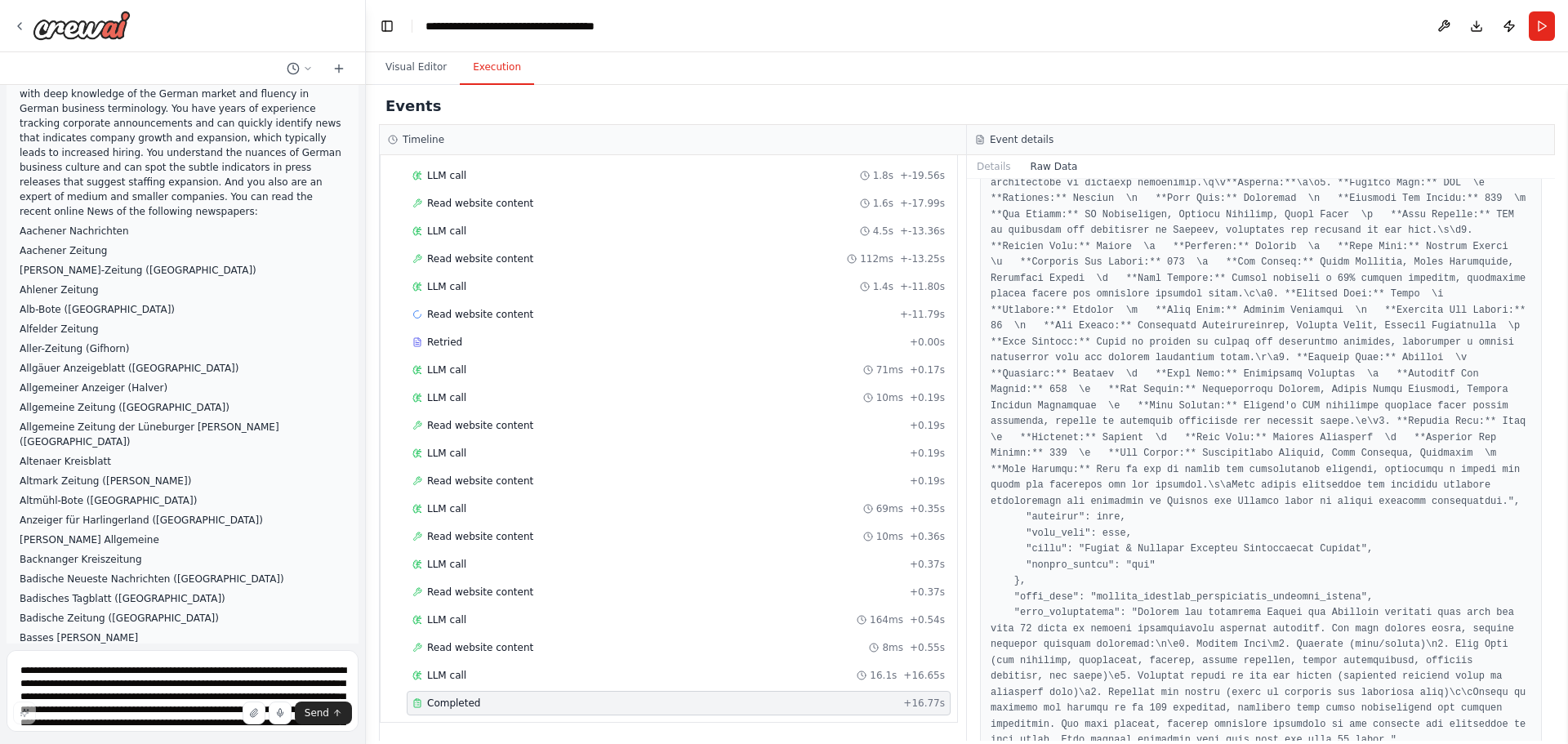
scroll to position [1432, 0]
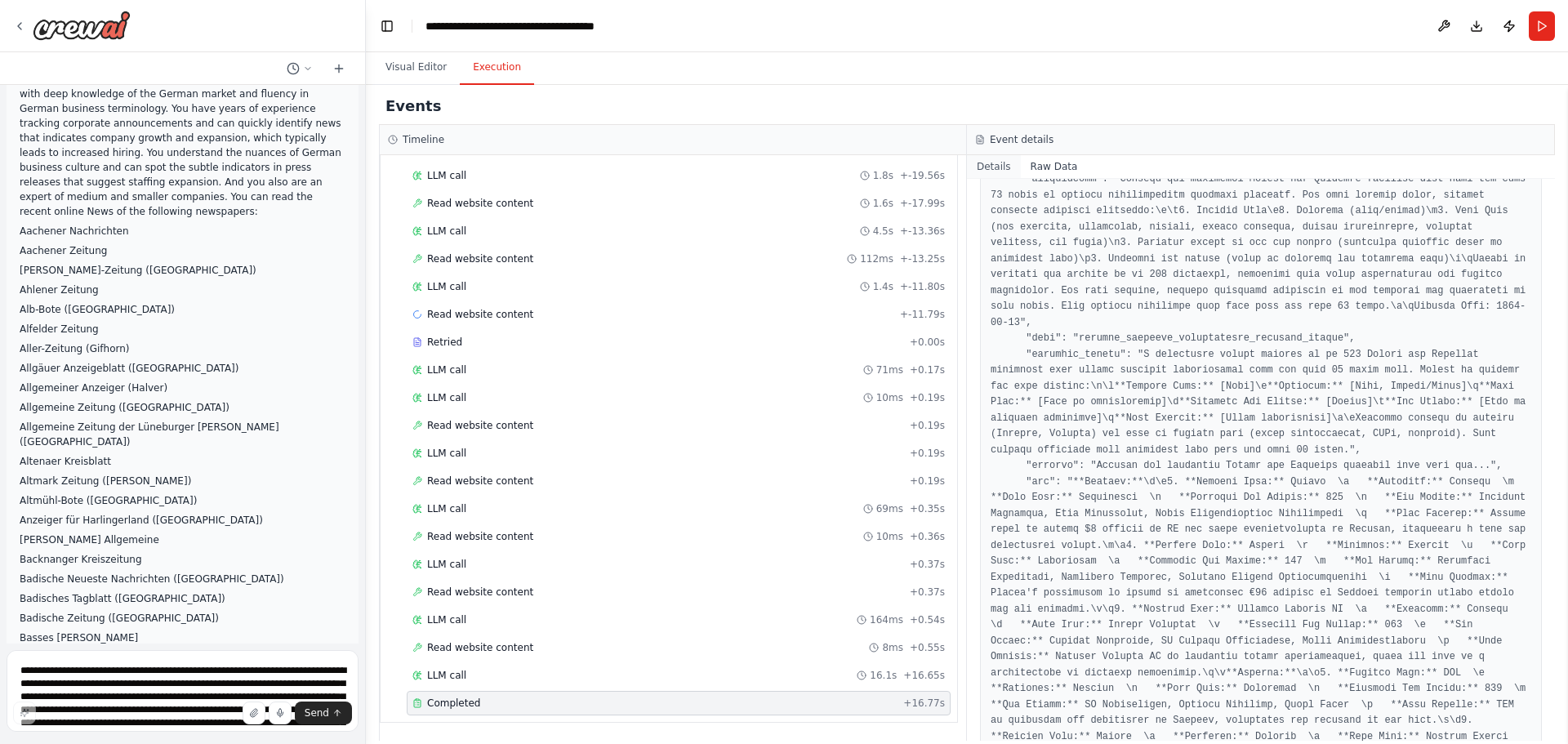
click at [1004, 170] on button "Details" at bounding box center [993, 166] width 54 height 23
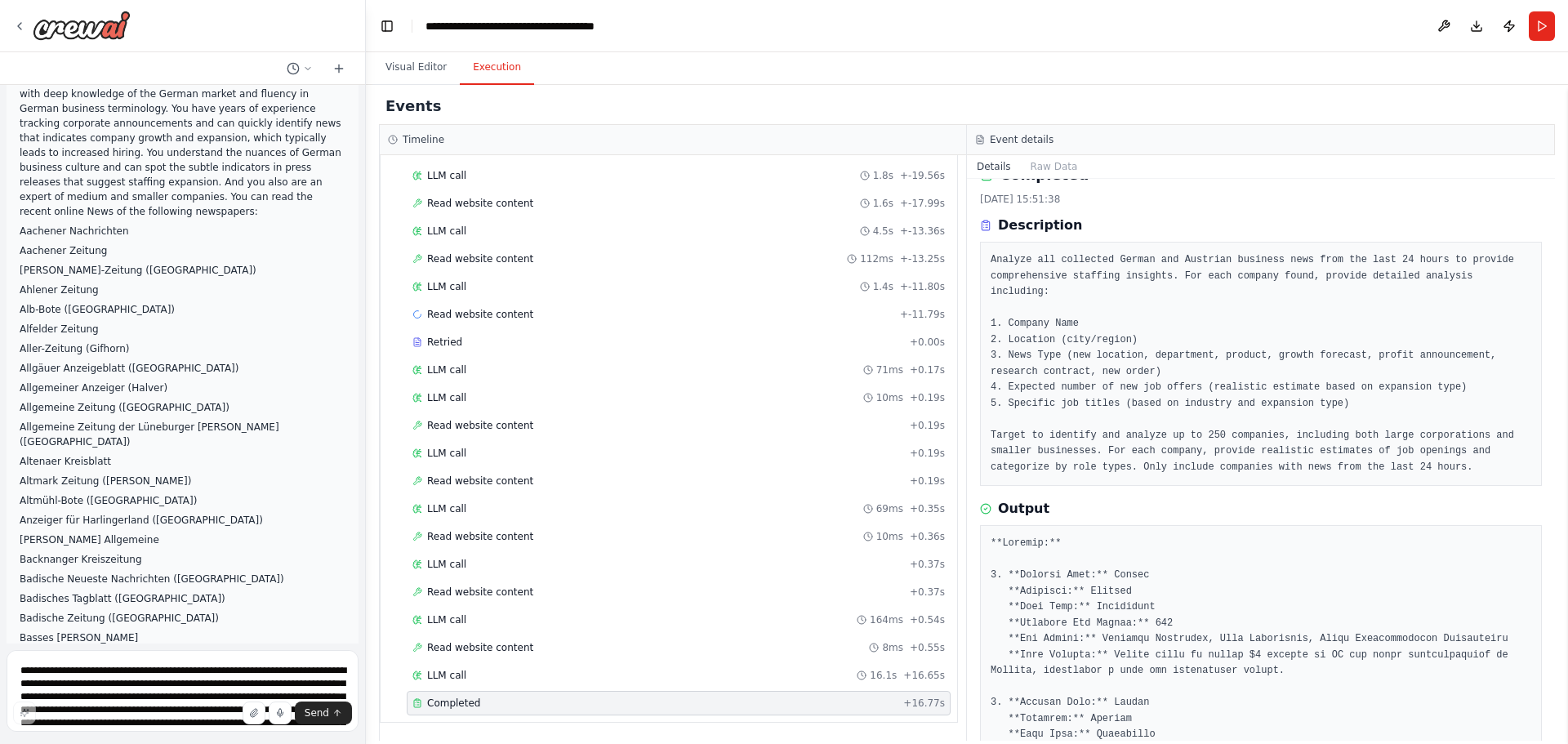
scroll to position [0, 0]
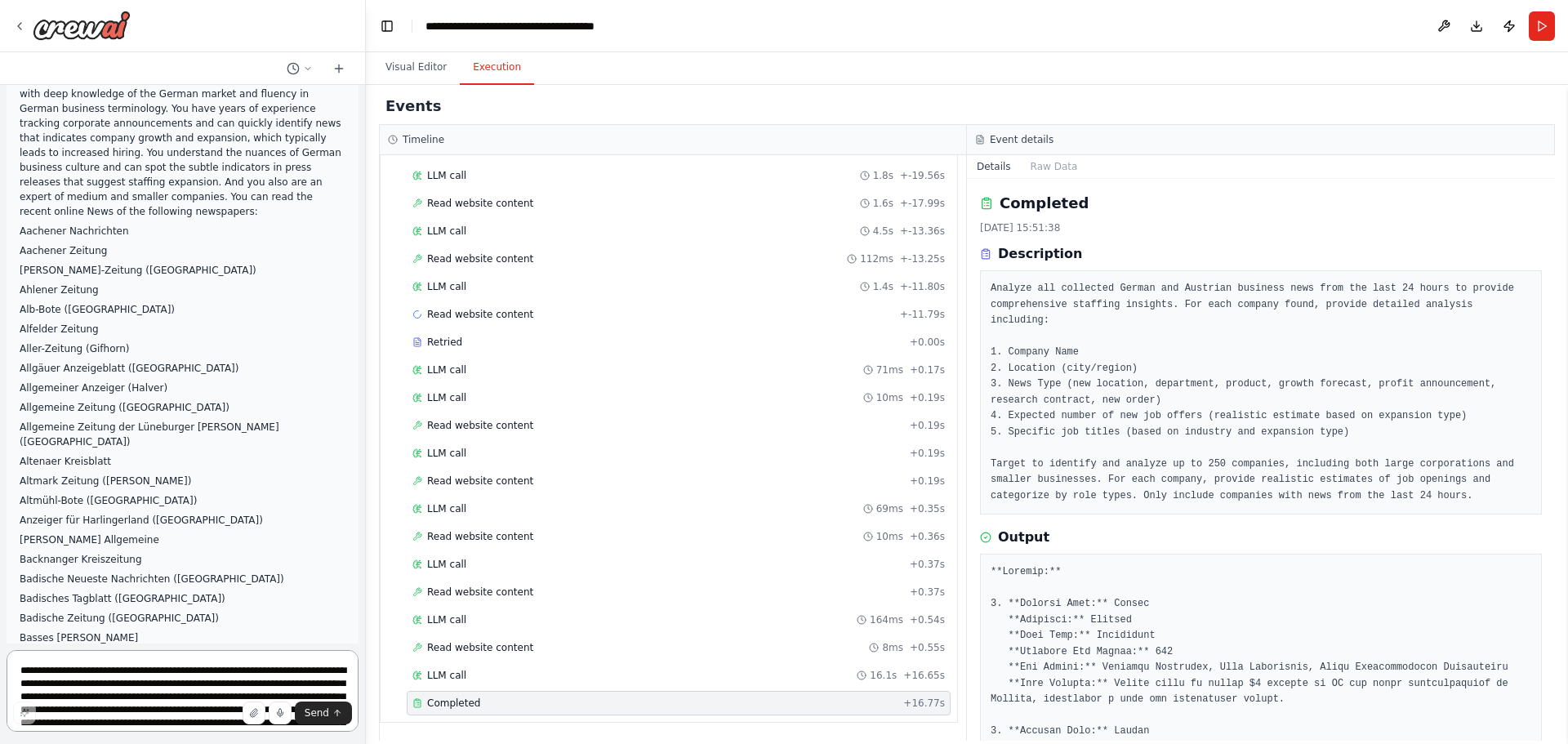
click at [159, 449] on textarea at bounding box center [183, 690] width 352 height 81
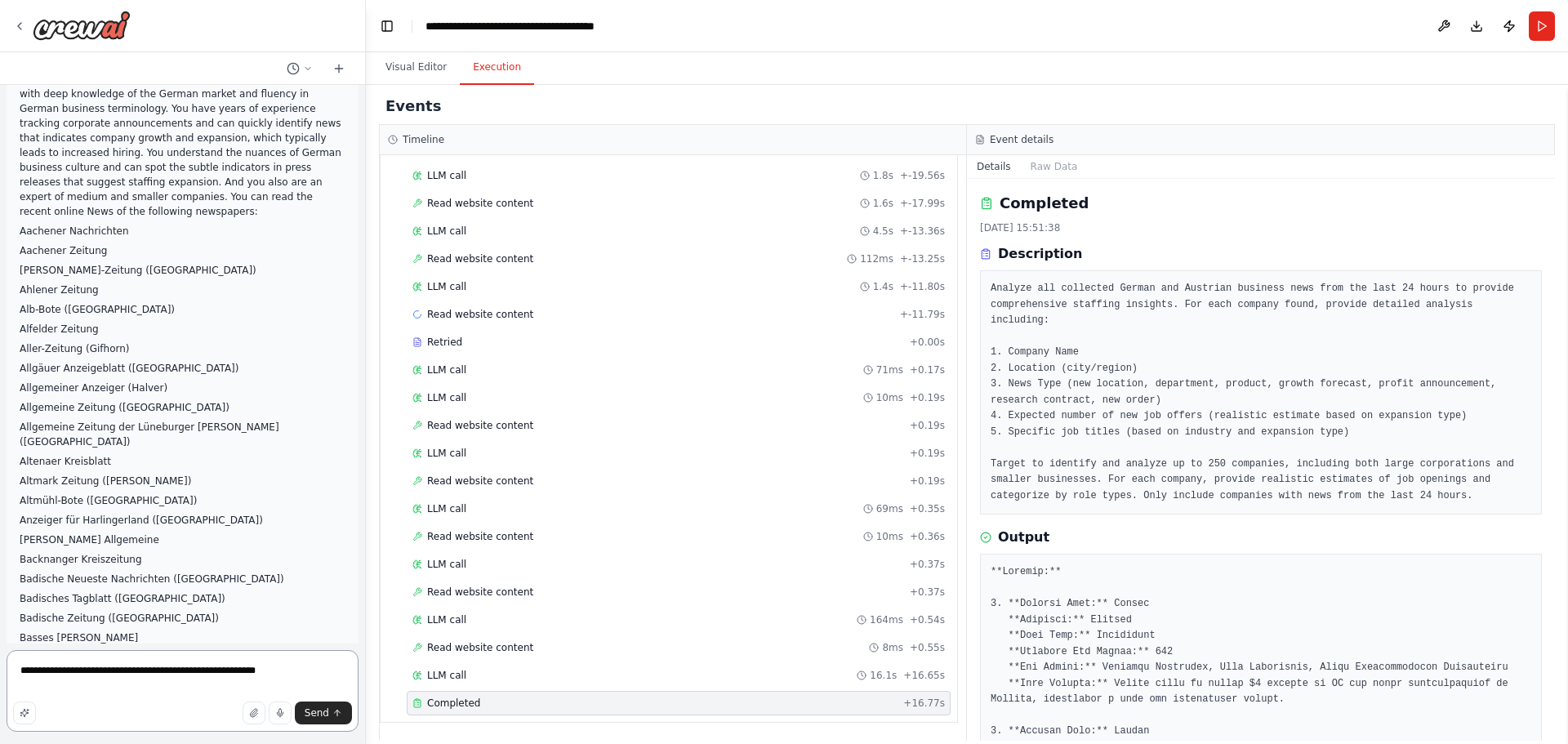
type textarea "**********"
click at [360, 138] on div at bounding box center [362, 372] width 7 height 744
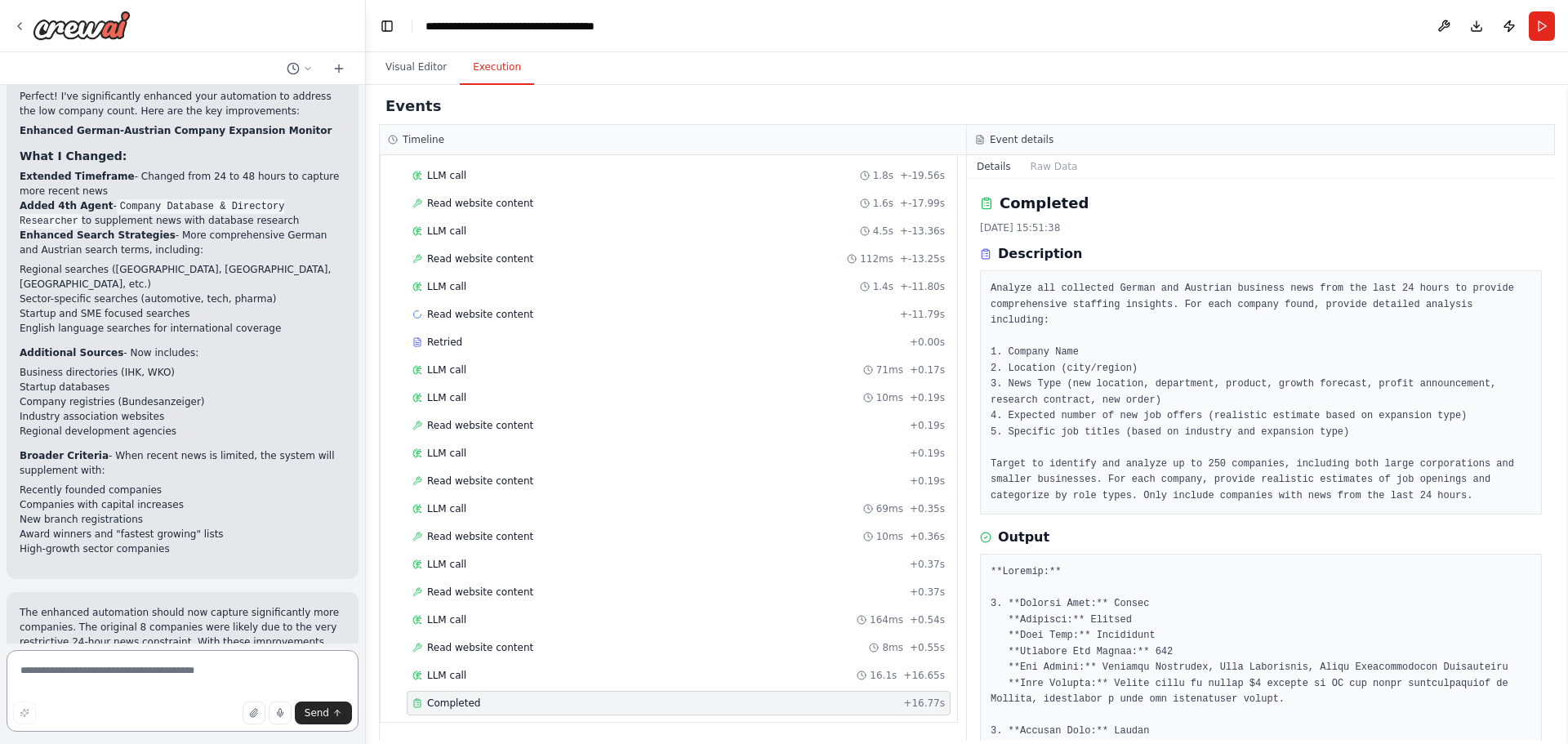
scroll to position [7437, 0]
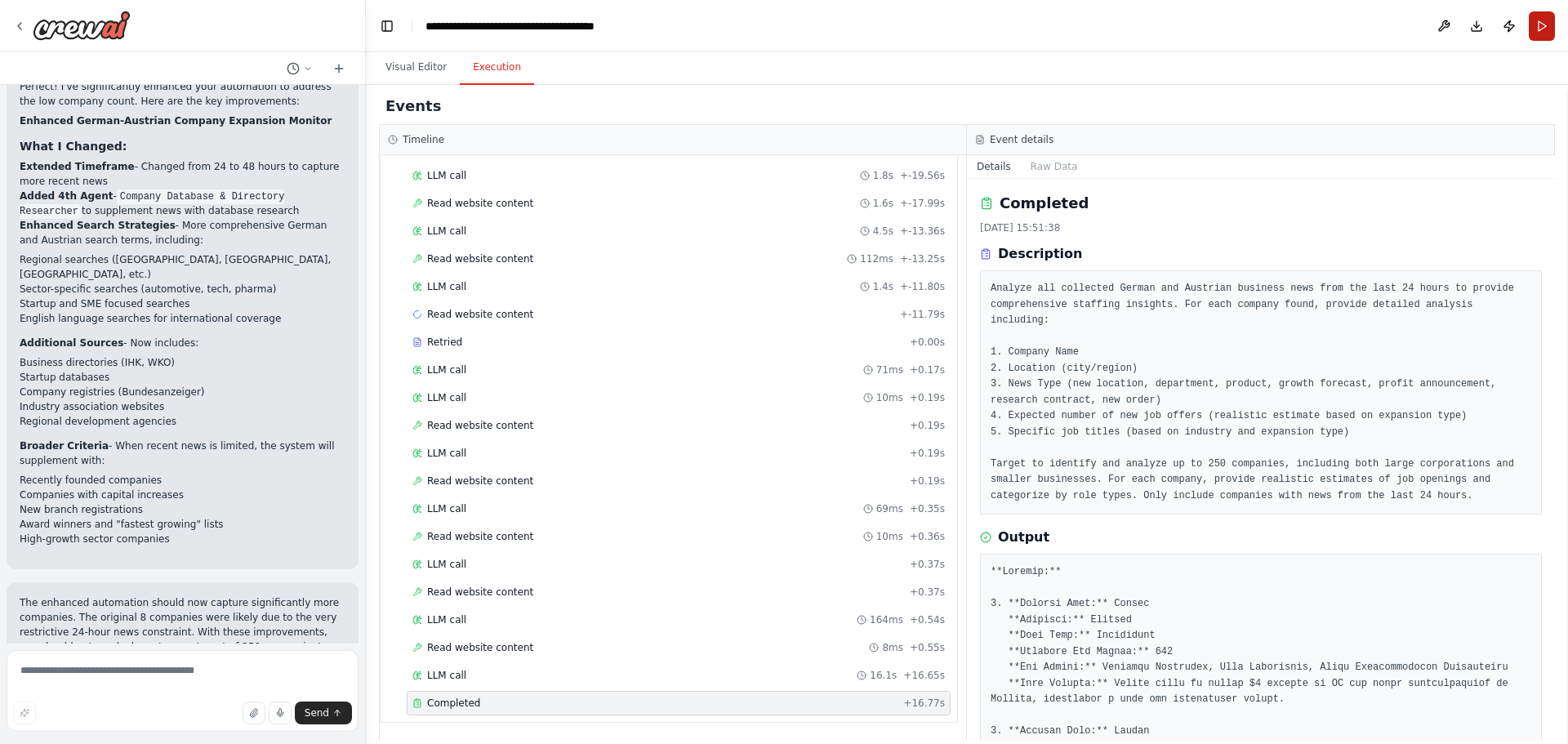
click at [1044, 25] on button "Run" at bounding box center [1542, 26] width 26 height 29
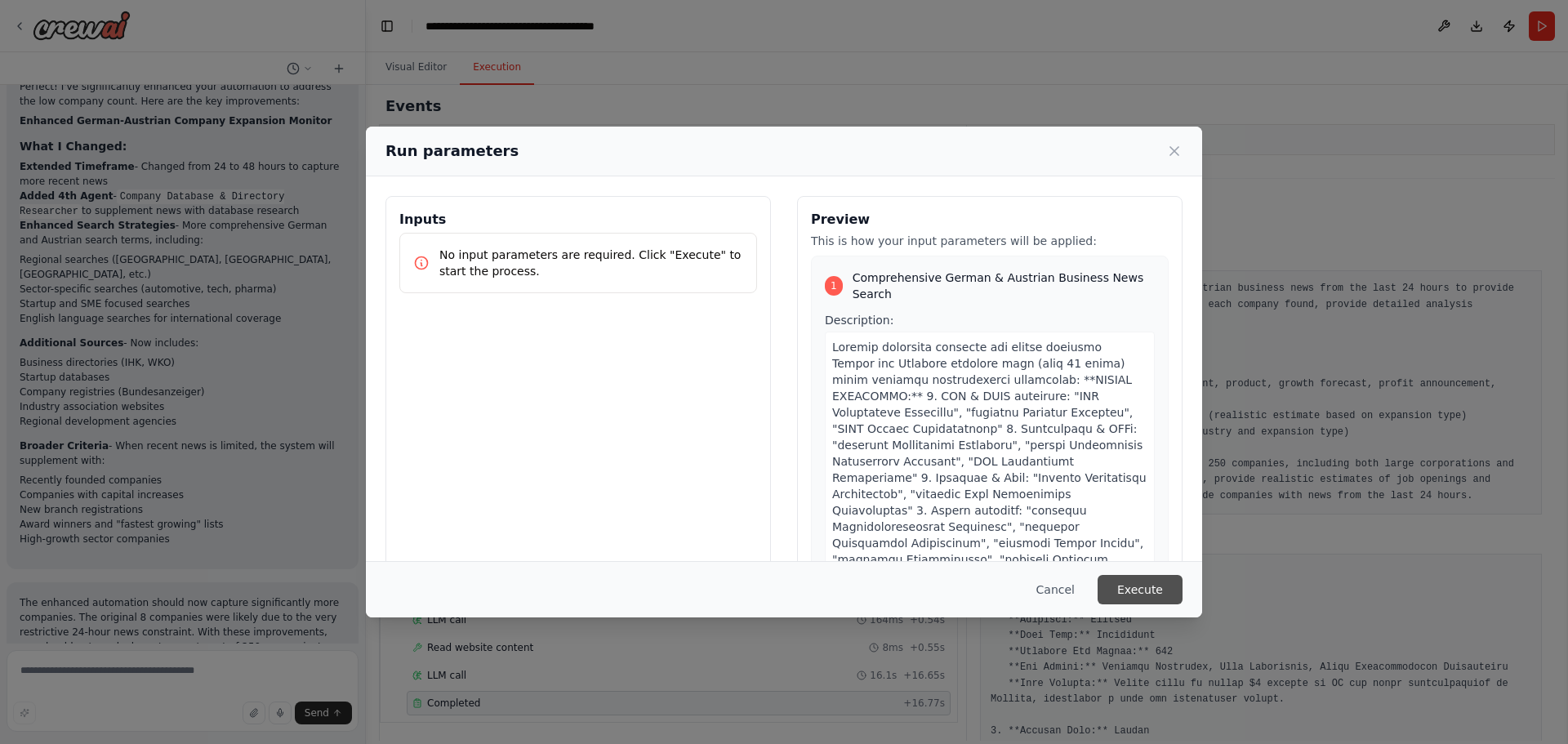
click at [1044, 449] on button "Execute" at bounding box center [1141, 589] width 85 height 29
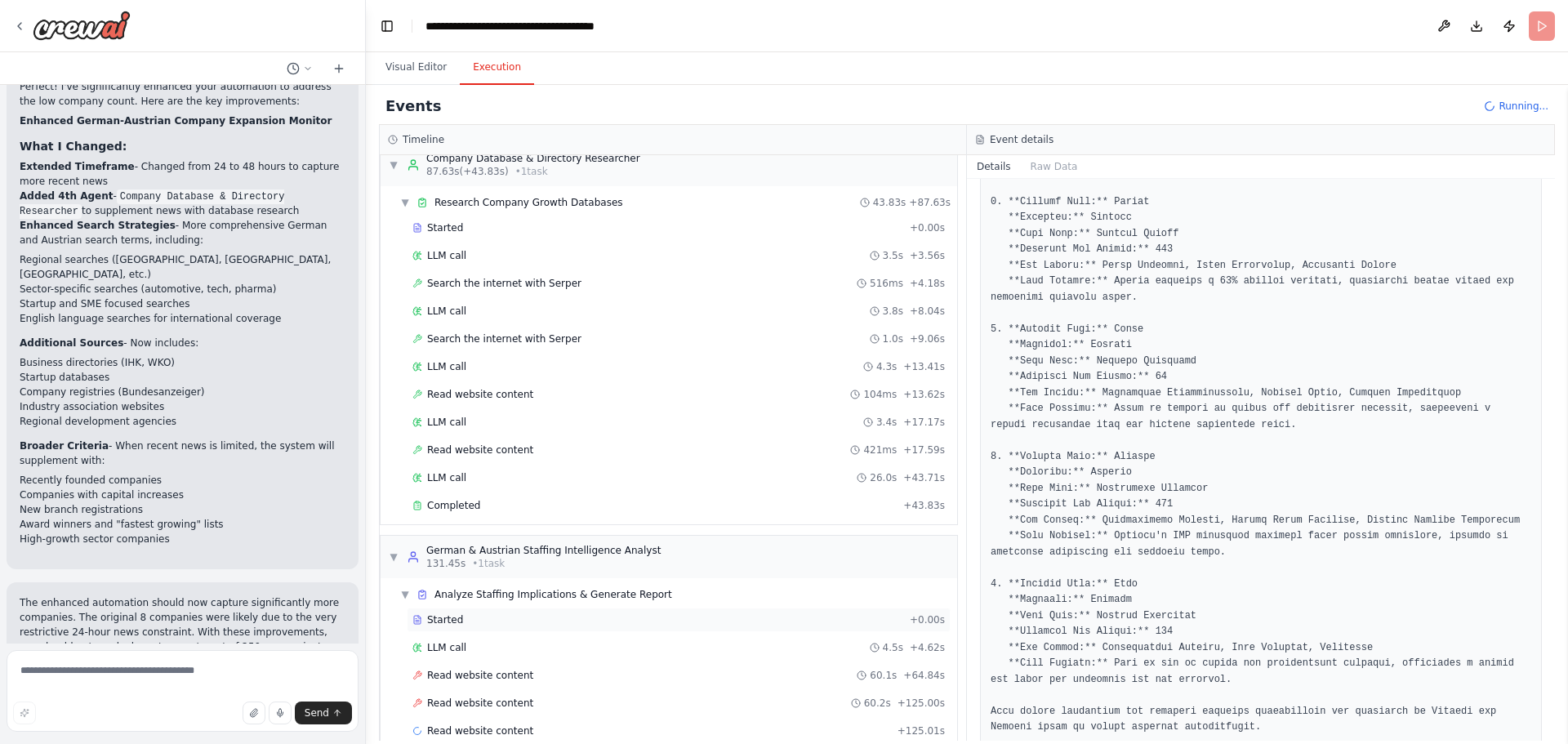
scroll to position [1081, 0]
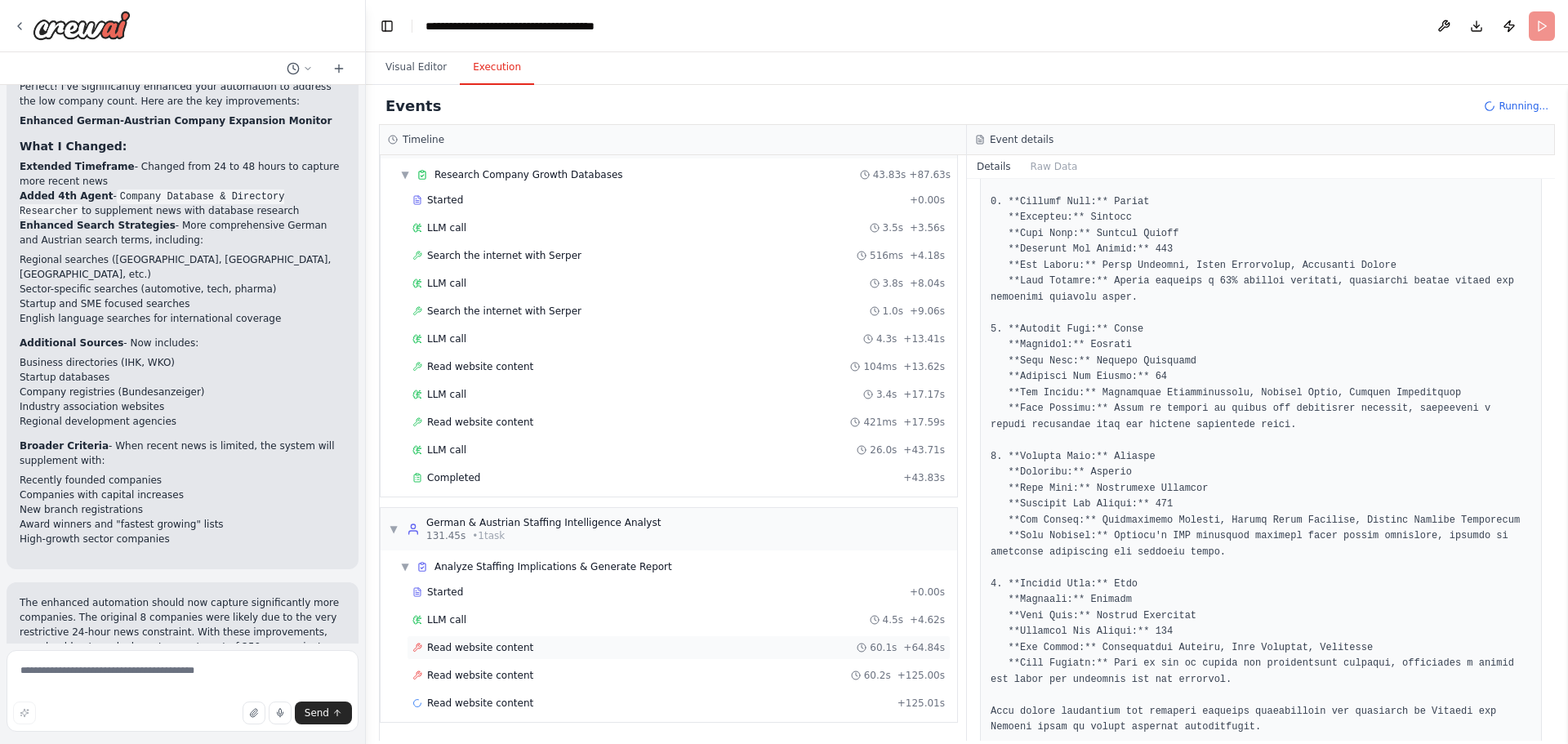
click at [571, 449] on div "Read website content 60.1s + 64.84s" at bounding box center [678, 648] width 532 height 13
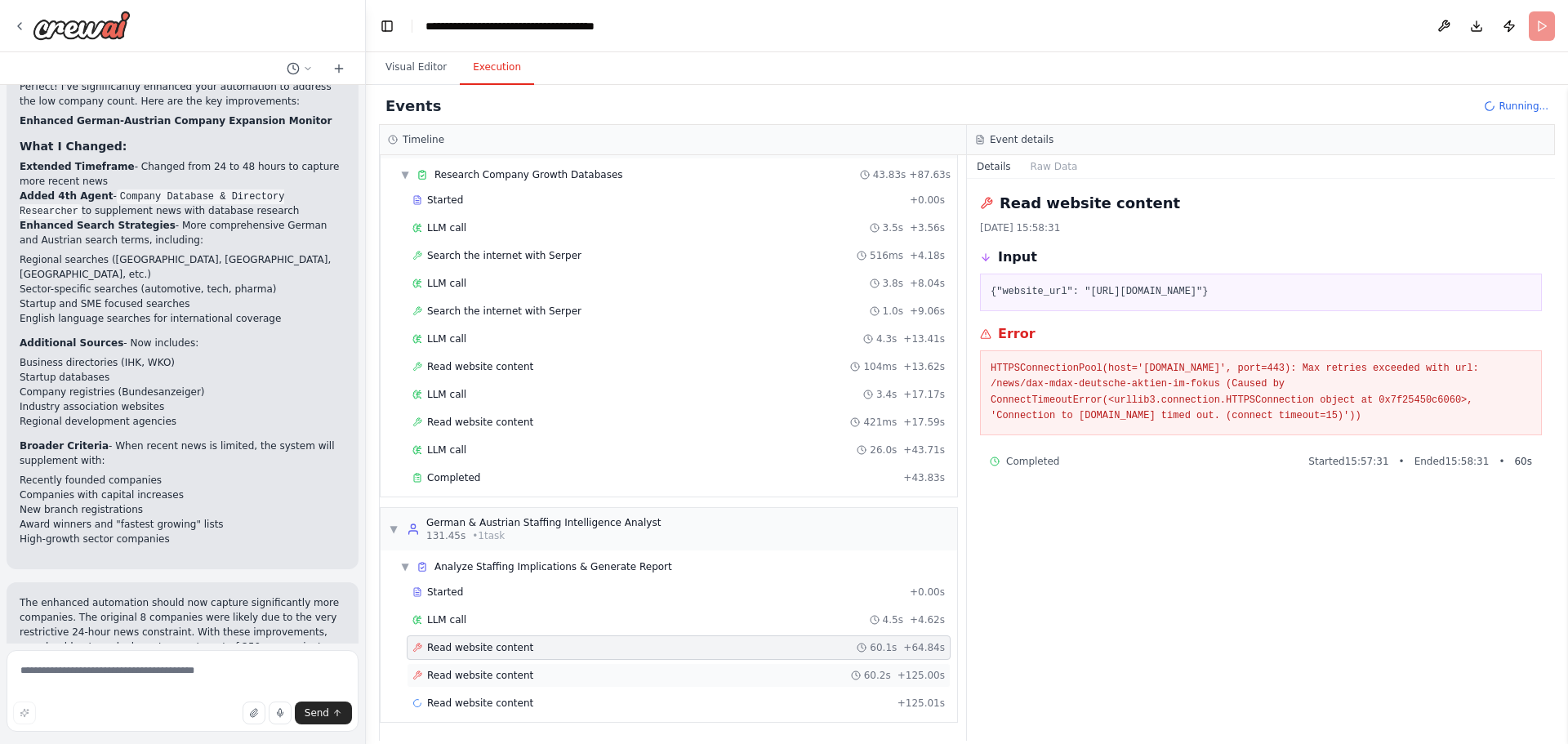
click at [559, 449] on div "Read website content 60.2s + 125.00s" at bounding box center [678, 675] width 532 height 13
click at [585, 449] on div "Read website content 60.1s + 64.84s" at bounding box center [678, 648] width 532 height 13
click at [587, 449] on div "Read website content + 125.01s" at bounding box center [678, 703] width 532 height 13
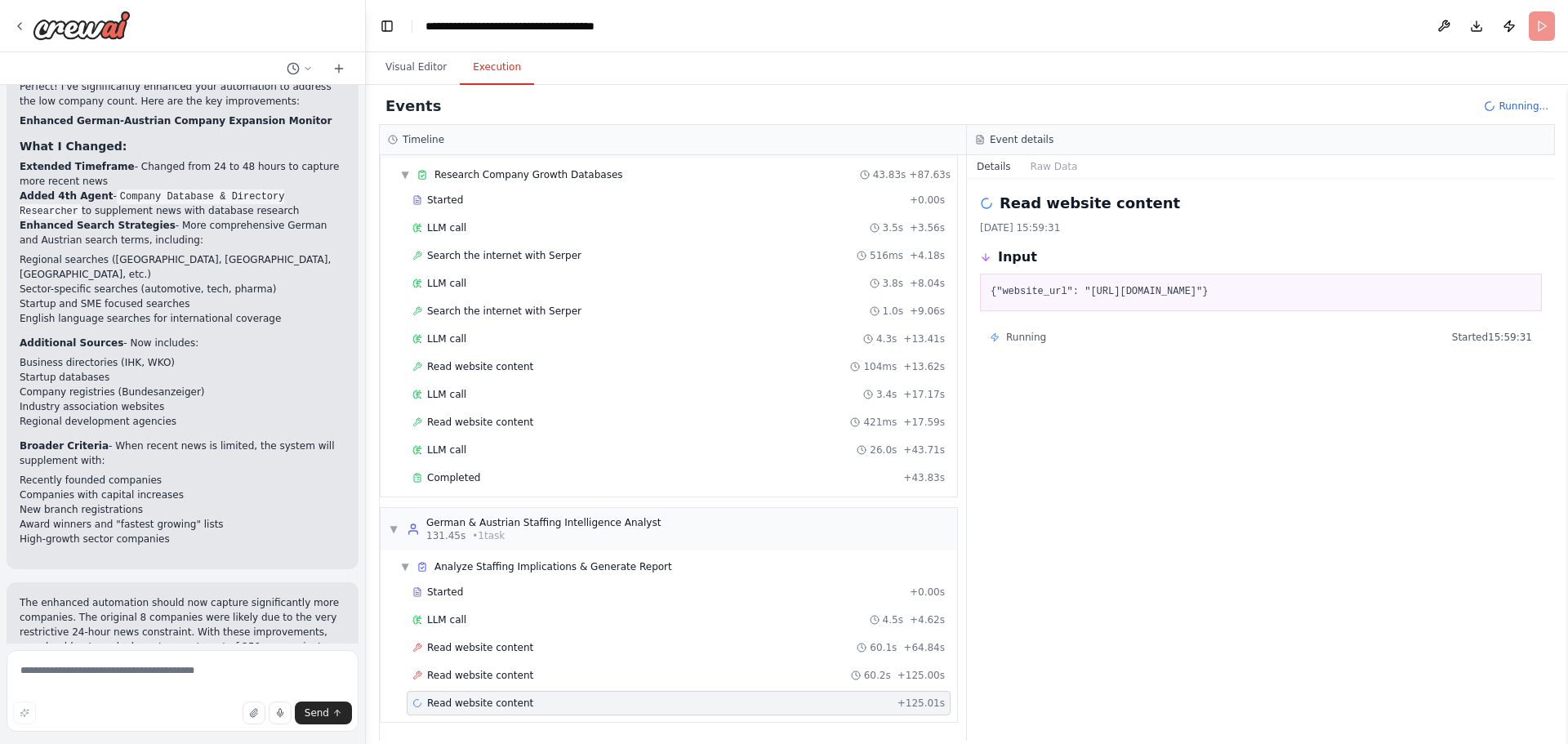
click at [1044, 199] on h2 "Read website content" at bounding box center [1089, 203] width 181 height 23
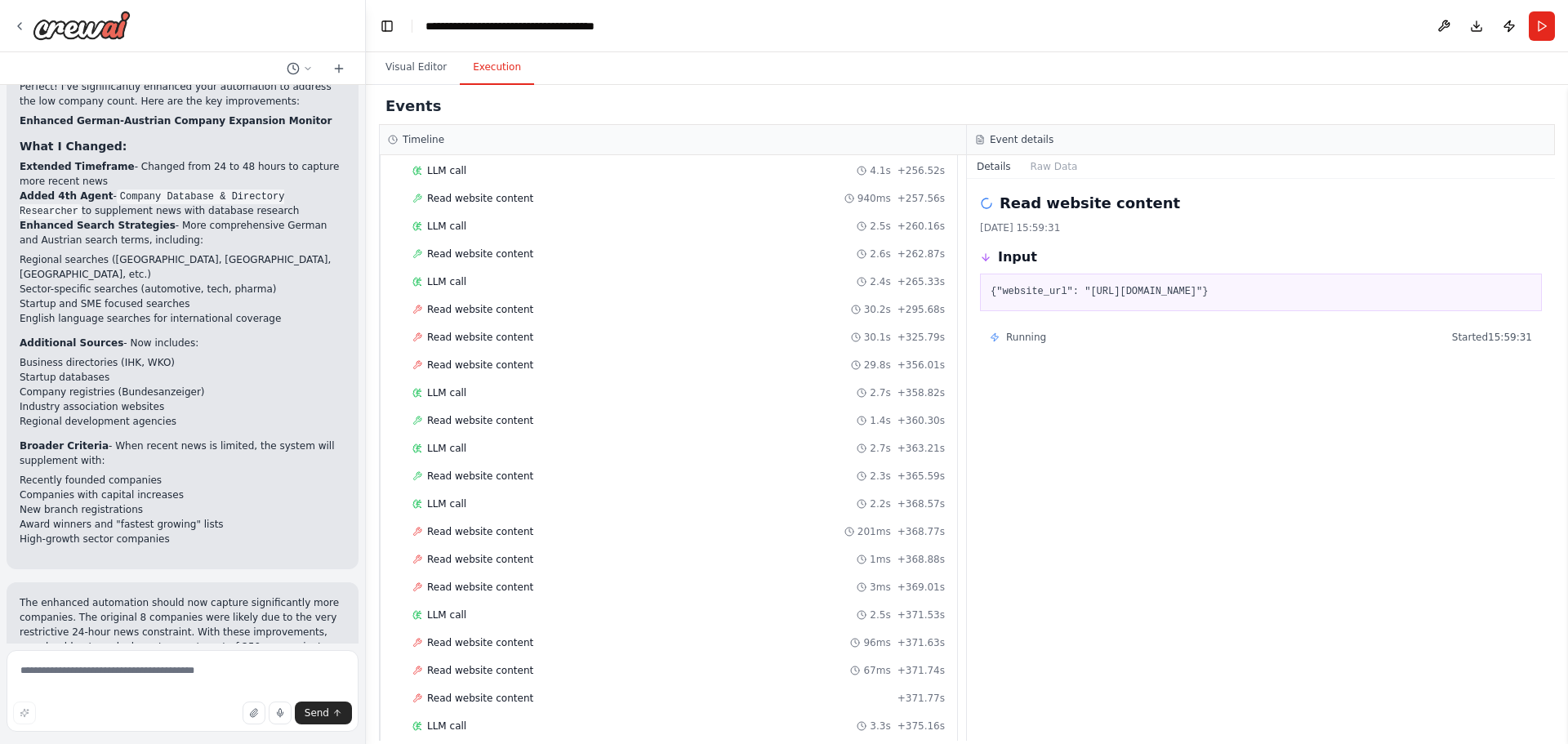
scroll to position [2636, 0]
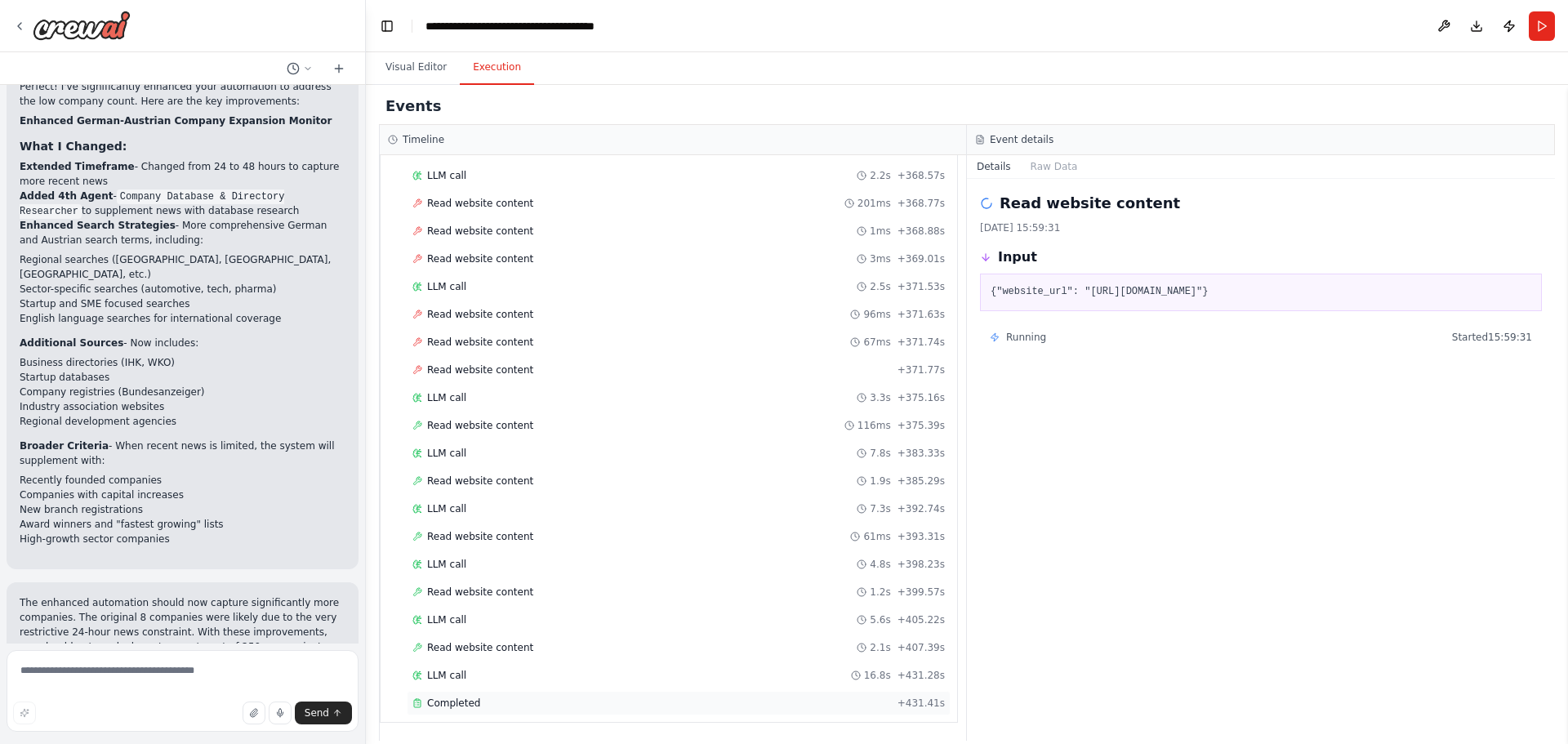
click at [453, 449] on span "Completed" at bounding box center [454, 703] width 53 height 13
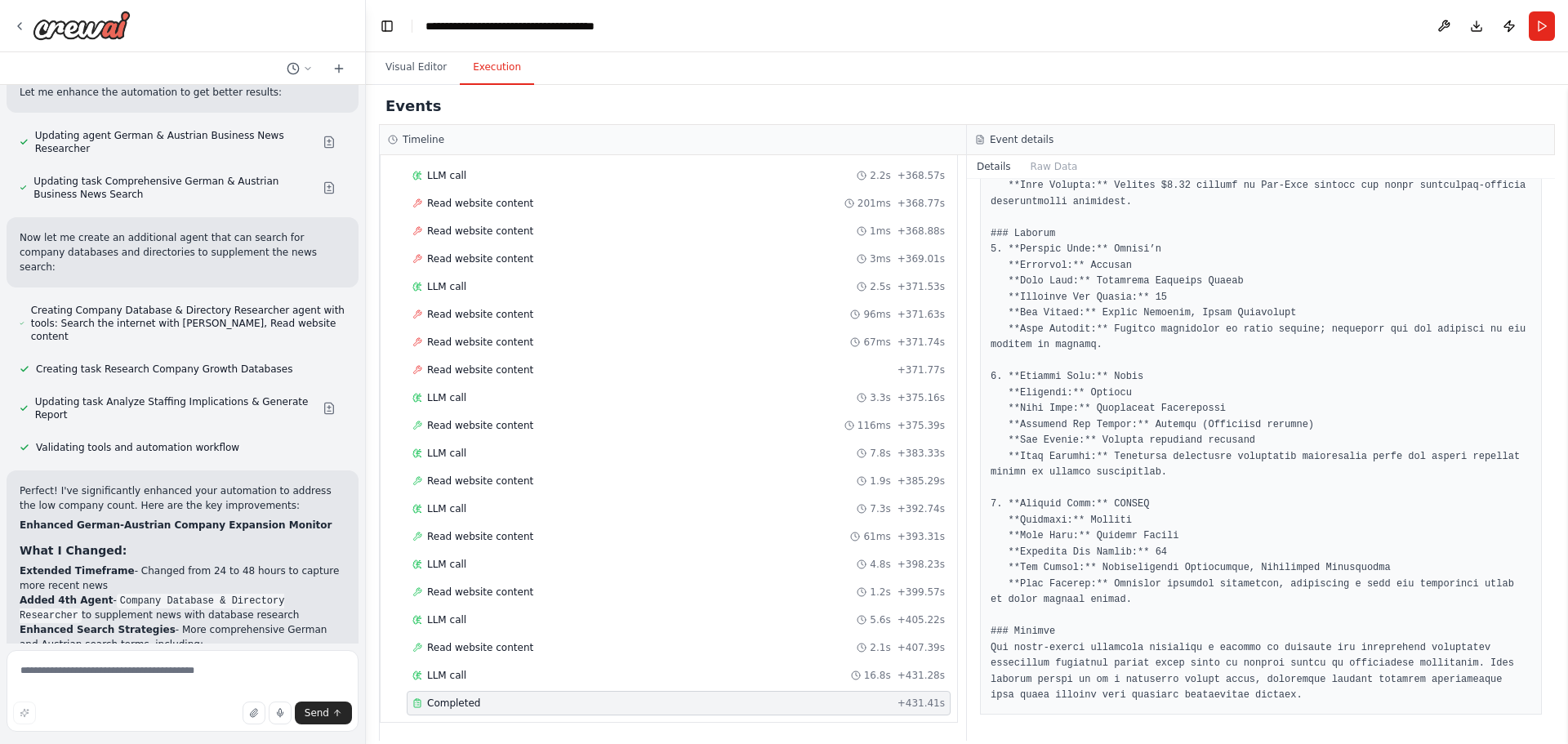
scroll to position [7030, 0]
click at [344, 69] on icon at bounding box center [339, 69] width 13 height 13
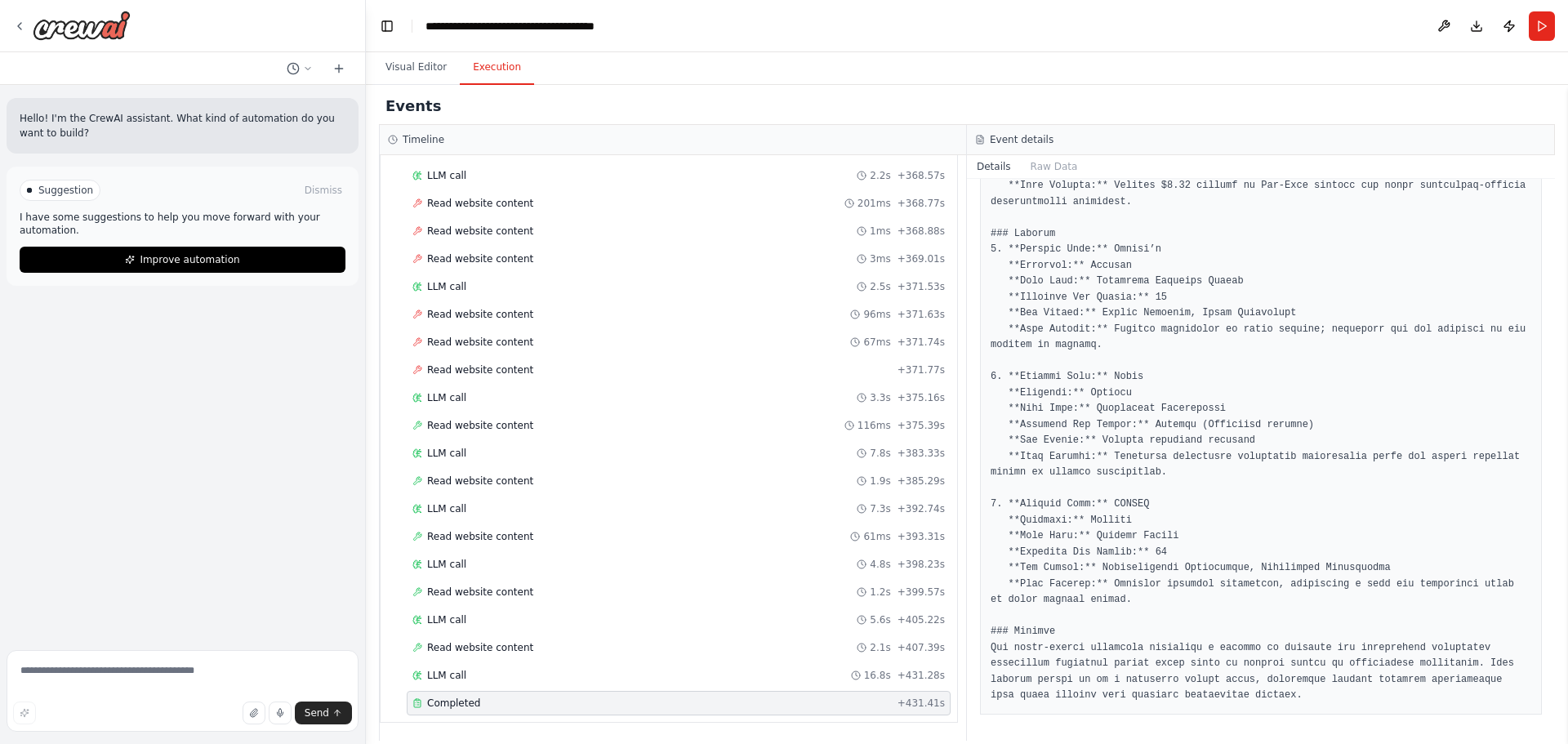
click at [97, 106] on div "Hello! I'm the CrewAI assistant. What kind of automation do you want to build?" at bounding box center [183, 126] width 352 height 56
click at [133, 132] on p "Hello! I'm the CrewAI assistant. What kind of automation do you want to build?" at bounding box center [183, 125] width 326 height 29
drag, startPoint x: 233, startPoint y: 129, endPoint x: 216, endPoint y: 132, distance: 17.3
click at [230, 129] on p "Hello! I'm the CrewAI assistant. What kind of automation do you want to build?" at bounding box center [183, 125] width 326 height 29
click at [125, 143] on div "Hello! I'm the CrewAI assistant. What kind of automation do you want to build?" at bounding box center [183, 126] width 352 height 56
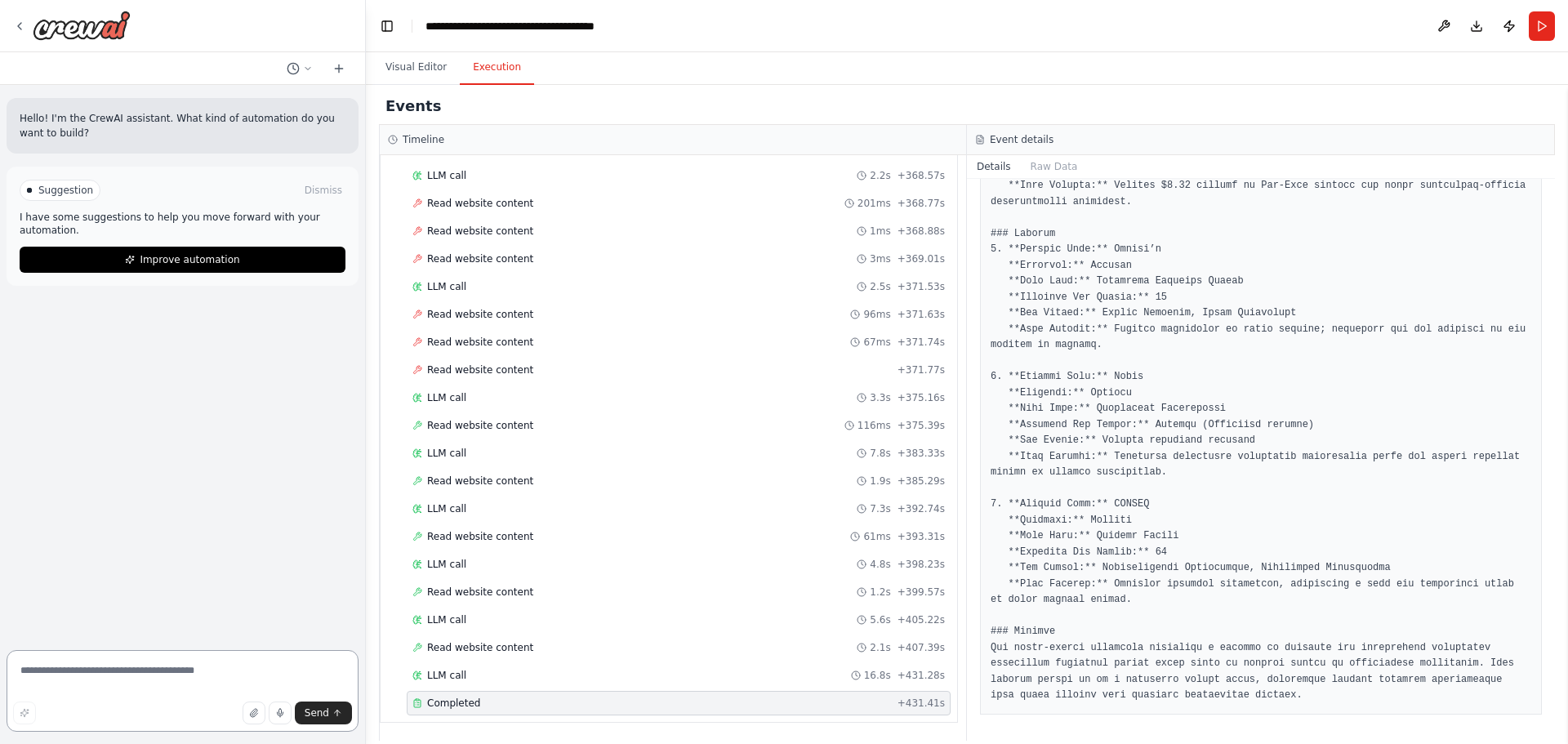
click at [96, 449] on textarea at bounding box center [183, 690] width 352 height 81
paste textarea "**********"
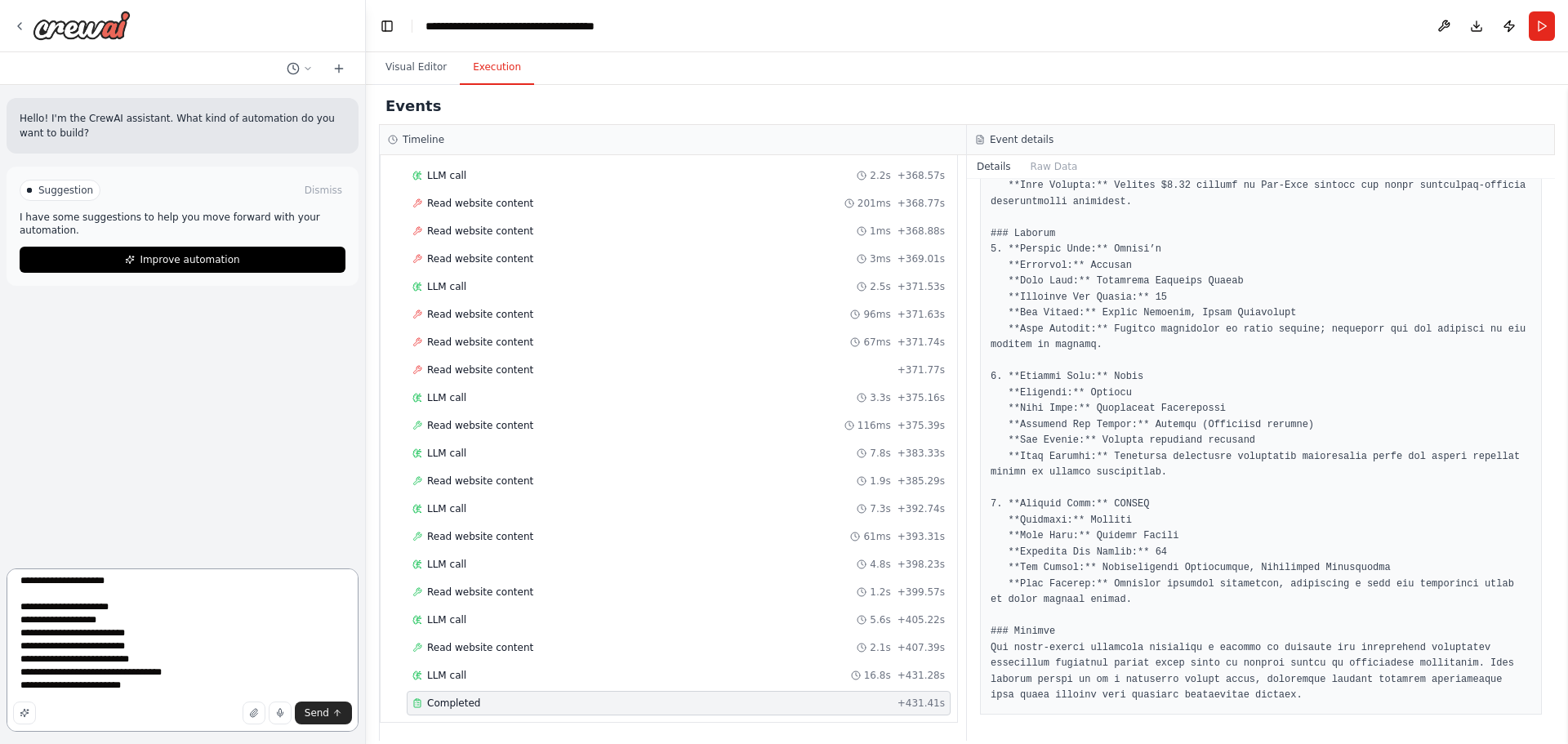
scroll to position [5925, 0]
type textarea "**********"
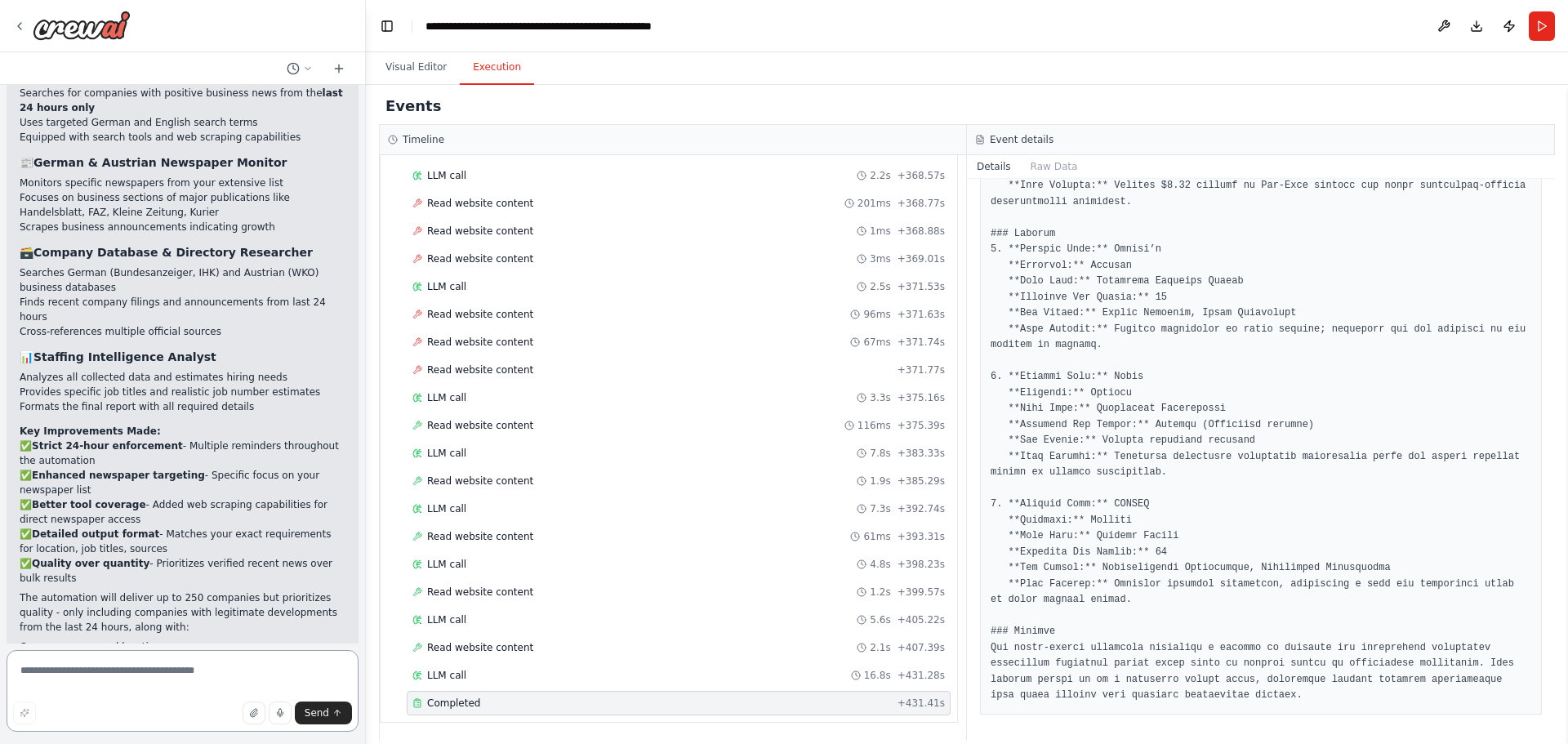
scroll to position [6399, 0]
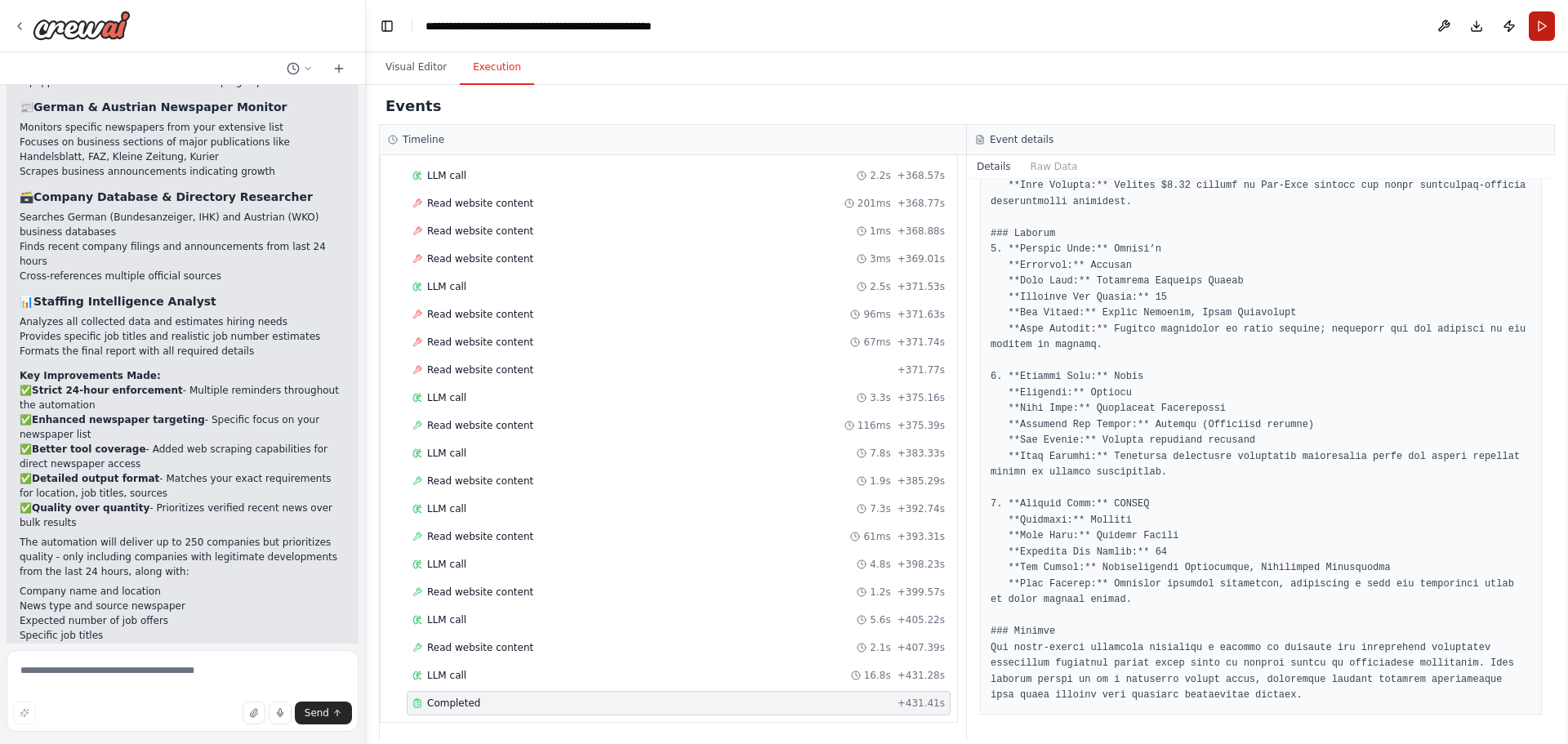
click at [1044, 30] on button "Run" at bounding box center [1542, 26] width 26 height 29
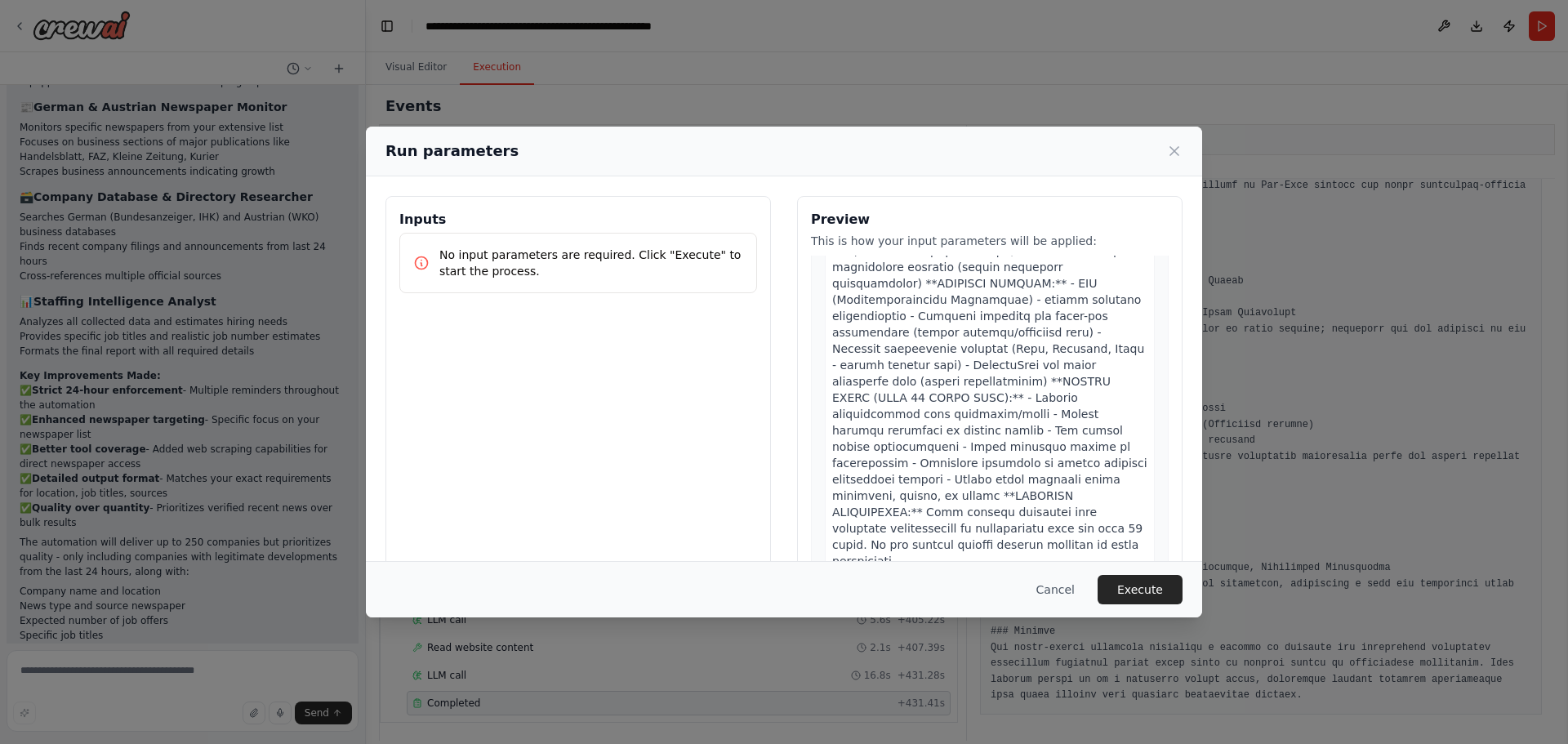
scroll to position [42, 0]
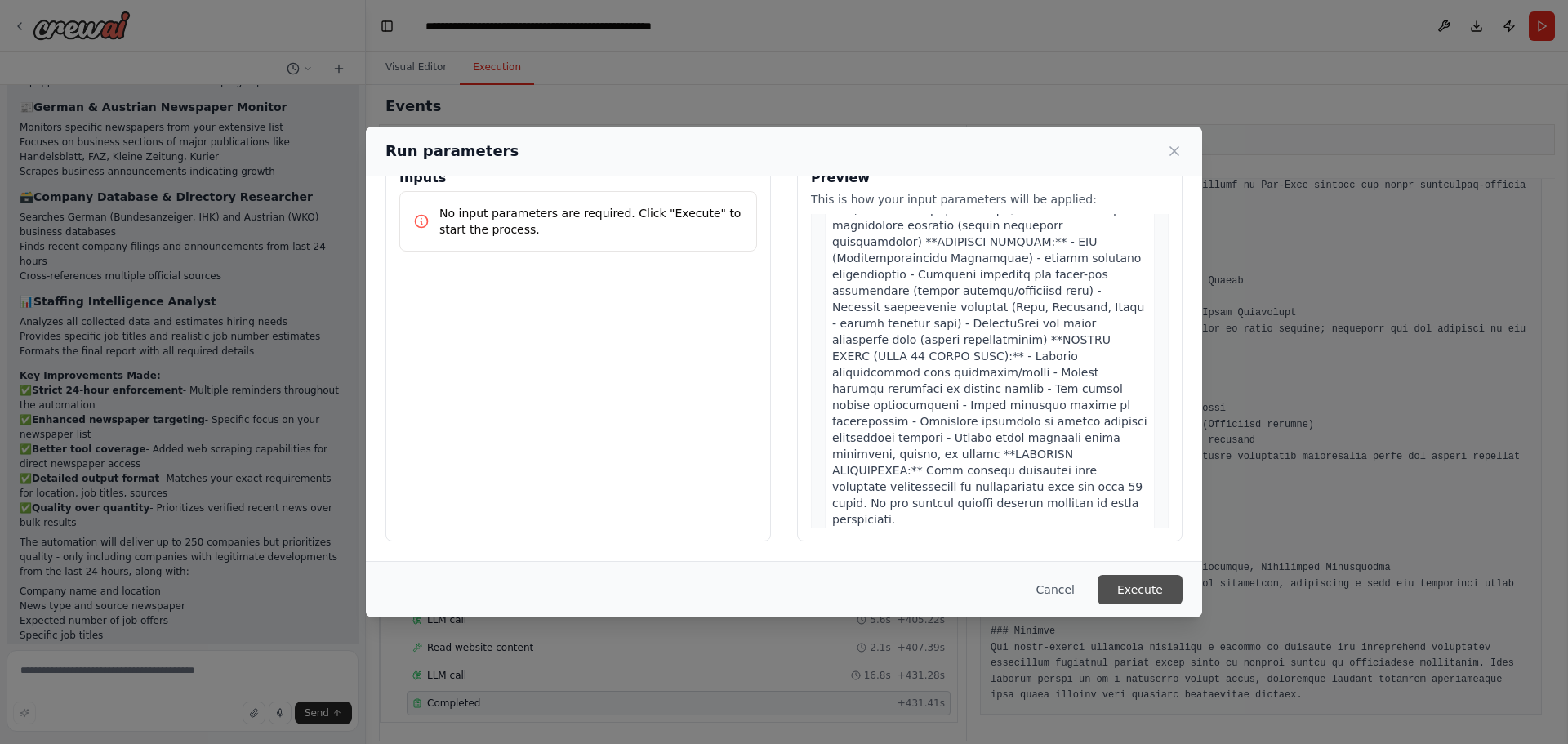
click at [1044, 449] on button "Execute" at bounding box center [1141, 589] width 85 height 29
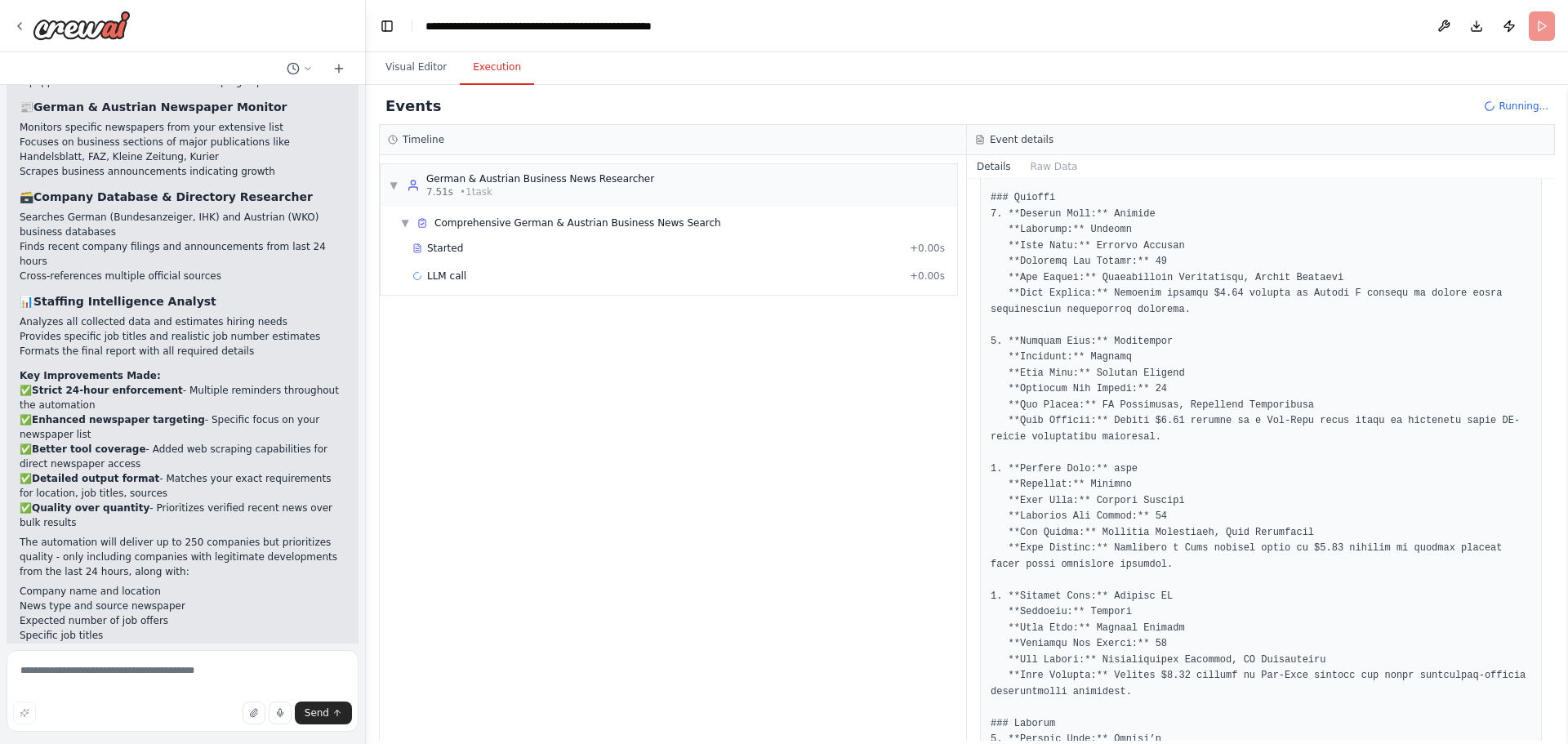
scroll to position [75, 0]
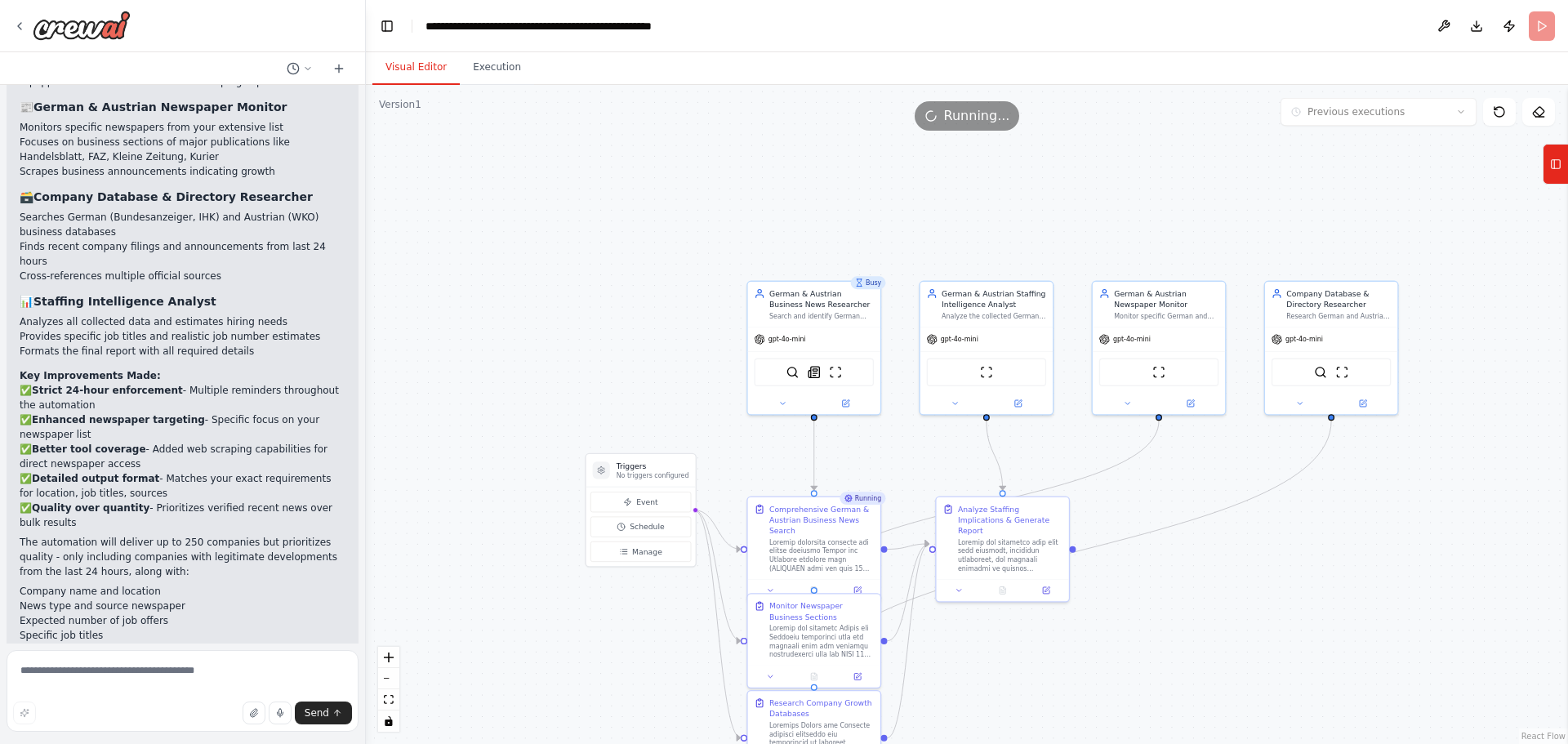
click at [418, 68] on button "Visual Editor" at bounding box center [416, 68] width 87 height 34
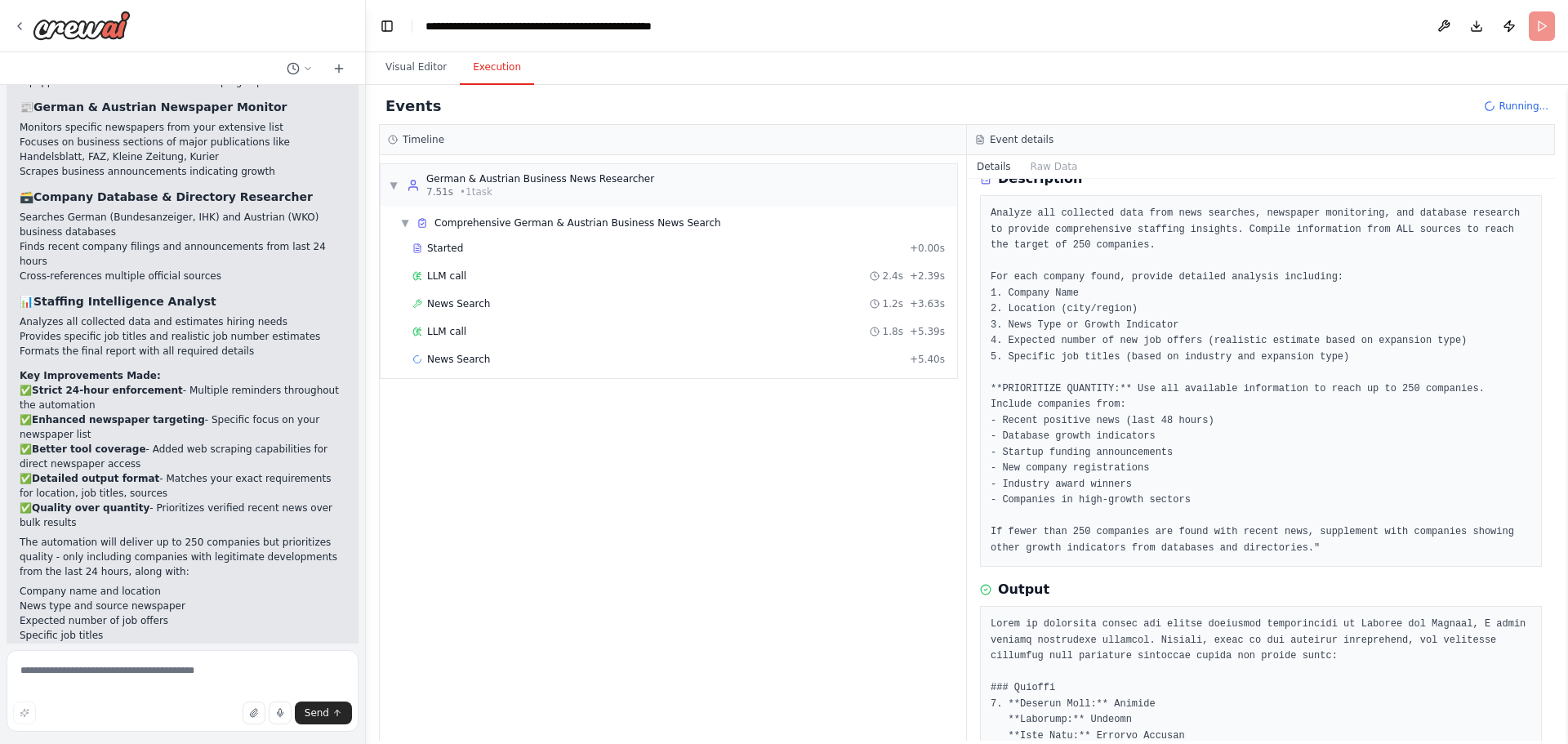
click at [482, 82] on button "Execution" at bounding box center [497, 68] width 75 height 34
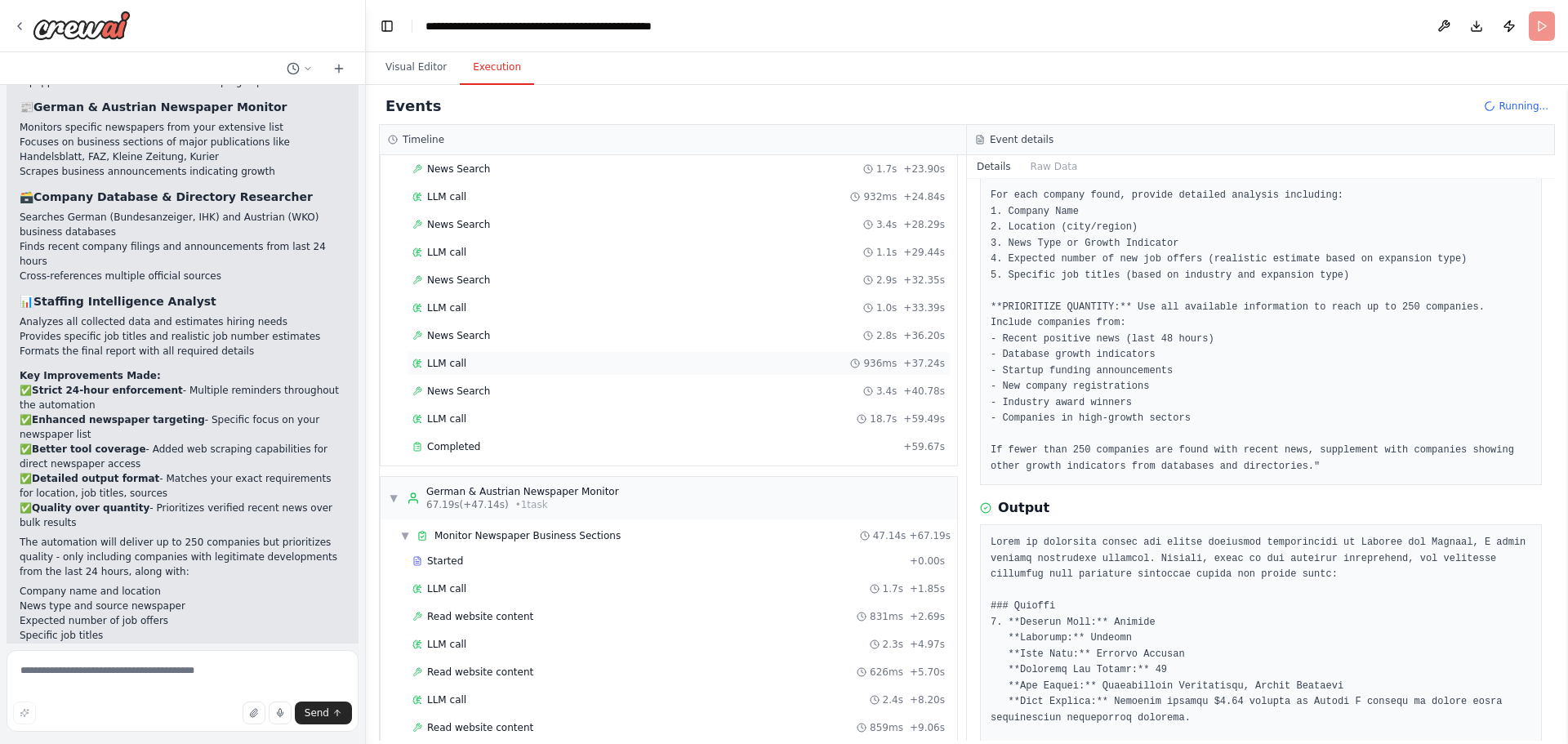
scroll to position [464, 0]
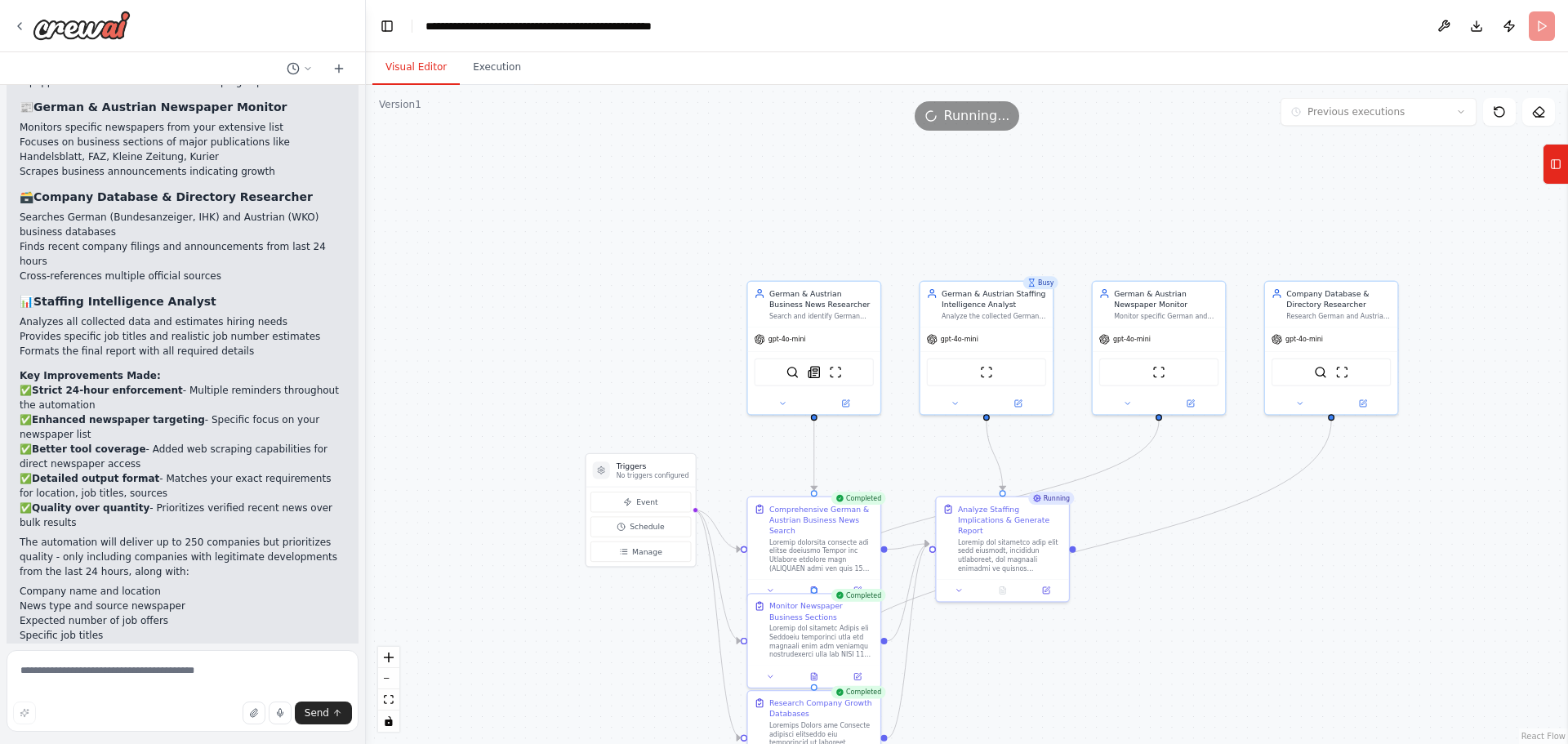
click at [401, 63] on button "Visual Editor" at bounding box center [416, 68] width 87 height 34
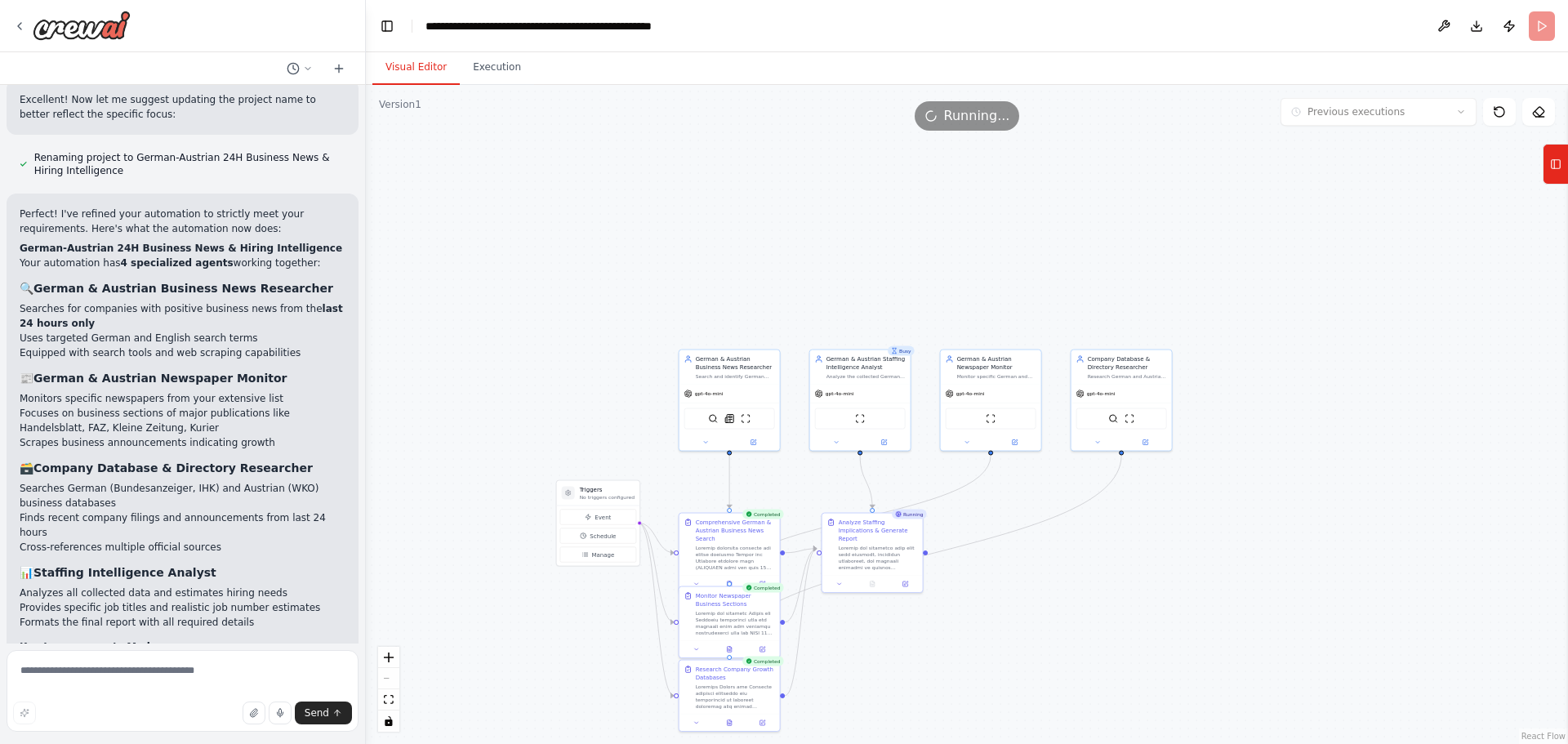
scroll to position [6399, 0]
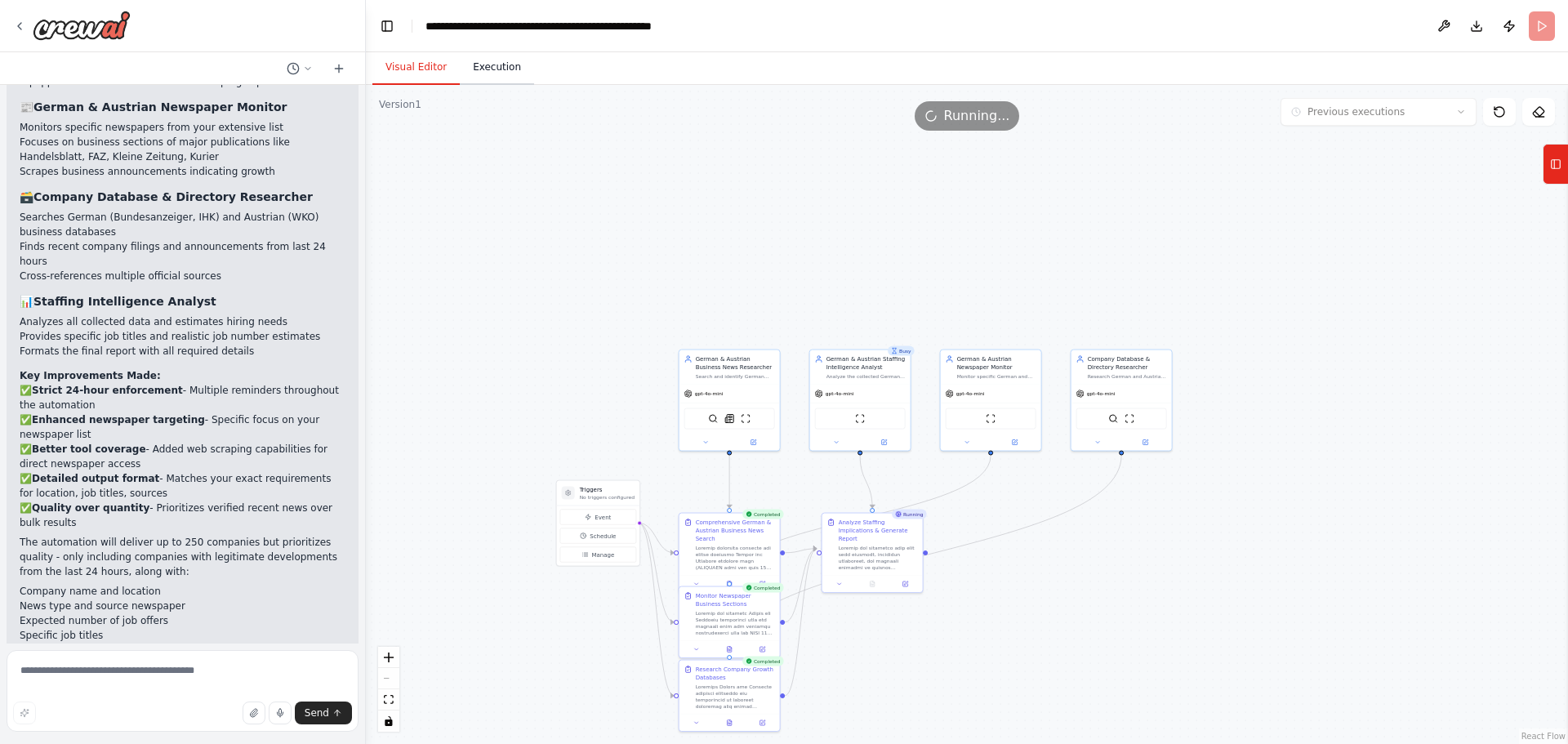
click at [488, 75] on button "Execution" at bounding box center [497, 68] width 75 height 34
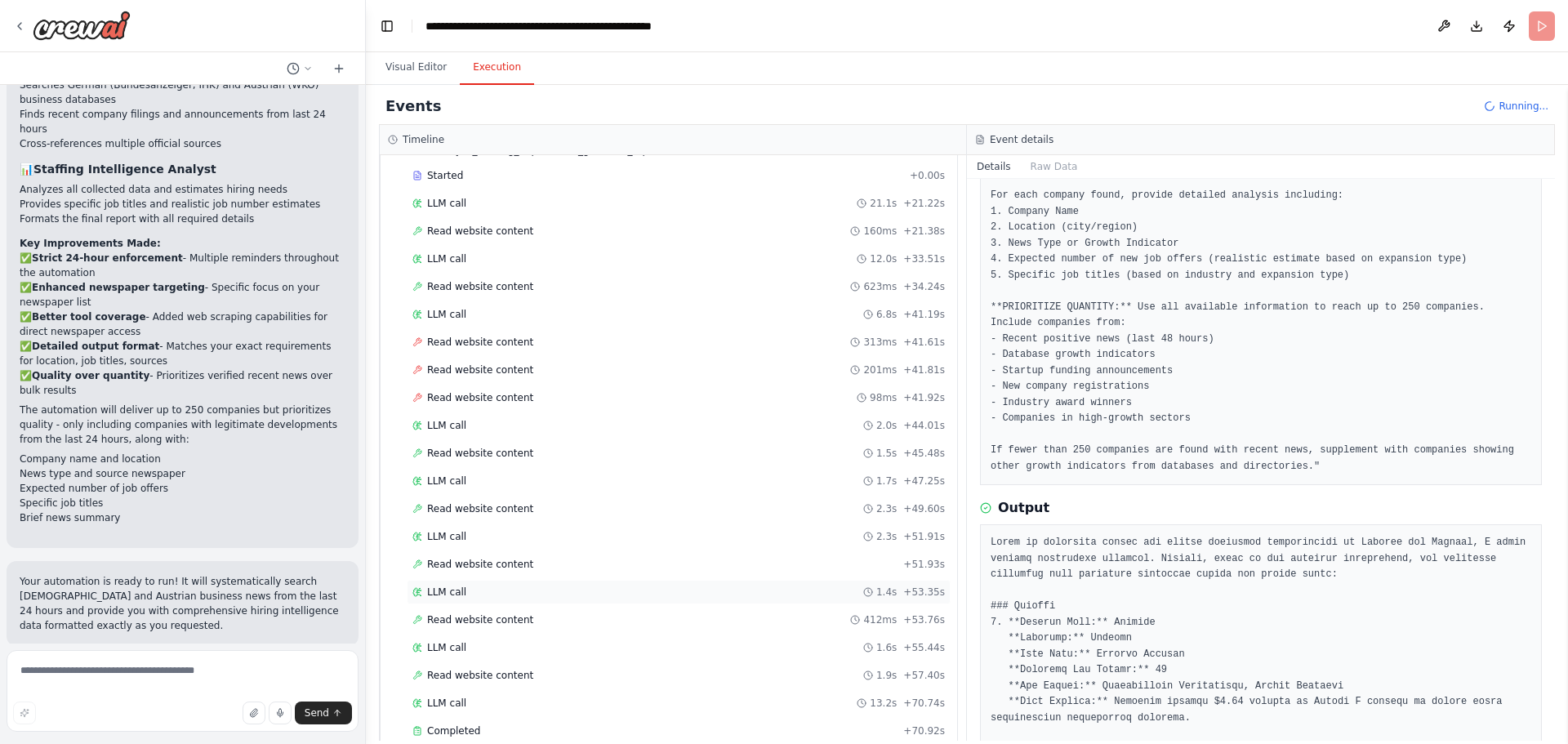
scroll to position [2053, 0]
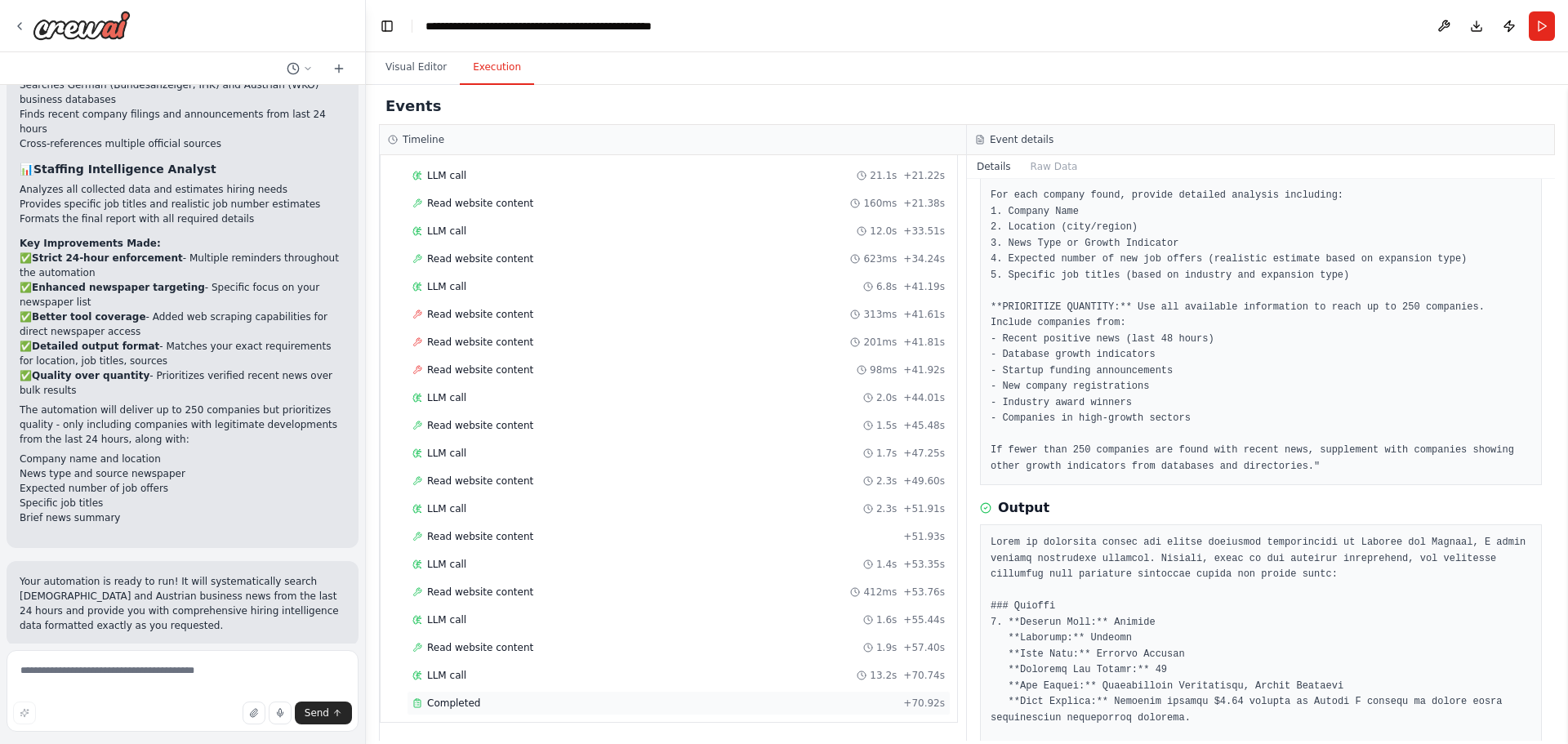
click at [439, 449] on span "Completed" at bounding box center [454, 703] width 53 height 13
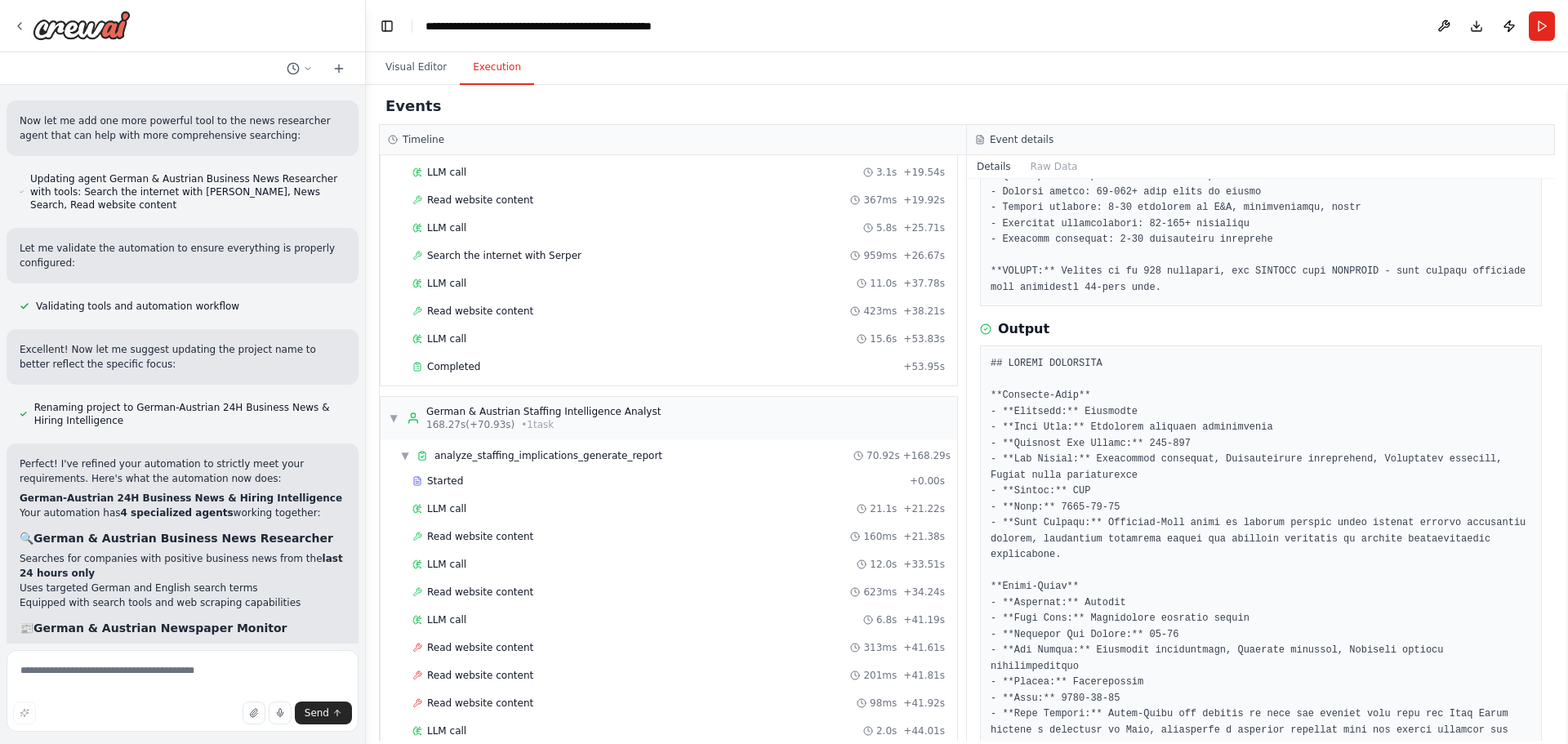
scroll to position [1564, 0]
